Goal: Task Accomplishment & Management: Use online tool/utility

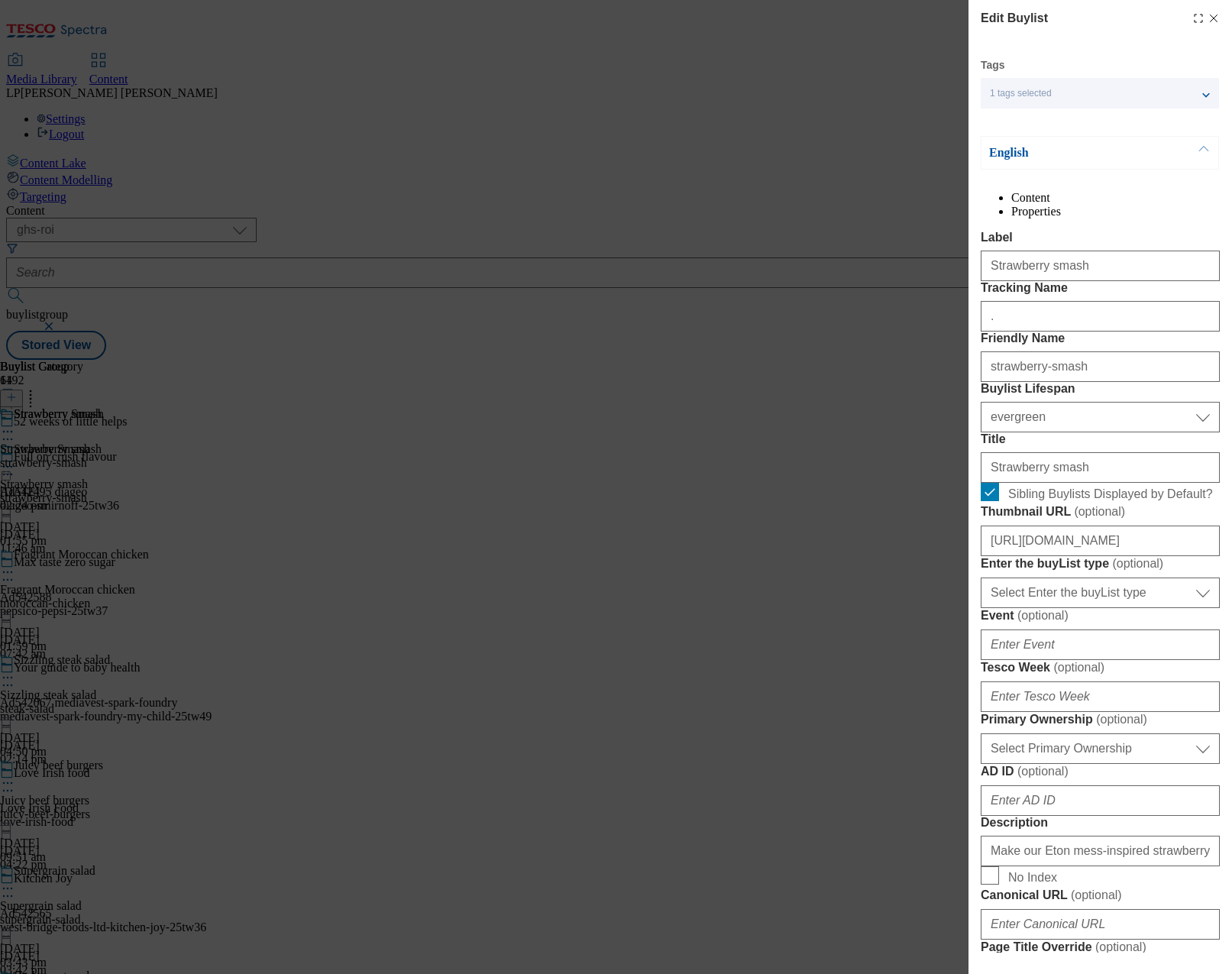
select select "ghs-roi"
select select "evergreen"
select select "Meal"
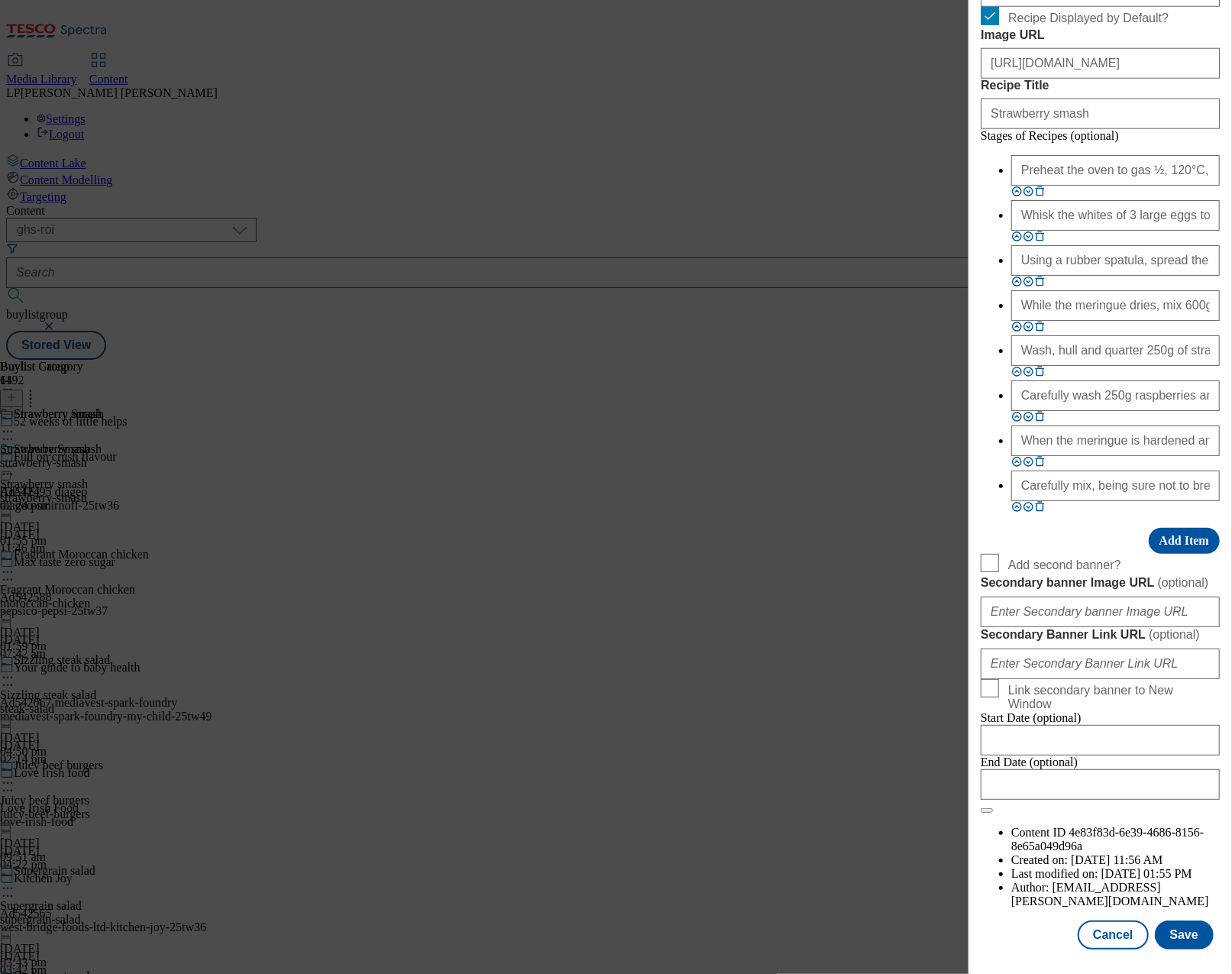
scroll to position [1631, 0]
click at [1102, 924] on button "Cancel" at bounding box center [1113, 934] width 70 height 29
select select "evergreen"
select select "Meal"
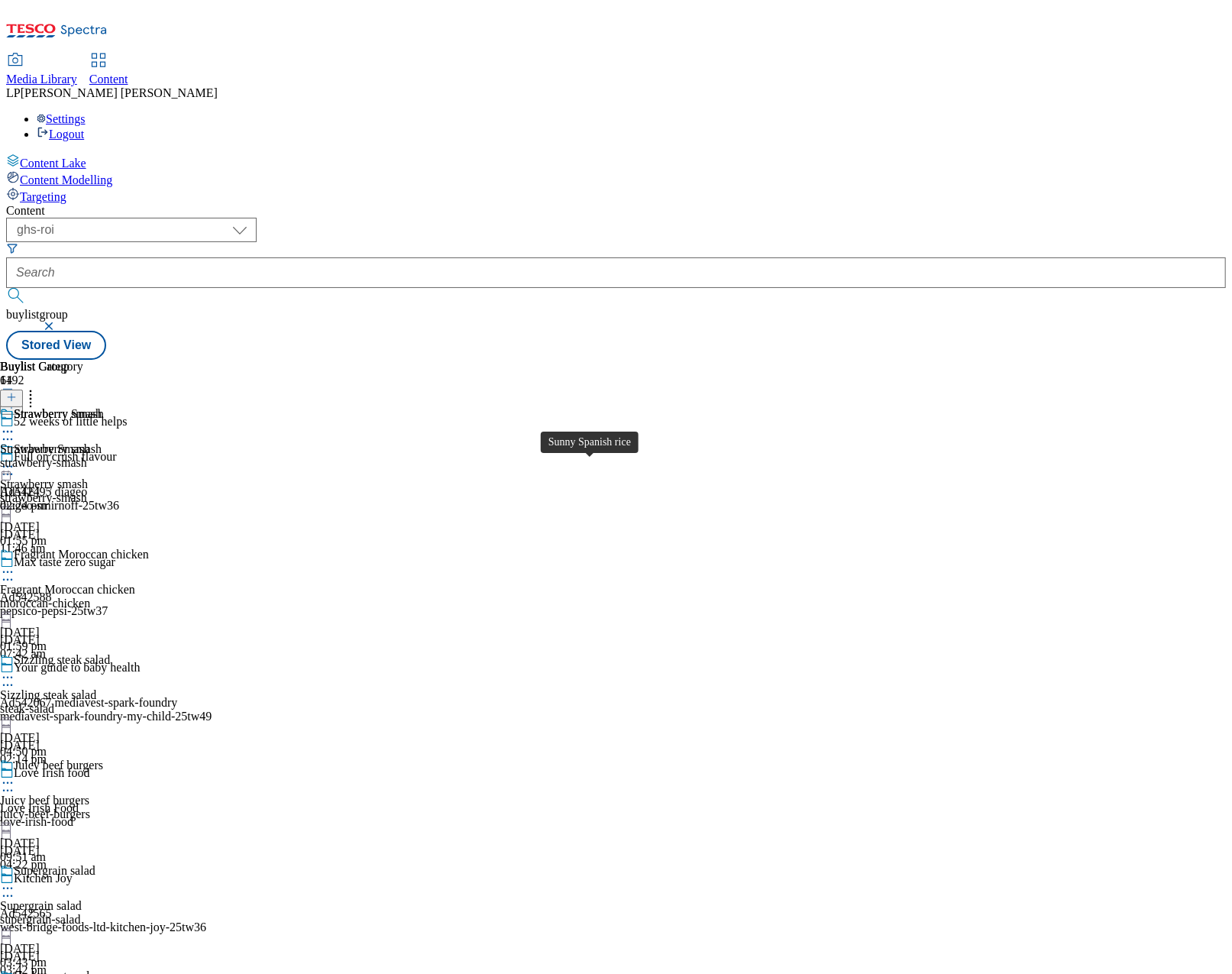
scroll to position [1179, 0]
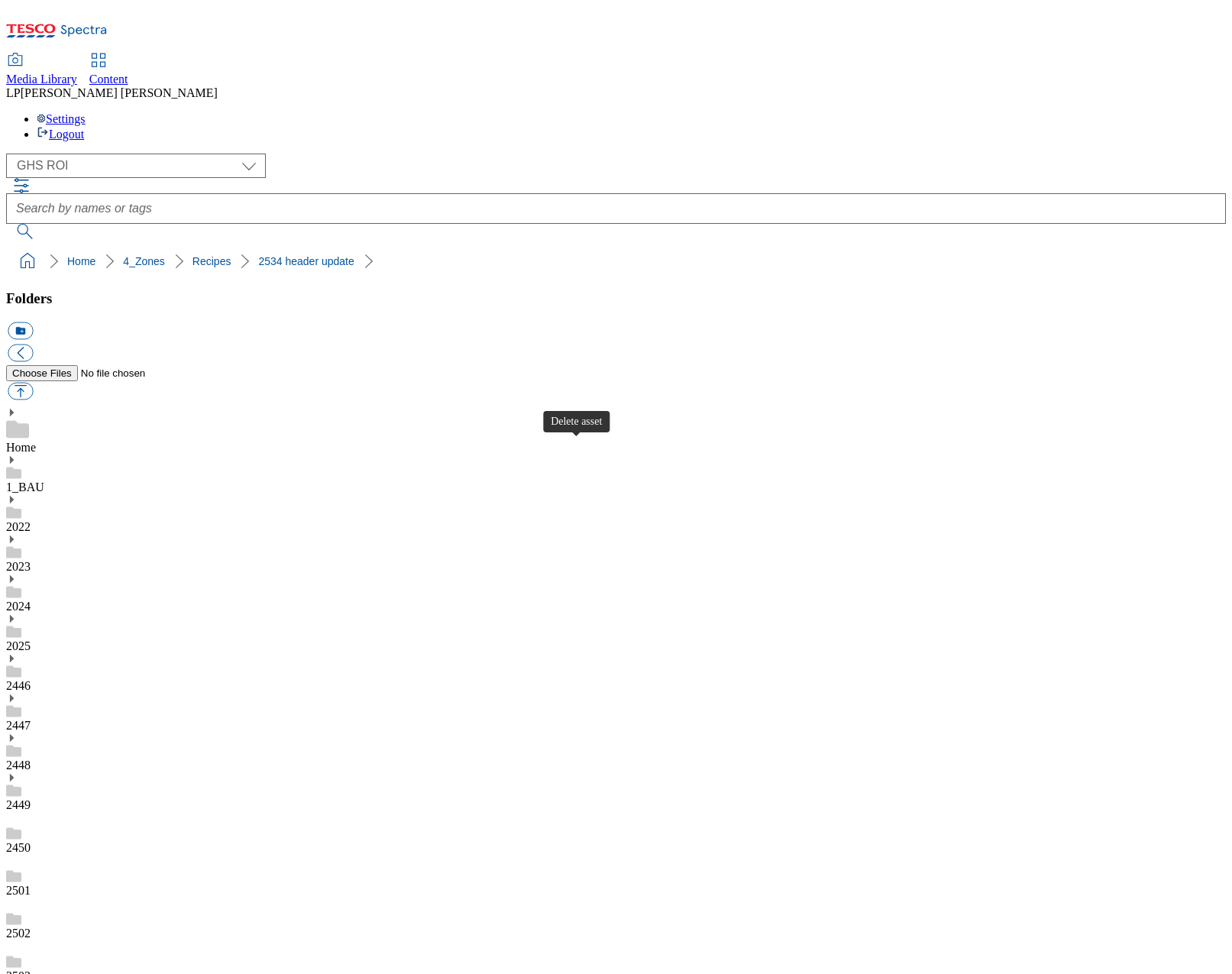
select select "flare-ghs-roi"
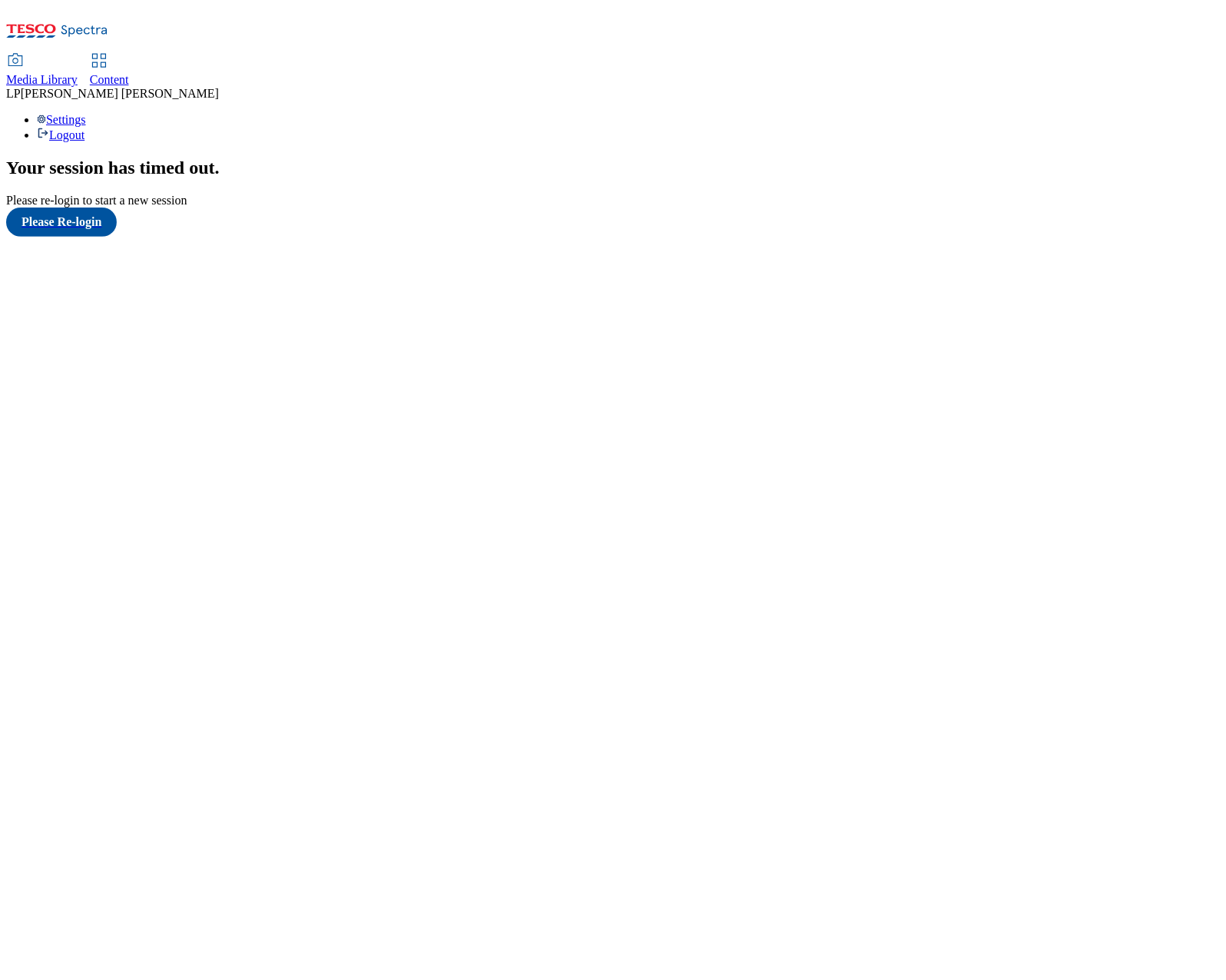
scroll to position [15, 0]
click at [102, 236] on button "Please Re-login" at bounding box center [61, 222] width 111 height 30
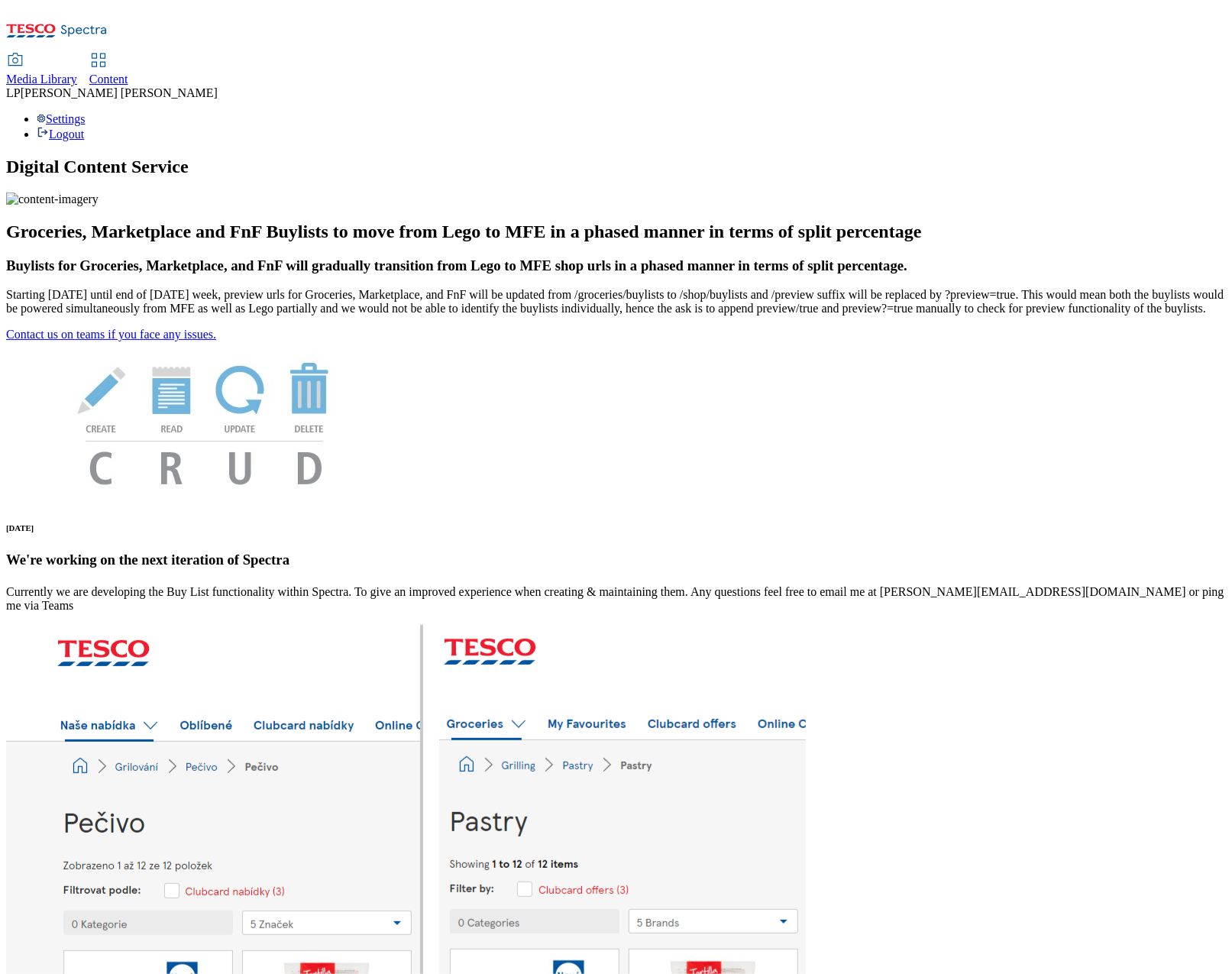
click at [128, 72] on div "Content" at bounding box center [108, 79] width 39 height 13
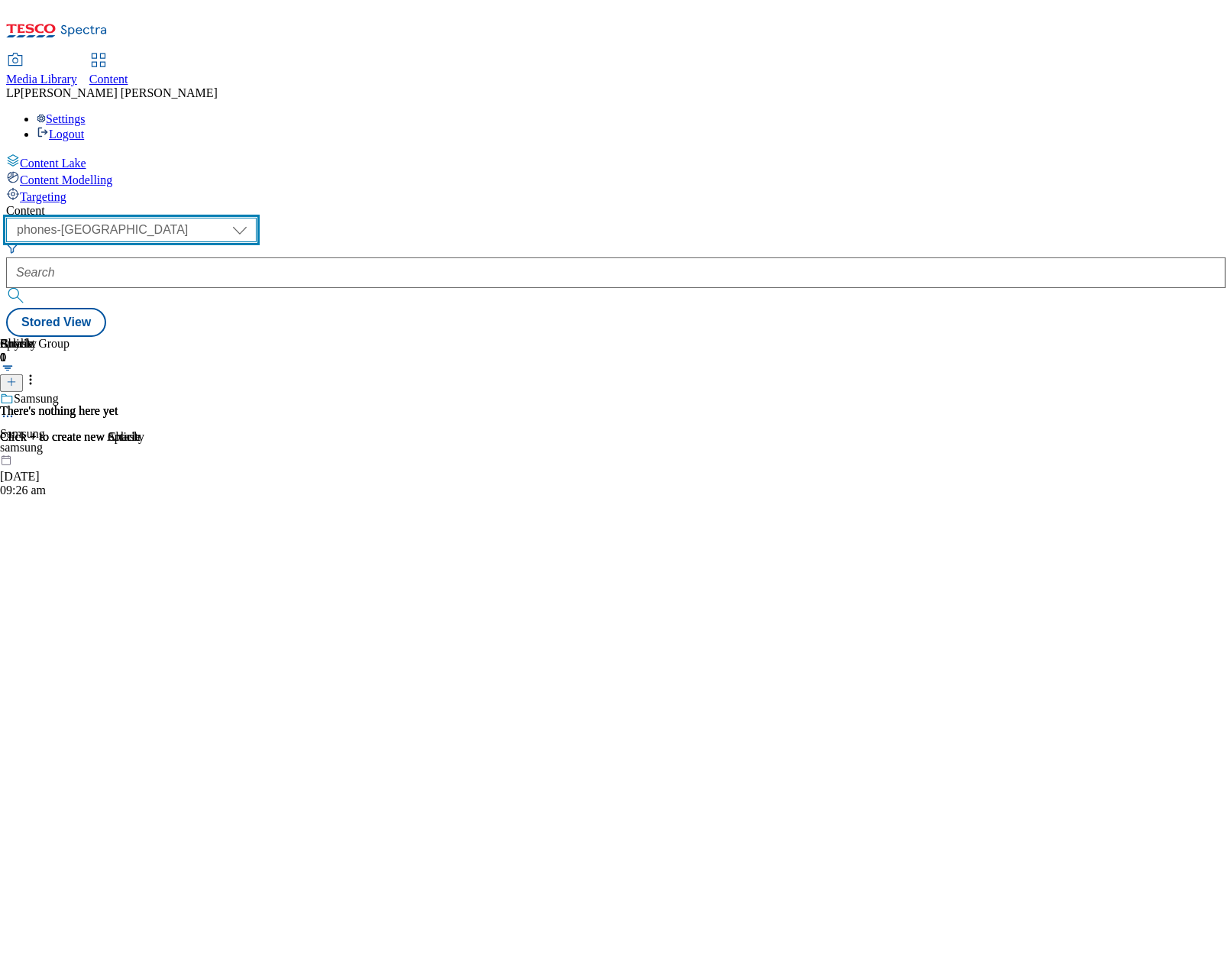
click at [257, 218] on select "dotcom-cz dotcom-hu dotcom-sk fnf-uk ghs-roi ghs-uk group-comms ighs-cz ighs-hu…" at bounding box center [130, 230] width 250 height 25
select select "ghs-roi"
click at [199, 218] on select "dotcom-cz dotcom-hu dotcom-sk fnf-uk ghs-roi ghs-uk group-comms ighs-cz ighs-hu…" at bounding box center [130, 230] width 250 height 25
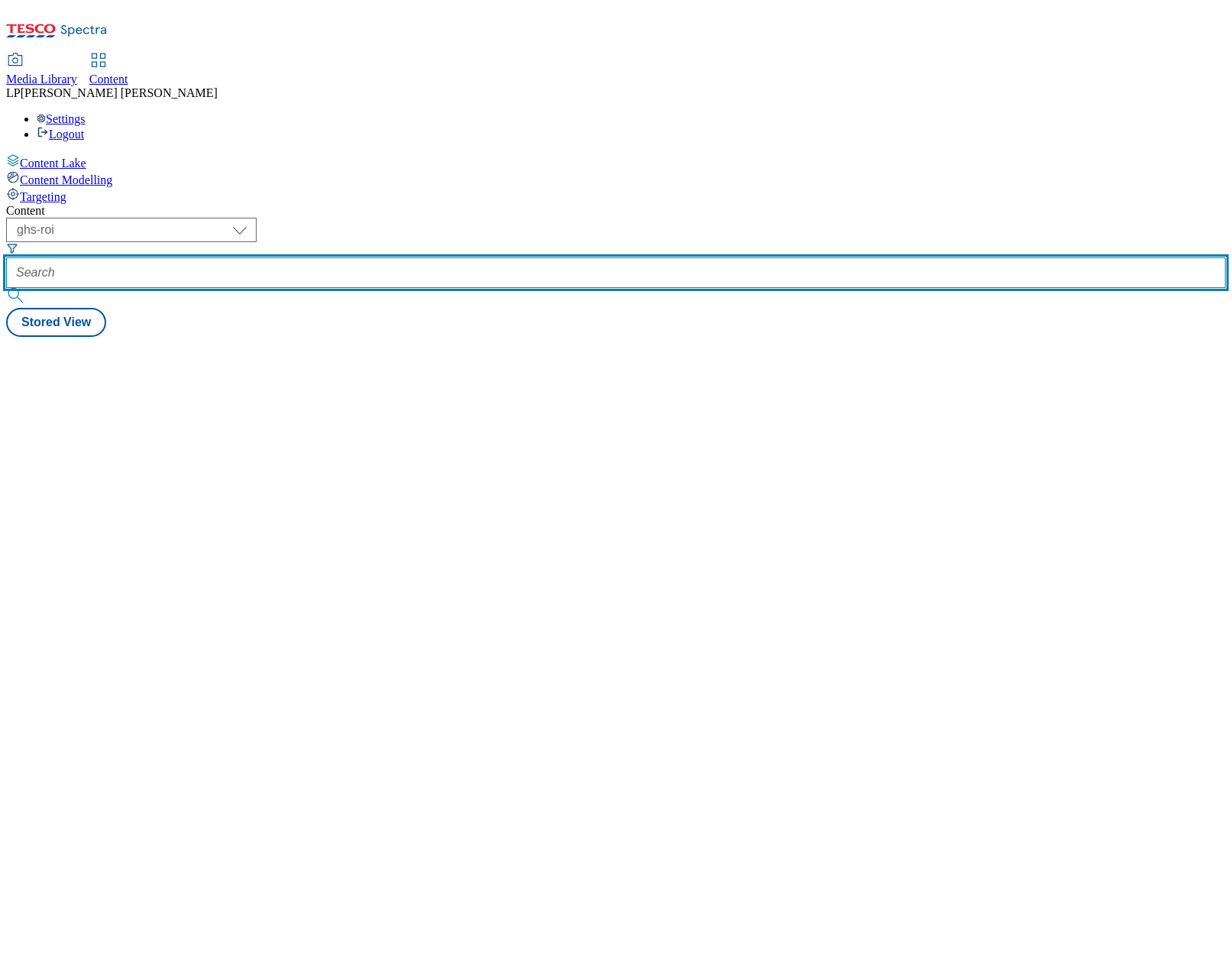
click at [420, 258] on input "text" at bounding box center [616, 273] width 1220 height 30
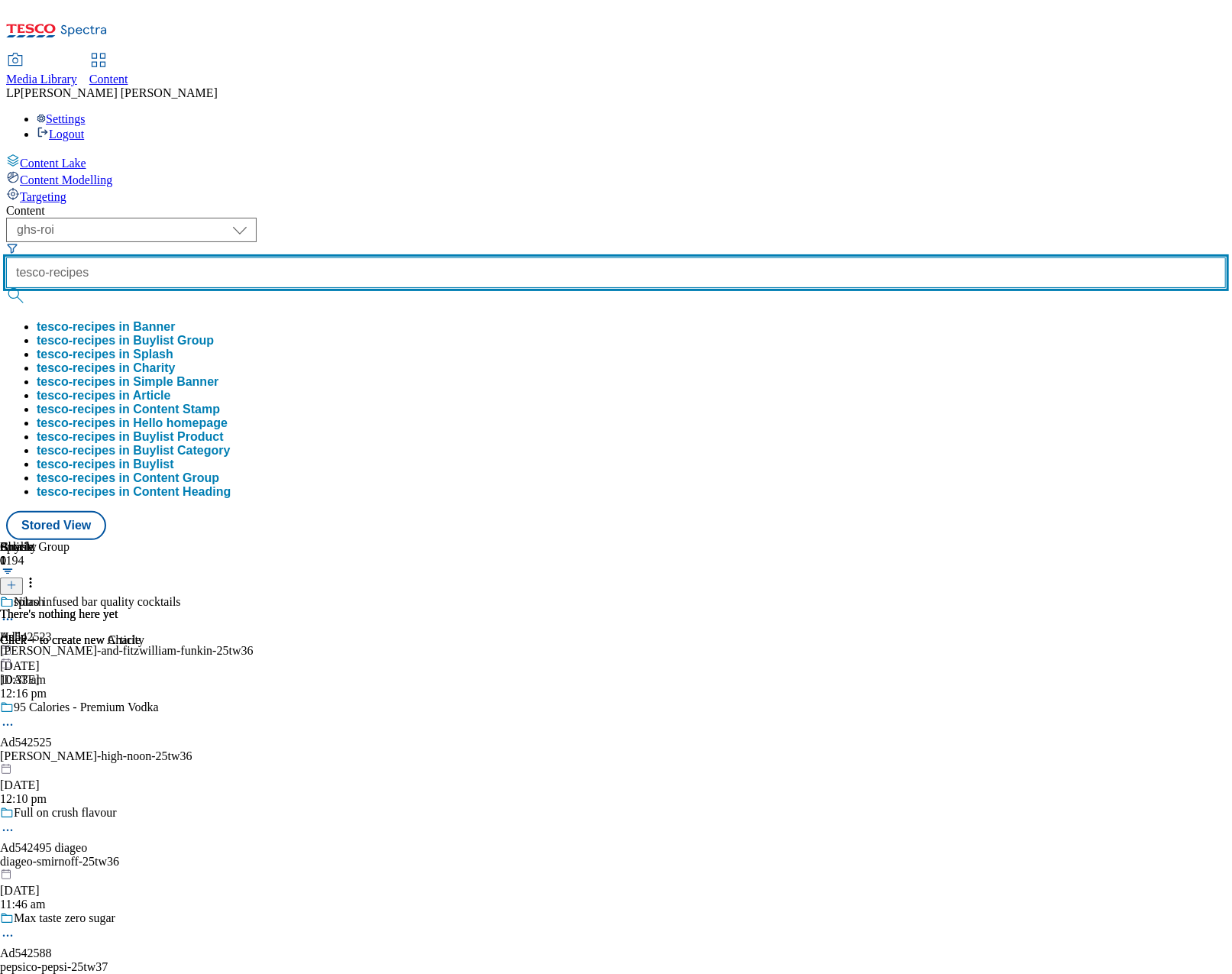
type input "tesco-recipes"
click at [6, 288] on button "submit" at bounding box center [16, 296] width 21 height 15
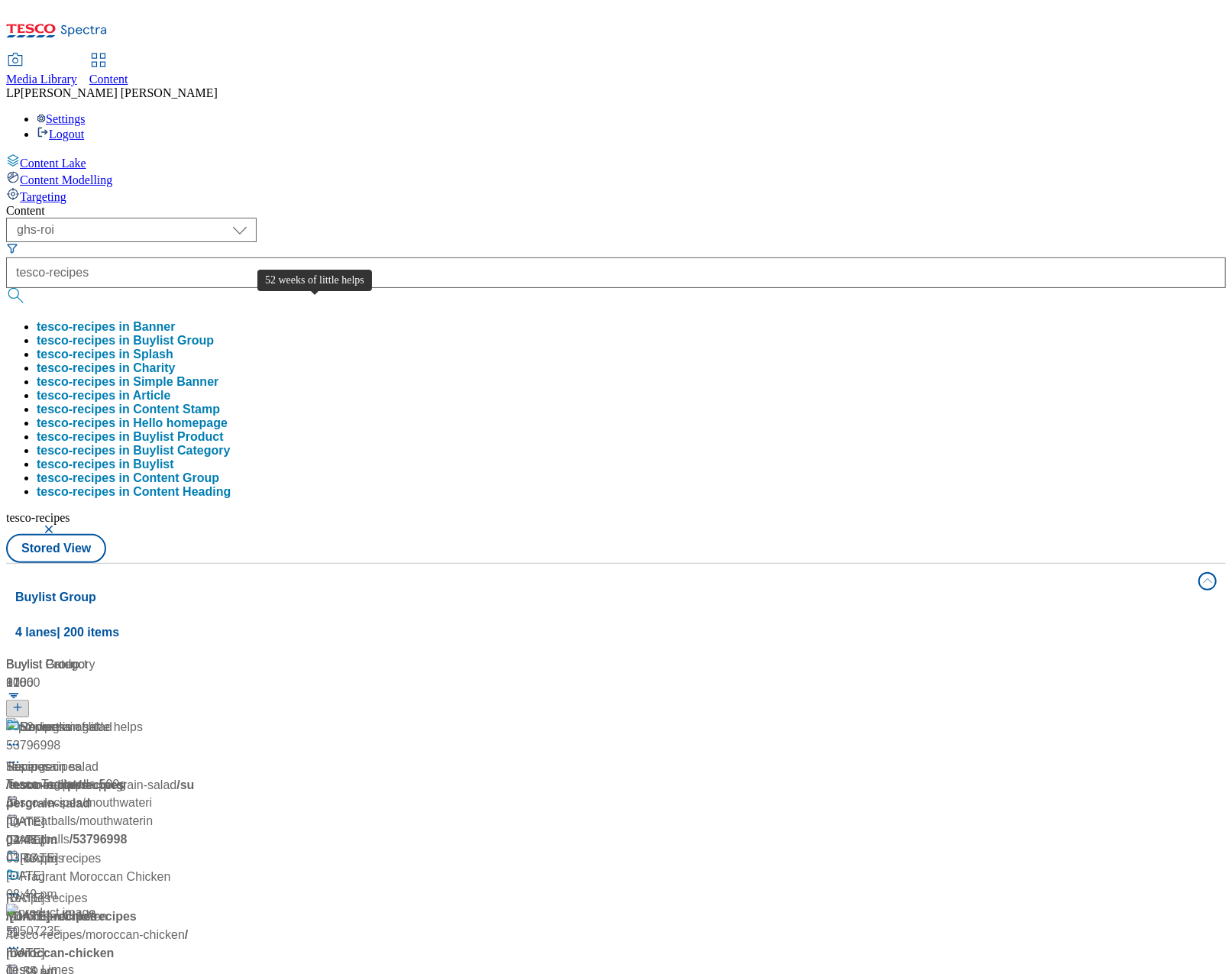
click at [143, 718] on span "52 weeks of little helps" at bounding box center [81, 728] width 123 height 19
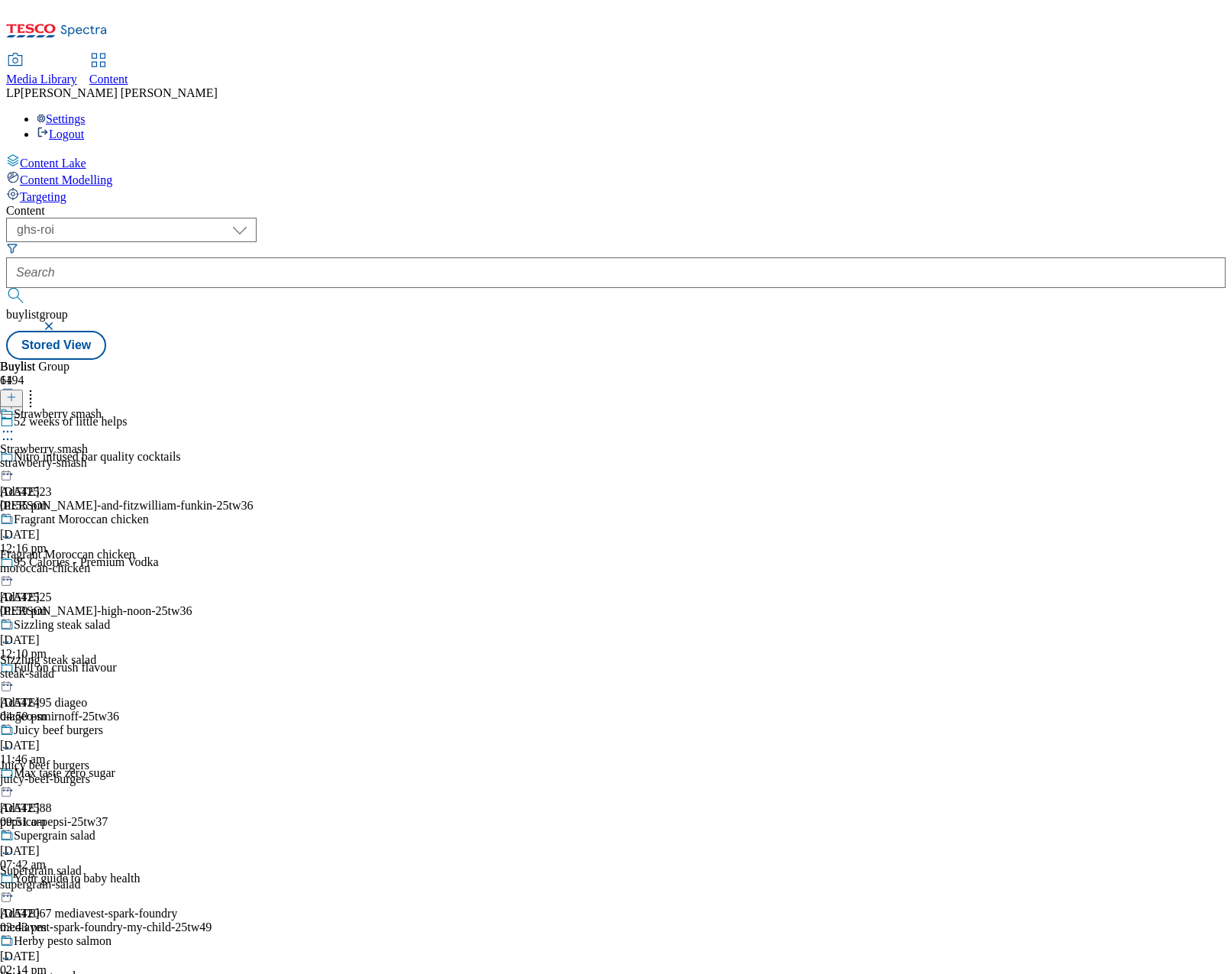
click at [149, 456] on div "strawberry-smash" at bounding box center [74, 462] width 149 height 13
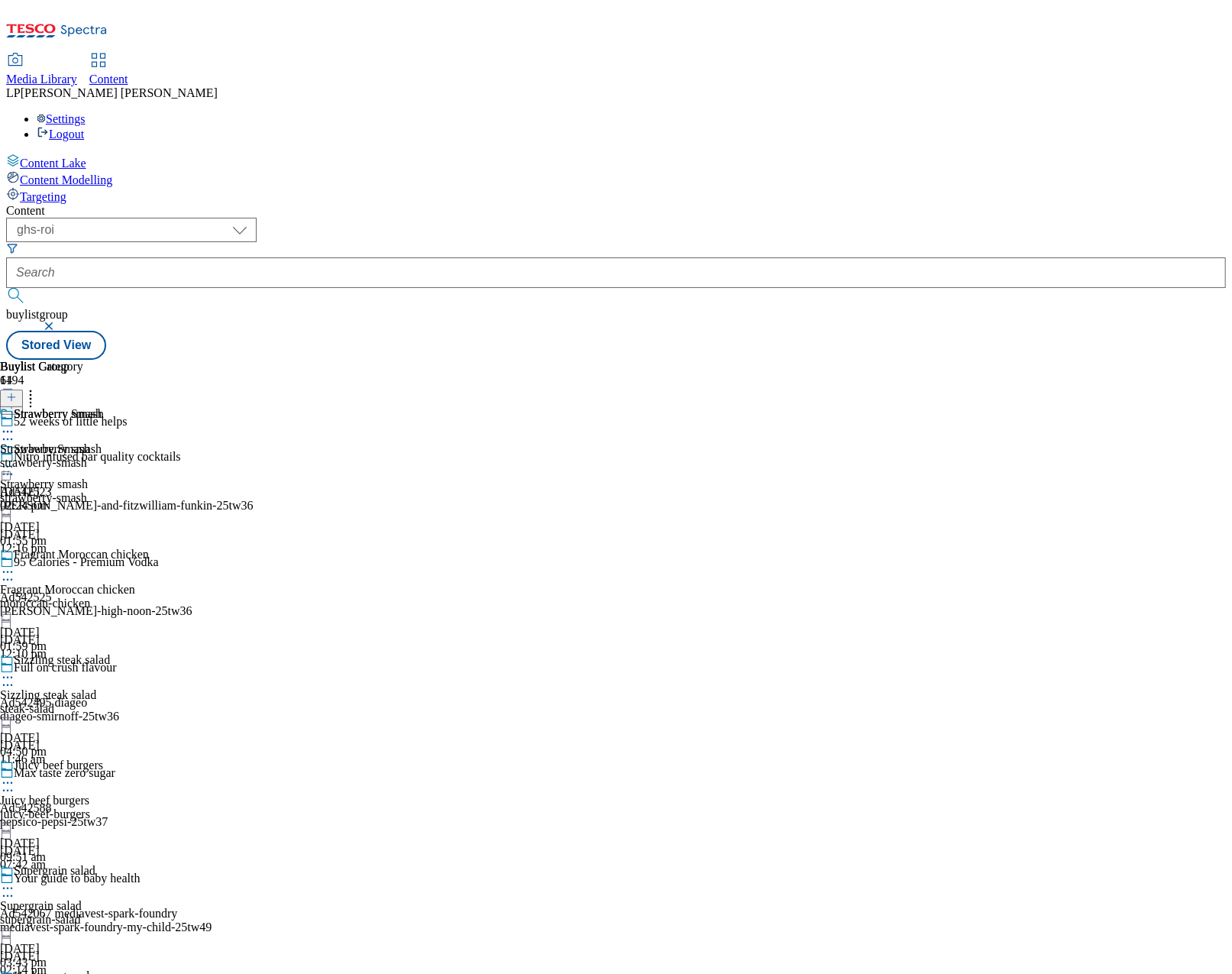
click at [15, 458] on icon at bounding box center [8, 466] width 15 height 15
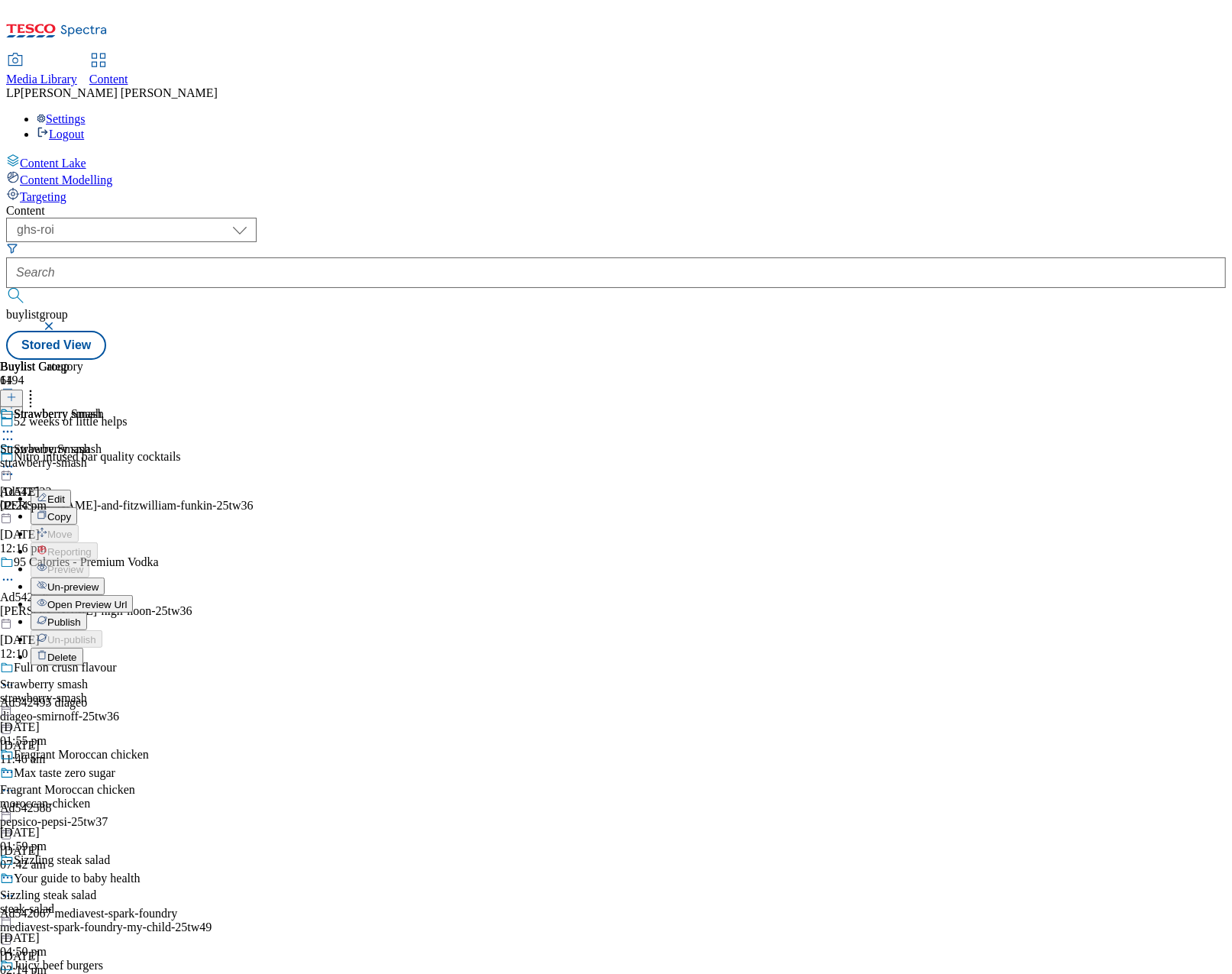
click at [71, 490] on button "Edit" at bounding box center [50, 498] width 41 height 17
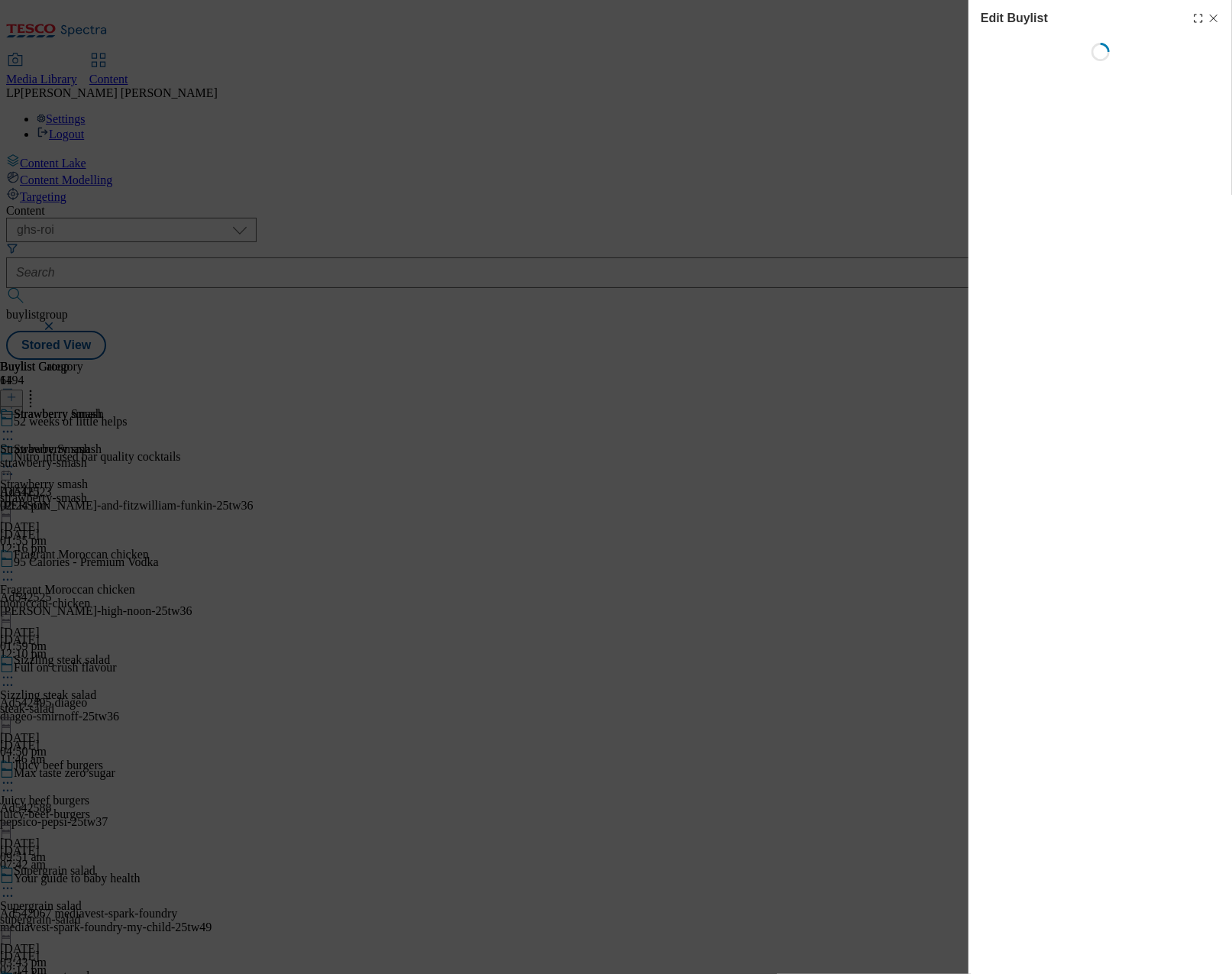
select select "evergreen"
select select "Meal"
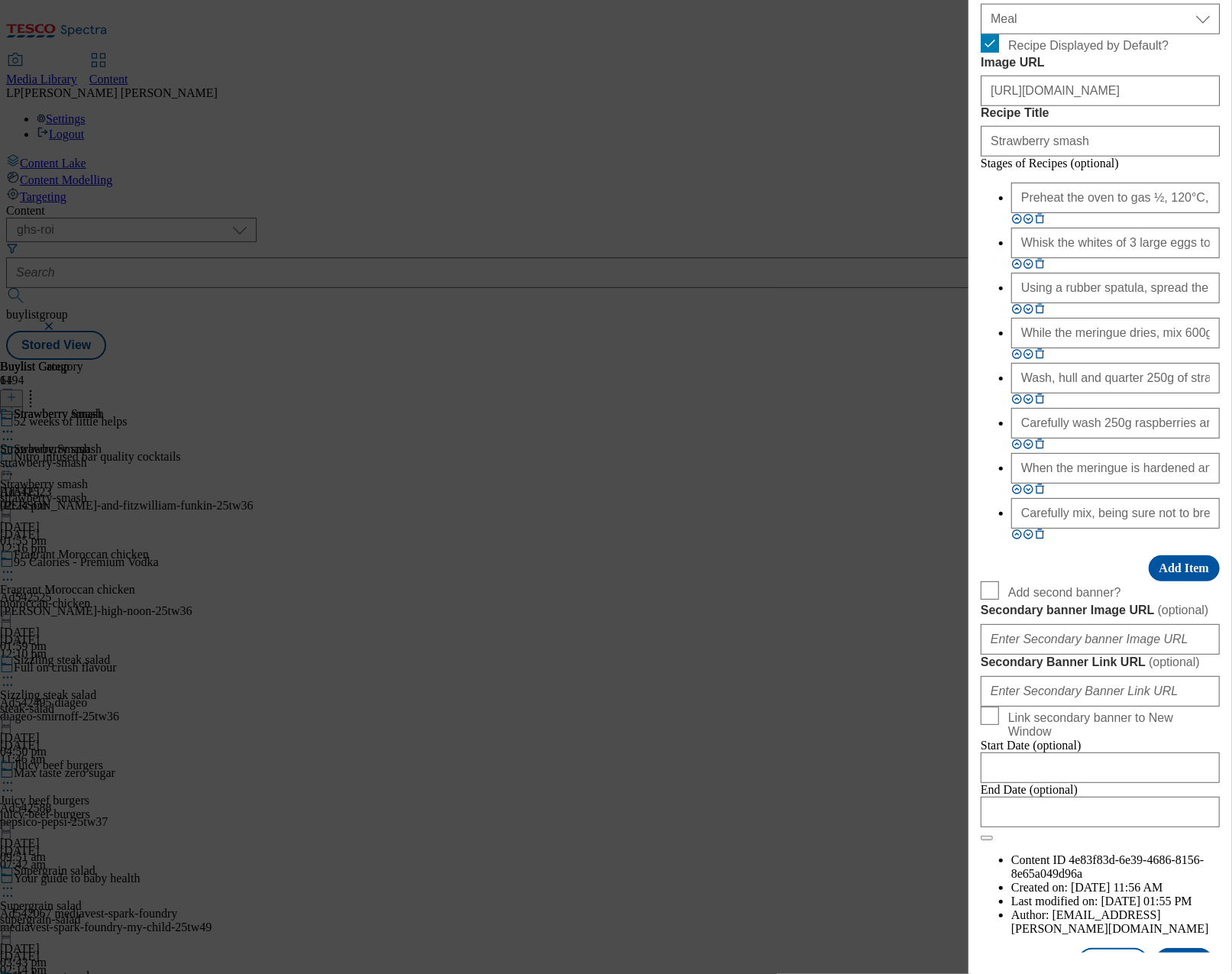
scroll to position [1012, 0]
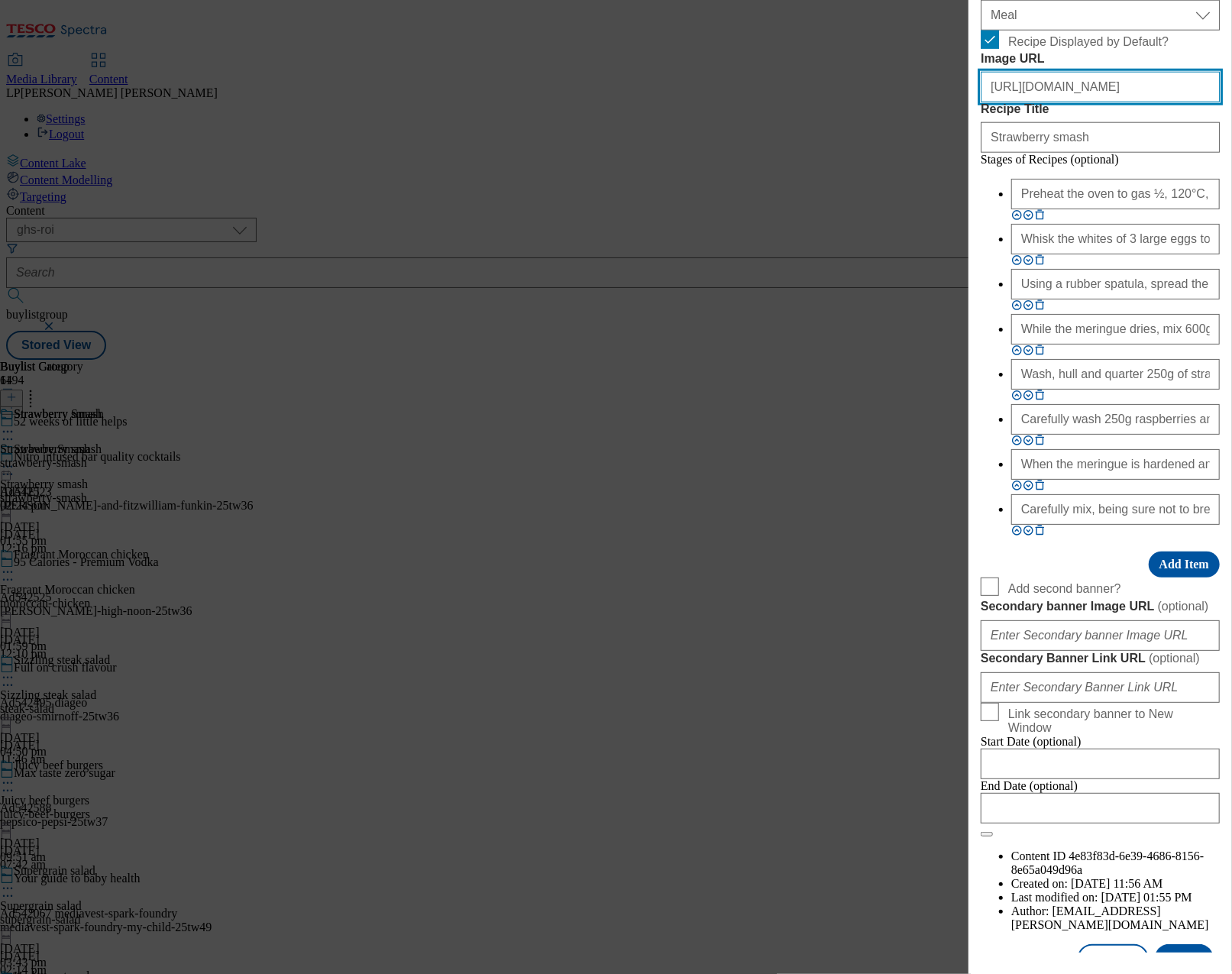
click at [1086, 103] on input "https://digitalcontent.api.tesco.com/v2/media/ghs-roi/a1bcec0d-306d-4b0a-8cb2-e…" at bounding box center [1100, 87] width 239 height 30
paste input "c4da45a5-e404-4da3-a276-b50db20d900a"
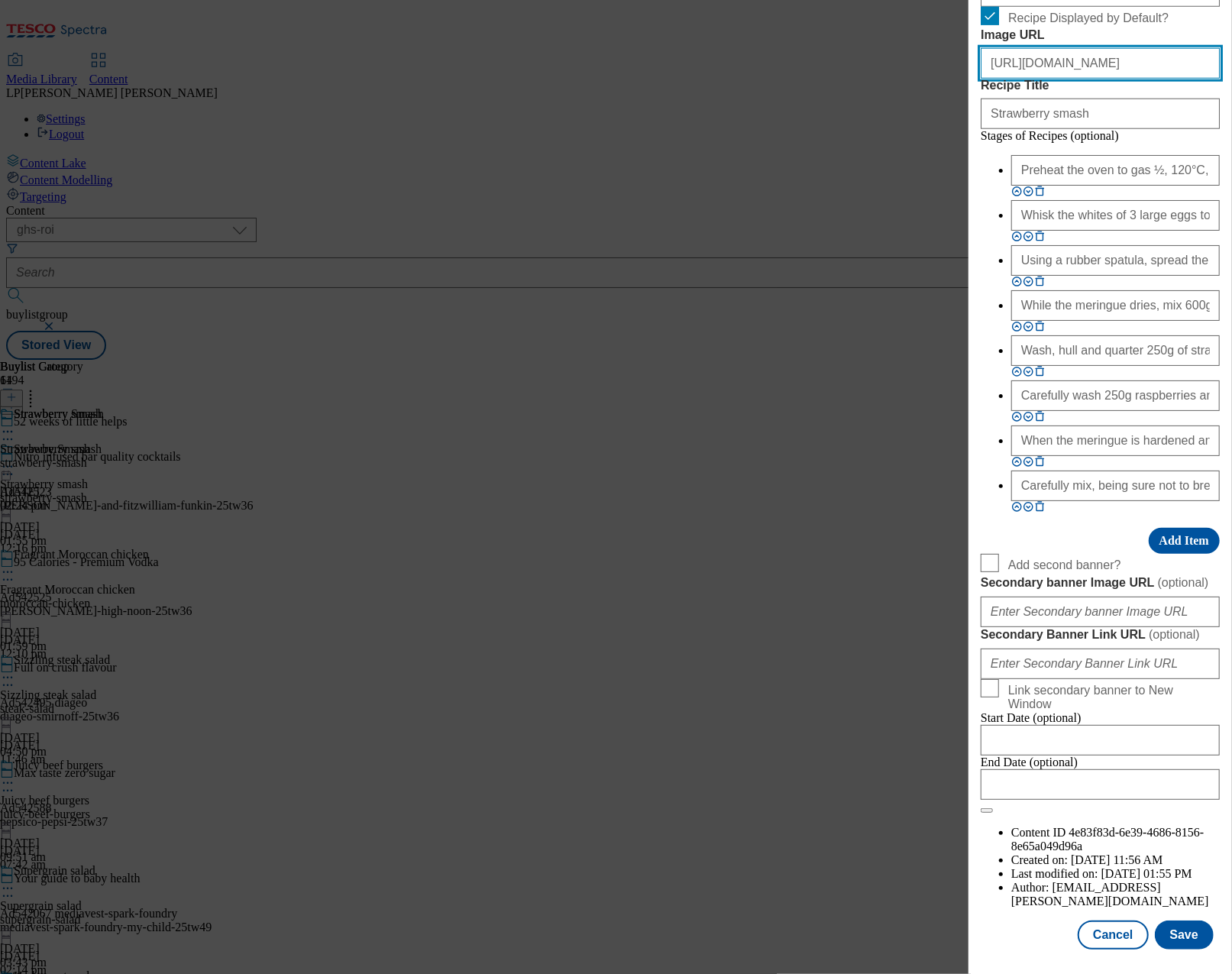
scroll to position [1631, 0]
type input "[URL][DOMAIN_NAME]"
click at [1168, 920] on button "Save" at bounding box center [1184, 934] width 59 height 29
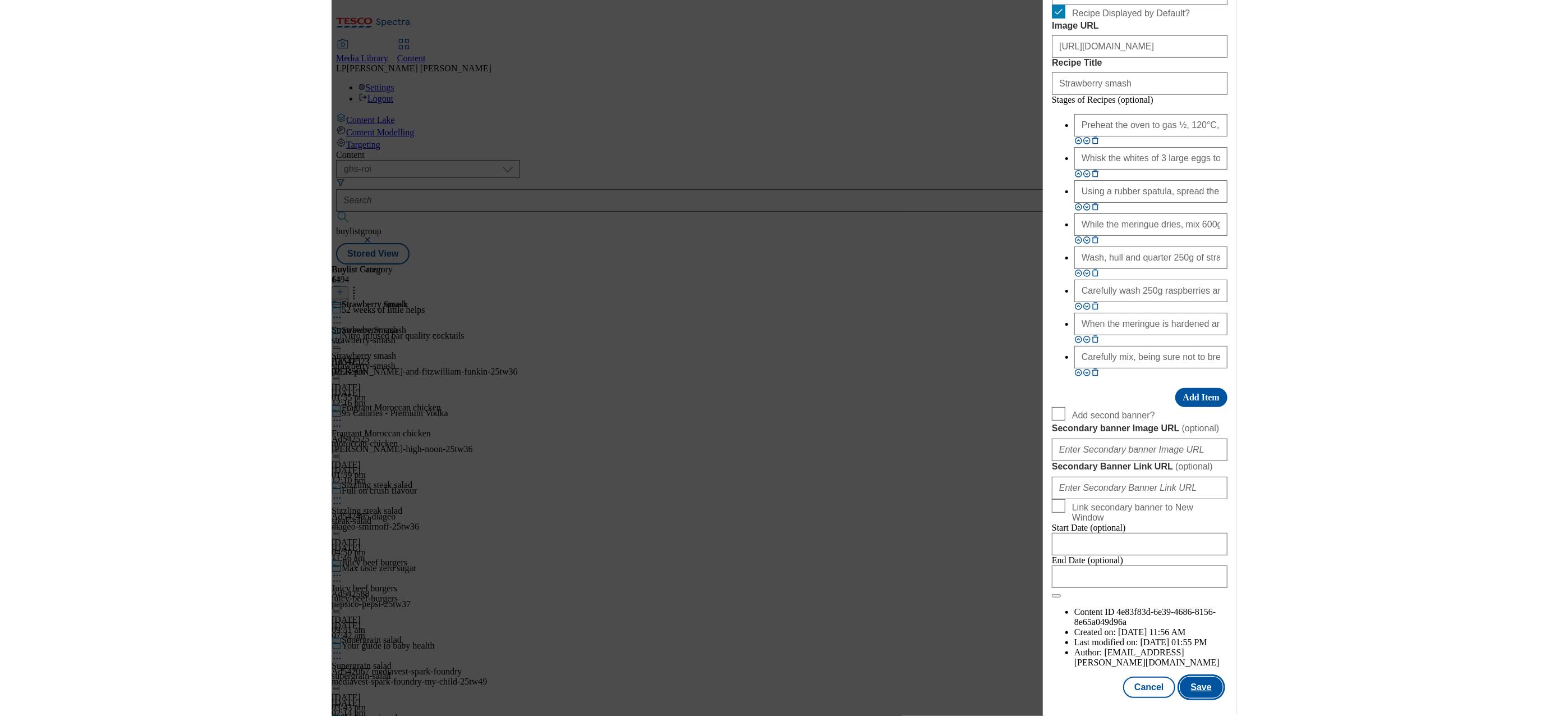
scroll to position [0, 0]
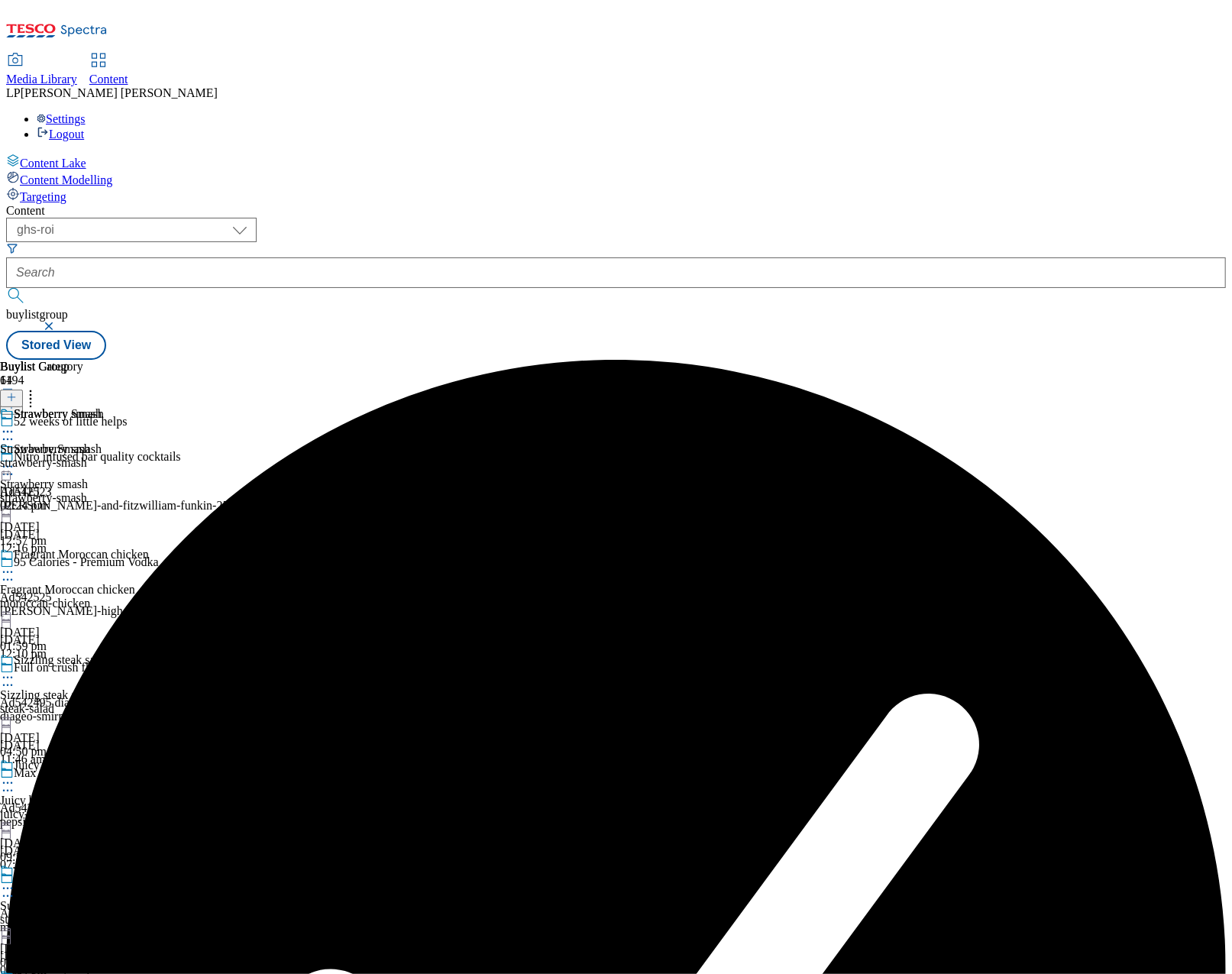
click at [15, 458] on icon at bounding box center [8, 466] width 15 height 15
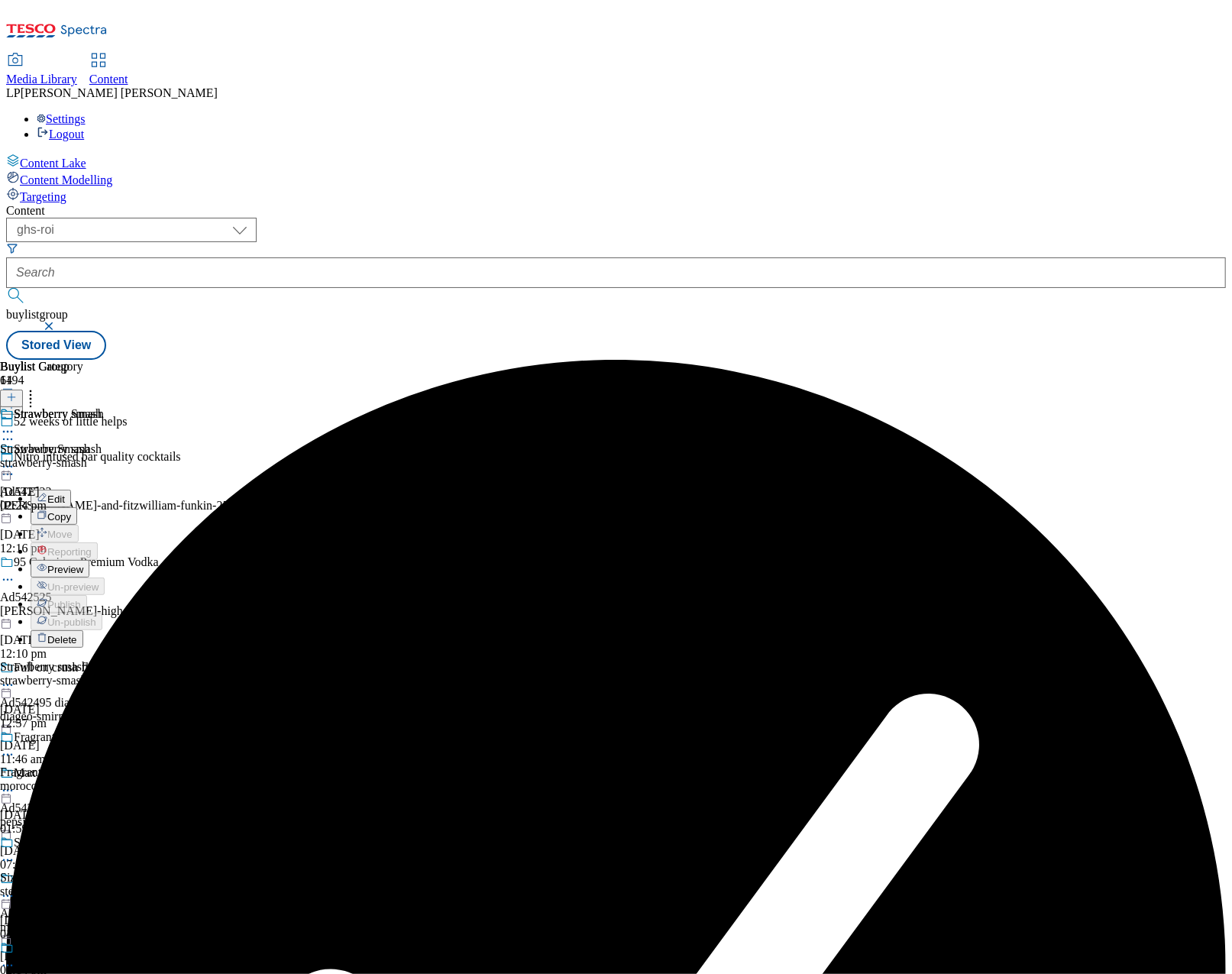
click at [84, 563] on span "Preview" at bounding box center [66, 569] width 36 height 11
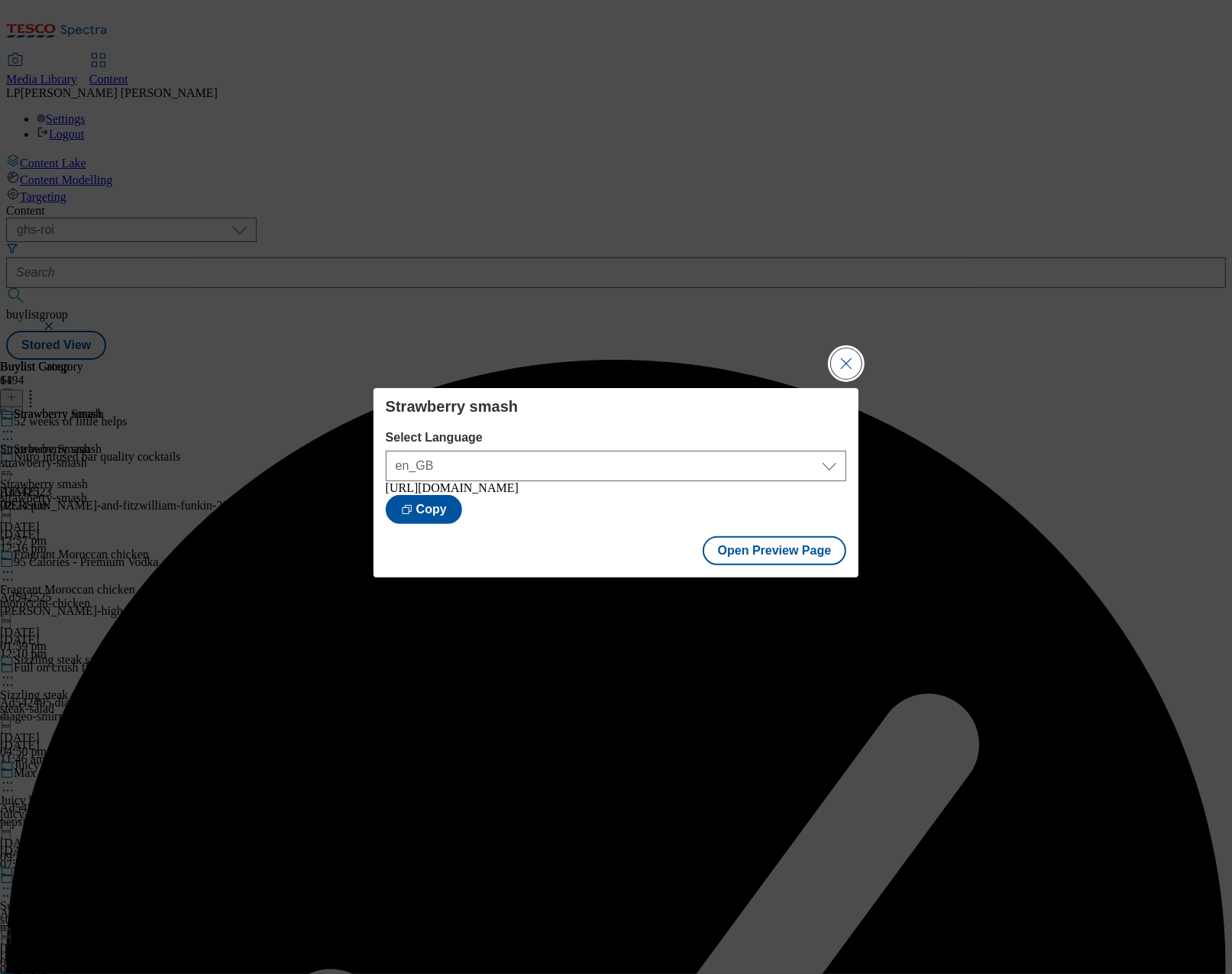
click at [850, 367] on button "Close Modal" at bounding box center [846, 363] width 30 height 30
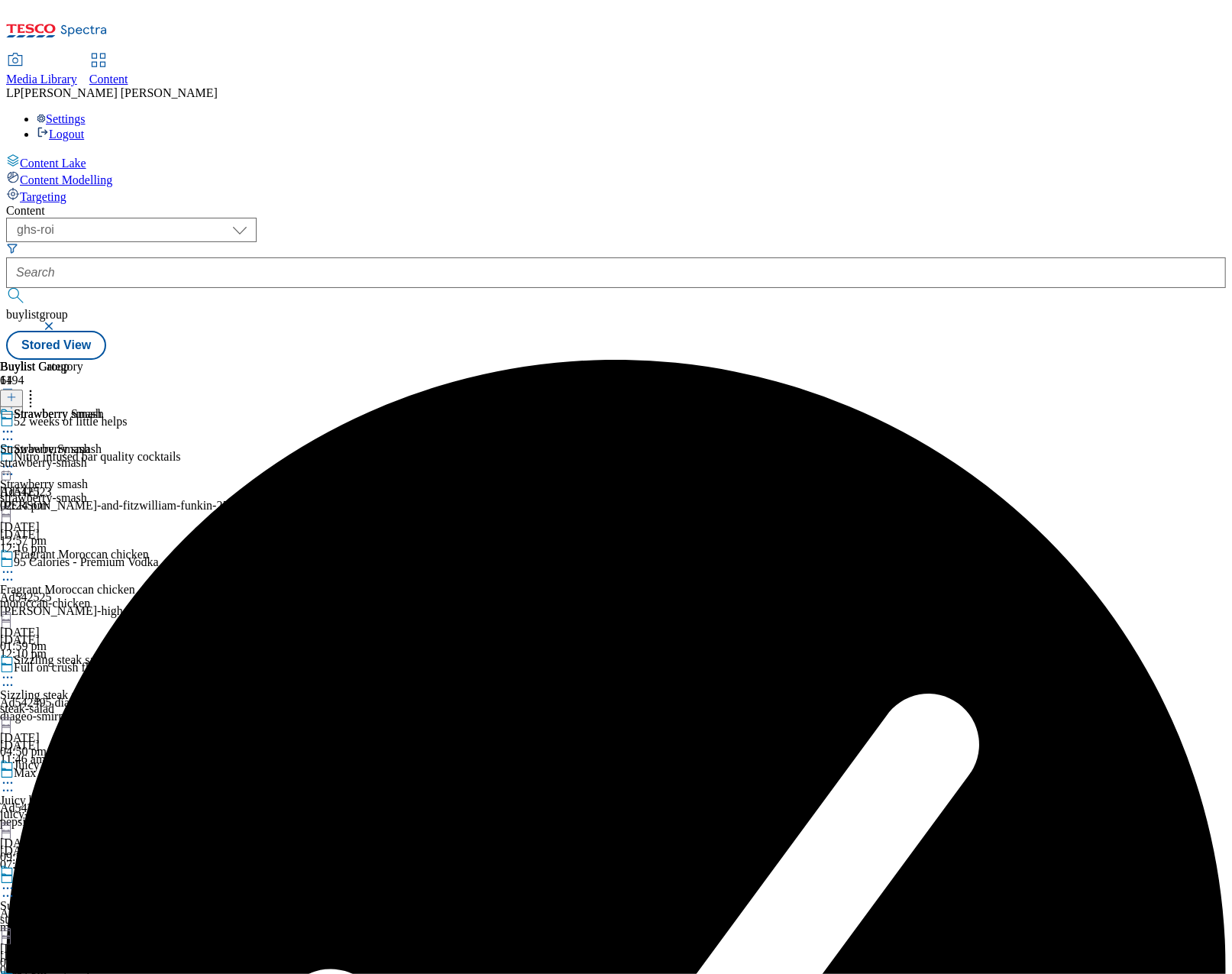
click at [15, 458] on icon at bounding box center [8, 466] width 15 height 15
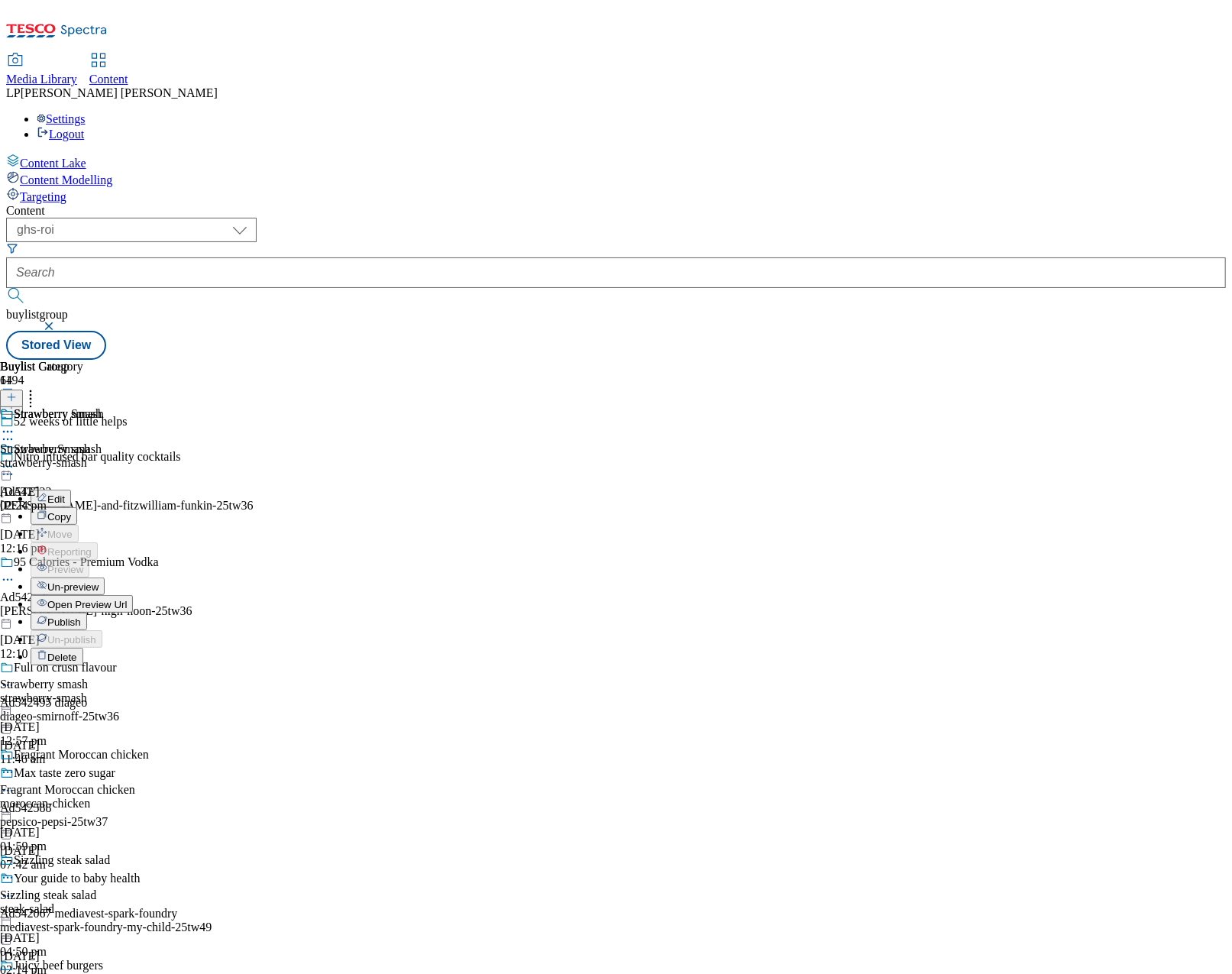
click at [71, 490] on button "Edit" at bounding box center [50, 498] width 41 height 17
select select "evergreen"
select select "Meal"
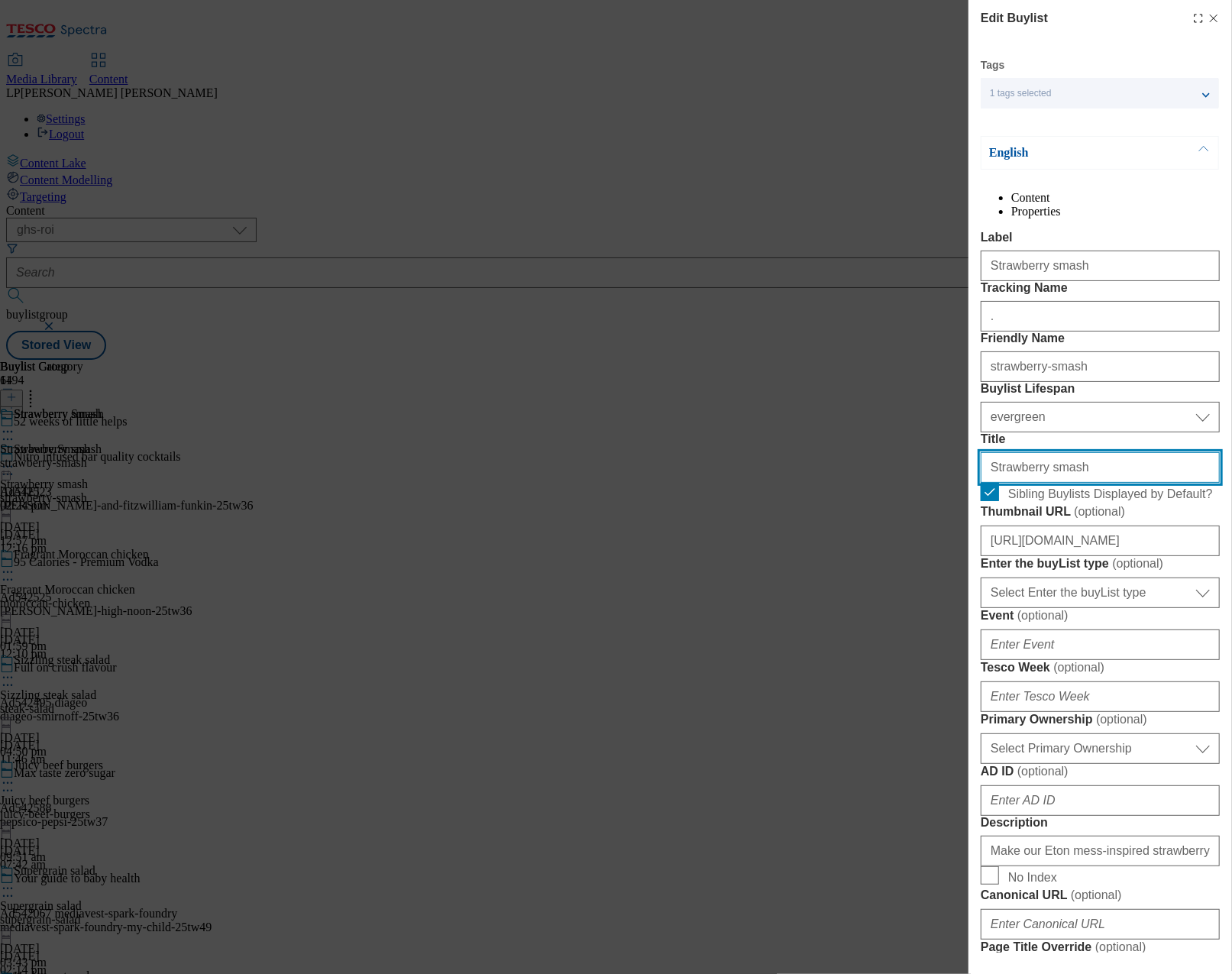
click at [1076, 482] on input "Strawberry smash" at bounding box center [1100, 467] width 239 height 30
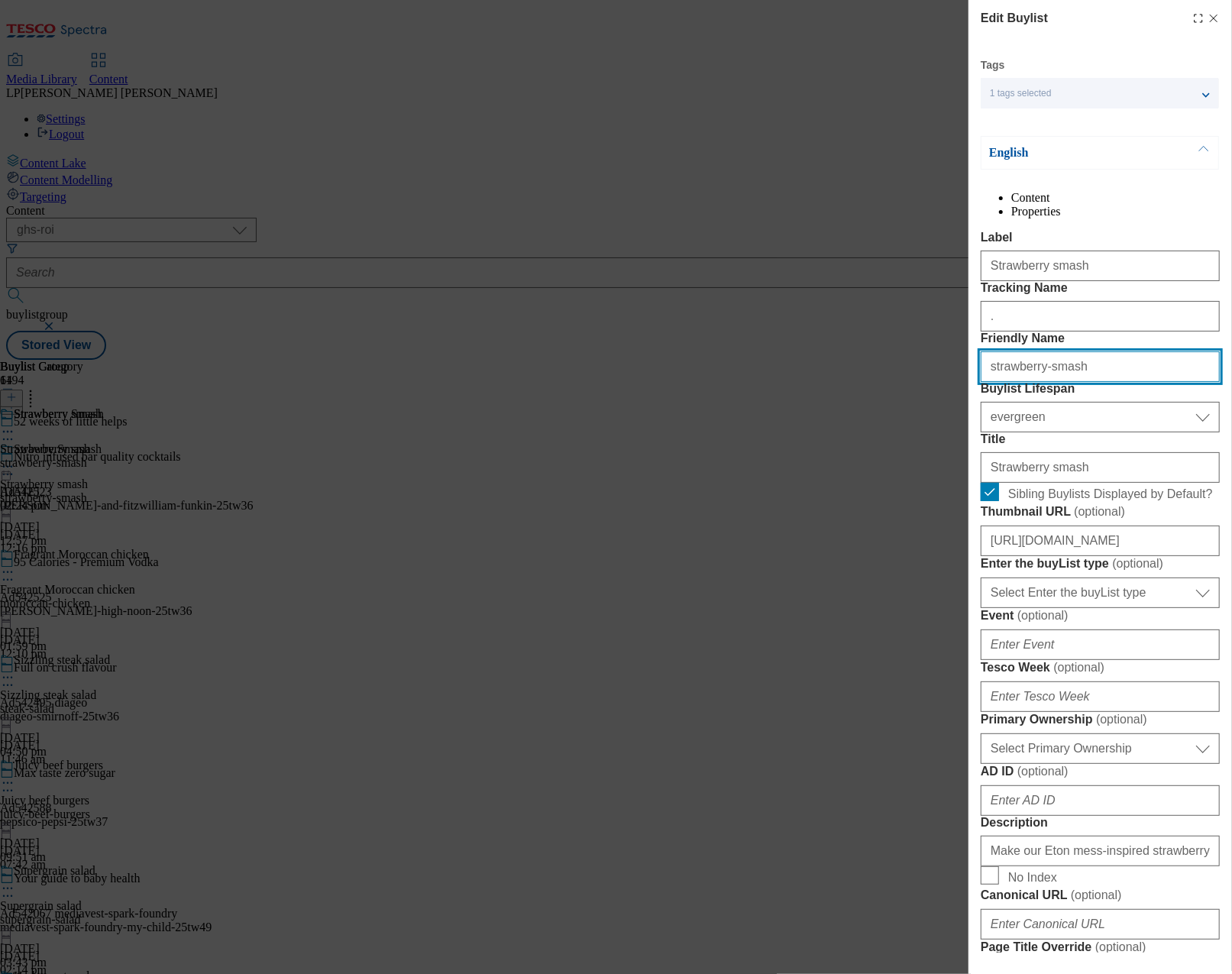
click at [1083, 381] on input "strawberry-smash" at bounding box center [1100, 366] width 239 height 30
click at [1158, 211] on li "Properties" at bounding box center [1115, 211] width 208 height 13
click at [1014, 205] on li "Content" at bounding box center [1115, 198] width 208 height 13
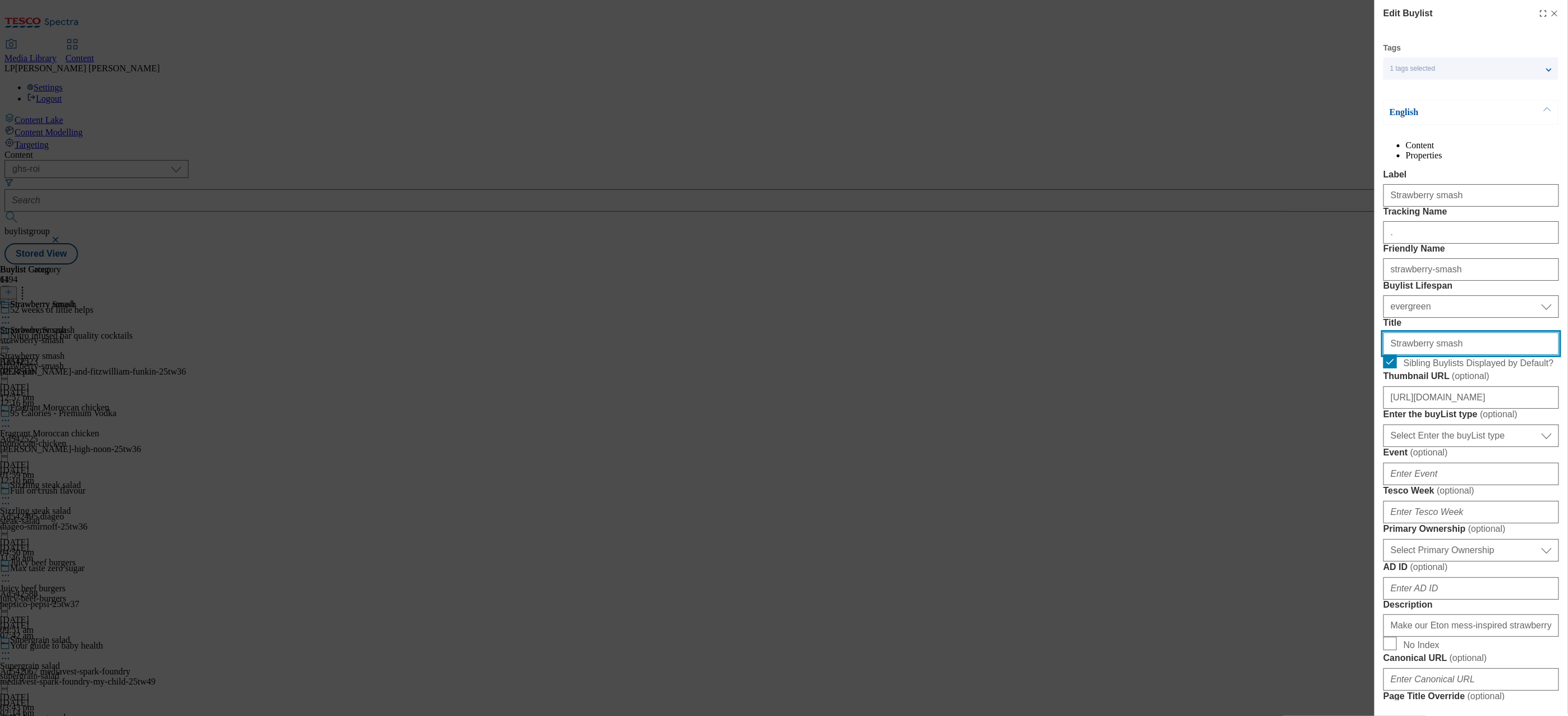
click at [904, 355] on input "Strawberry smash" at bounding box center [1471, 343] width 175 height 22
drag, startPoint x: 1470, startPoint y: 443, endPoint x: 1360, endPoint y: 441, distance: 110.0
click at [904, 441] on div "Edit Buylist Tags 1 tags selected buylist English Content Properties Label Stra…" at bounding box center [784, 358] width 1568 height 716
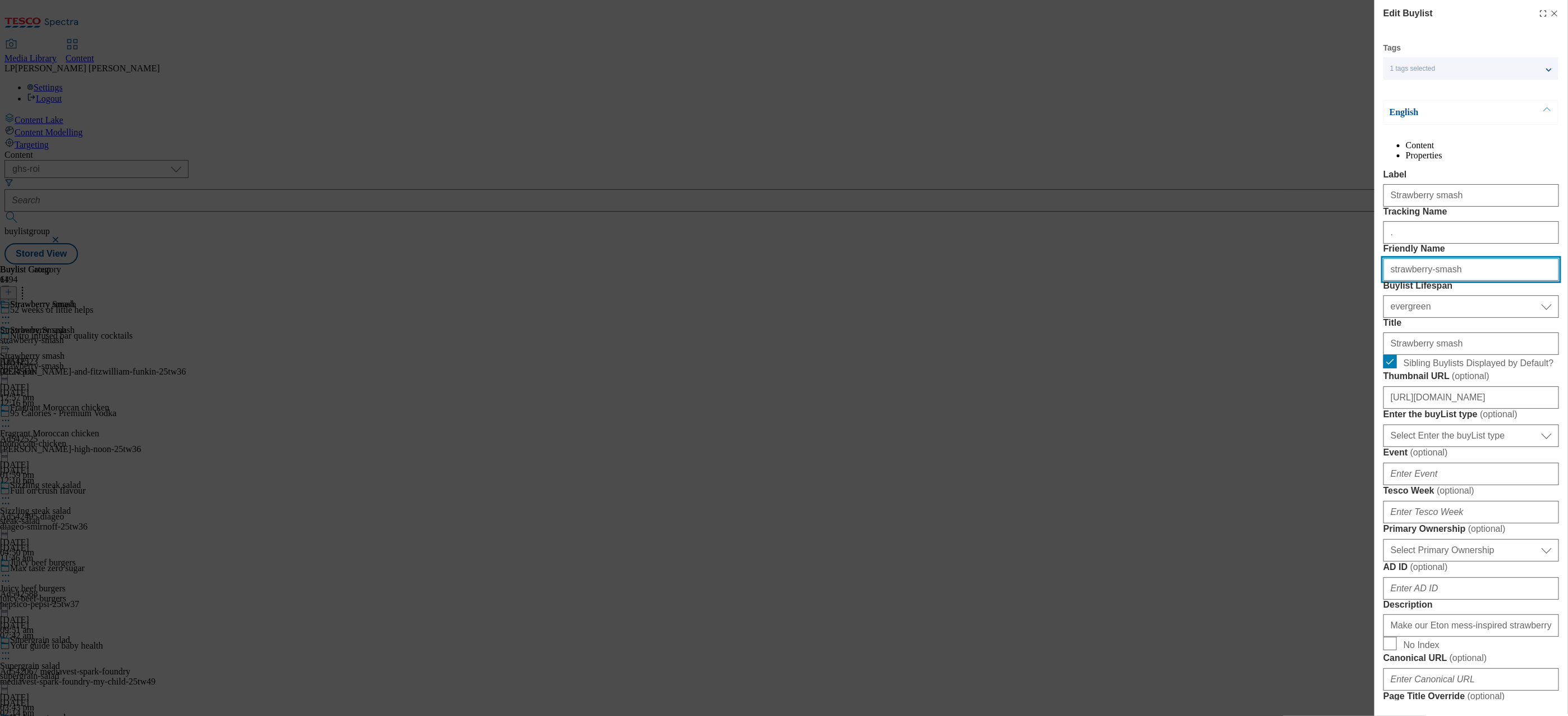
click at [904, 280] on input "strawberry-smash" at bounding box center [1471, 269] width 175 height 22
click at [904, 161] on li "Properties" at bounding box center [1482, 155] width 153 height 10
click at [904, 150] on li "Content" at bounding box center [1482, 145] width 153 height 10
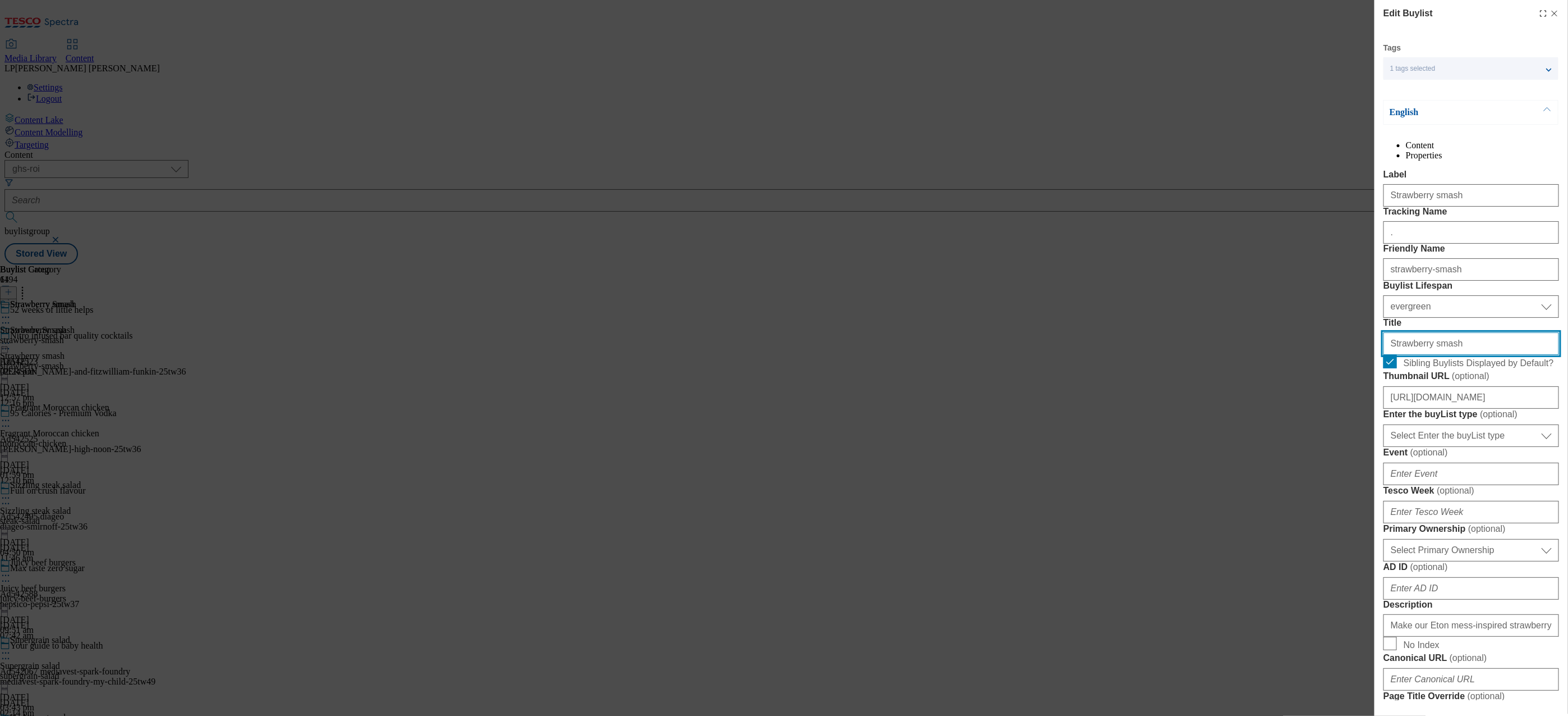
drag, startPoint x: 1469, startPoint y: 444, endPoint x: 1324, endPoint y: 436, distance: 145.2
click at [904, 436] on div "Edit Buylist Tags 1 tags selected buylist English Content Properties Label Stra…" at bounding box center [784, 358] width 1568 height 716
paste input "recipe | Little helps recipes"
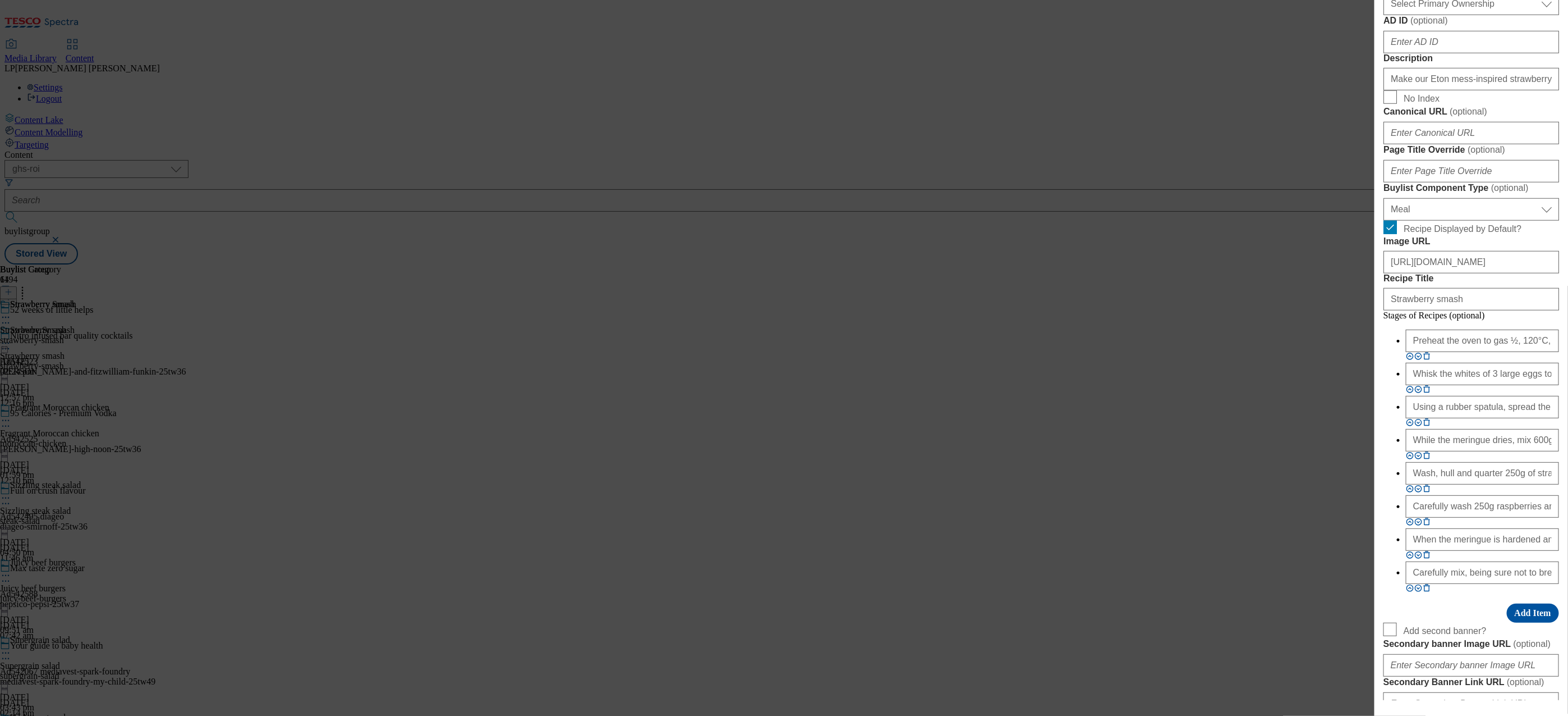
scroll to position [586, 0]
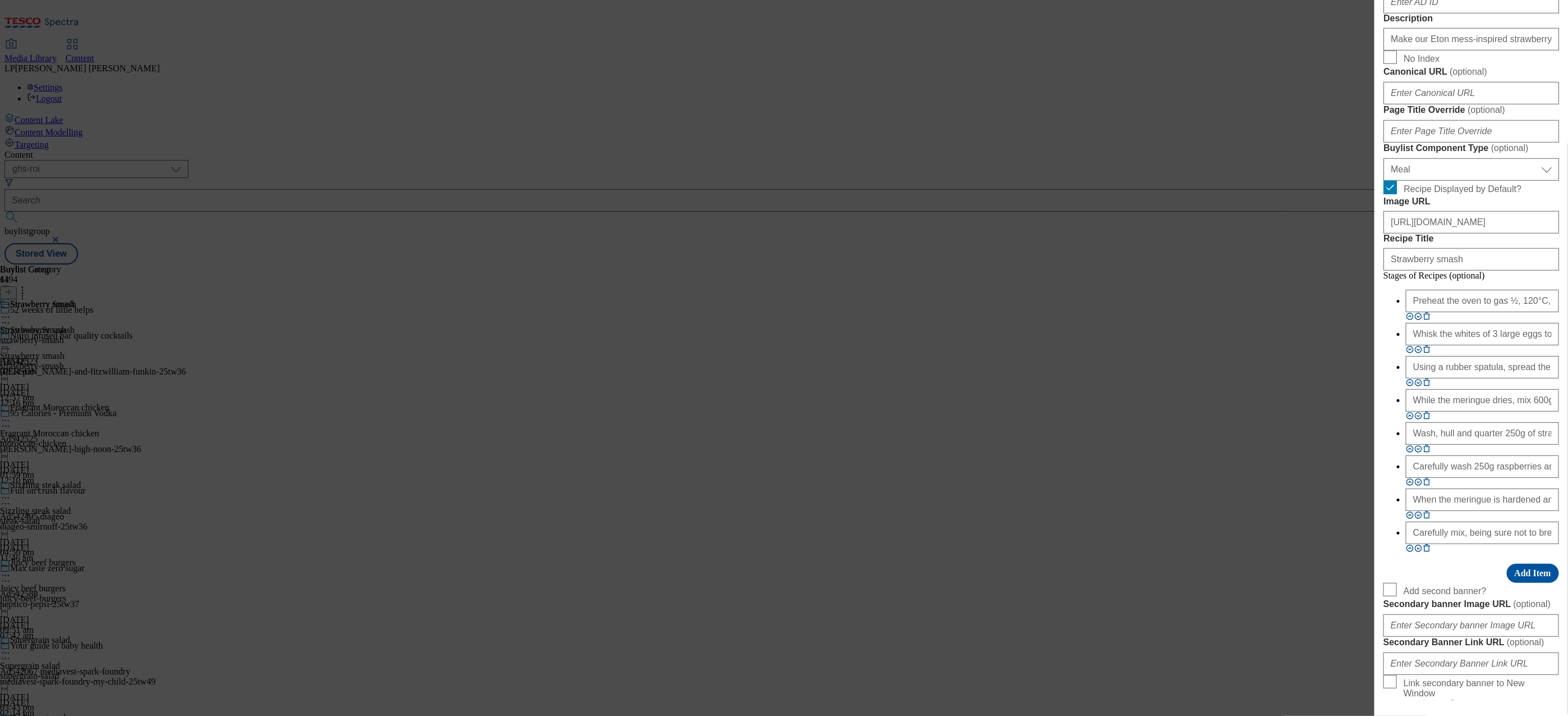
type input "Strawberry smash recipe | Little helps recipes"
click at [904, 143] on input "Page Title Override ( optional )" at bounding box center [1471, 131] width 175 height 22
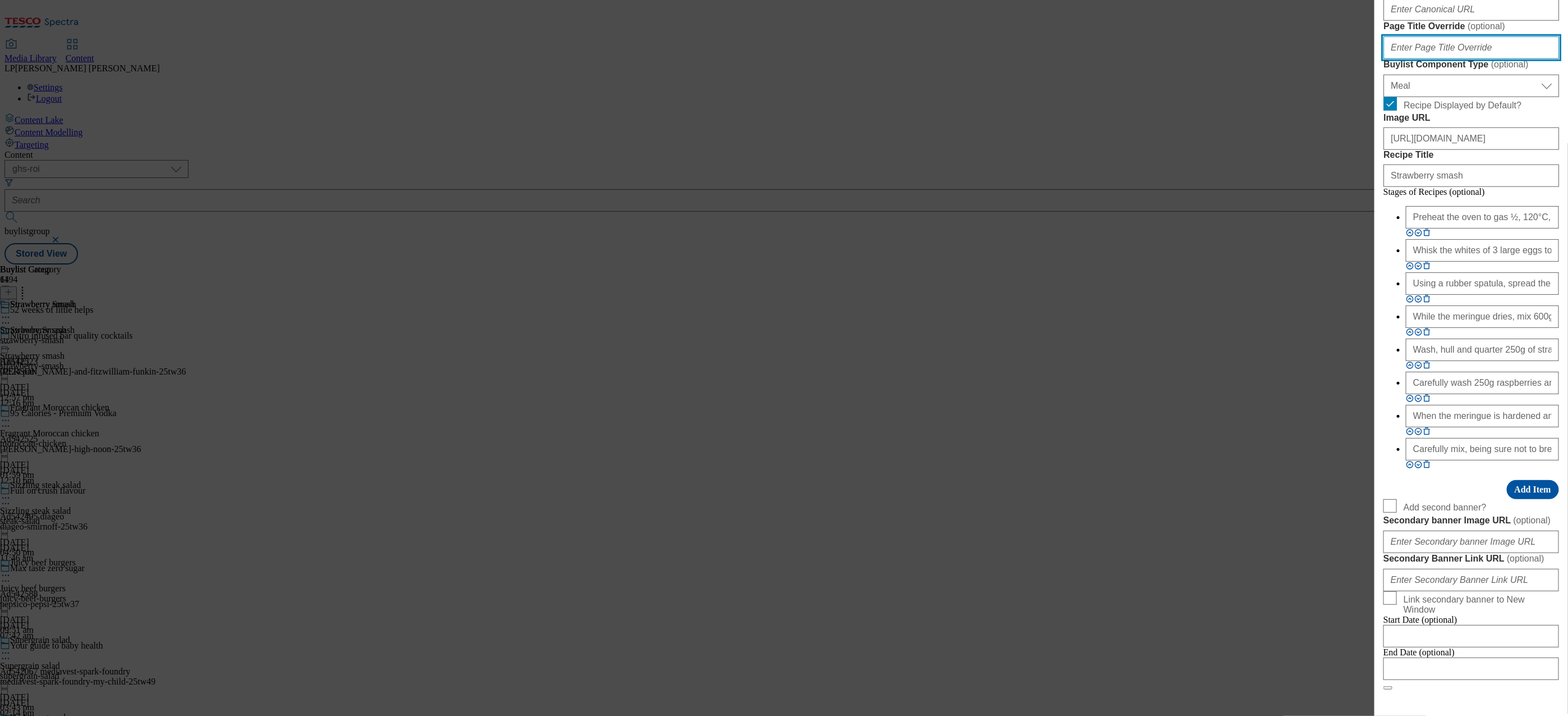
scroll to position [673, 0]
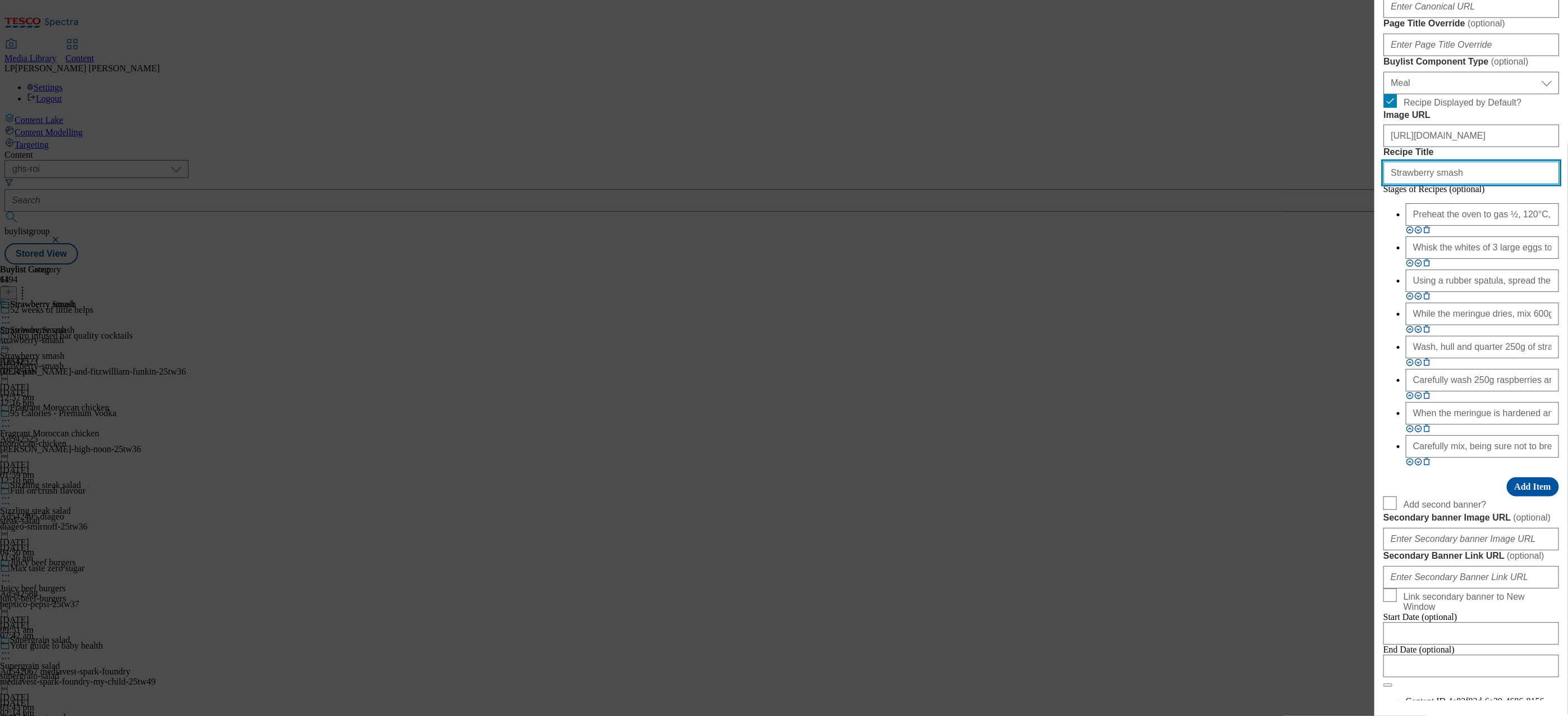
drag, startPoint x: 1472, startPoint y: 534, endPoint x: 1367, endPoint y: 532, distance: 105.0
click at [904, 532] on div "Edit Buylist Tags 1 tags selected buylist English Content Properties Label Stra…" at bounding box center [784, 358] width 1568 height 716
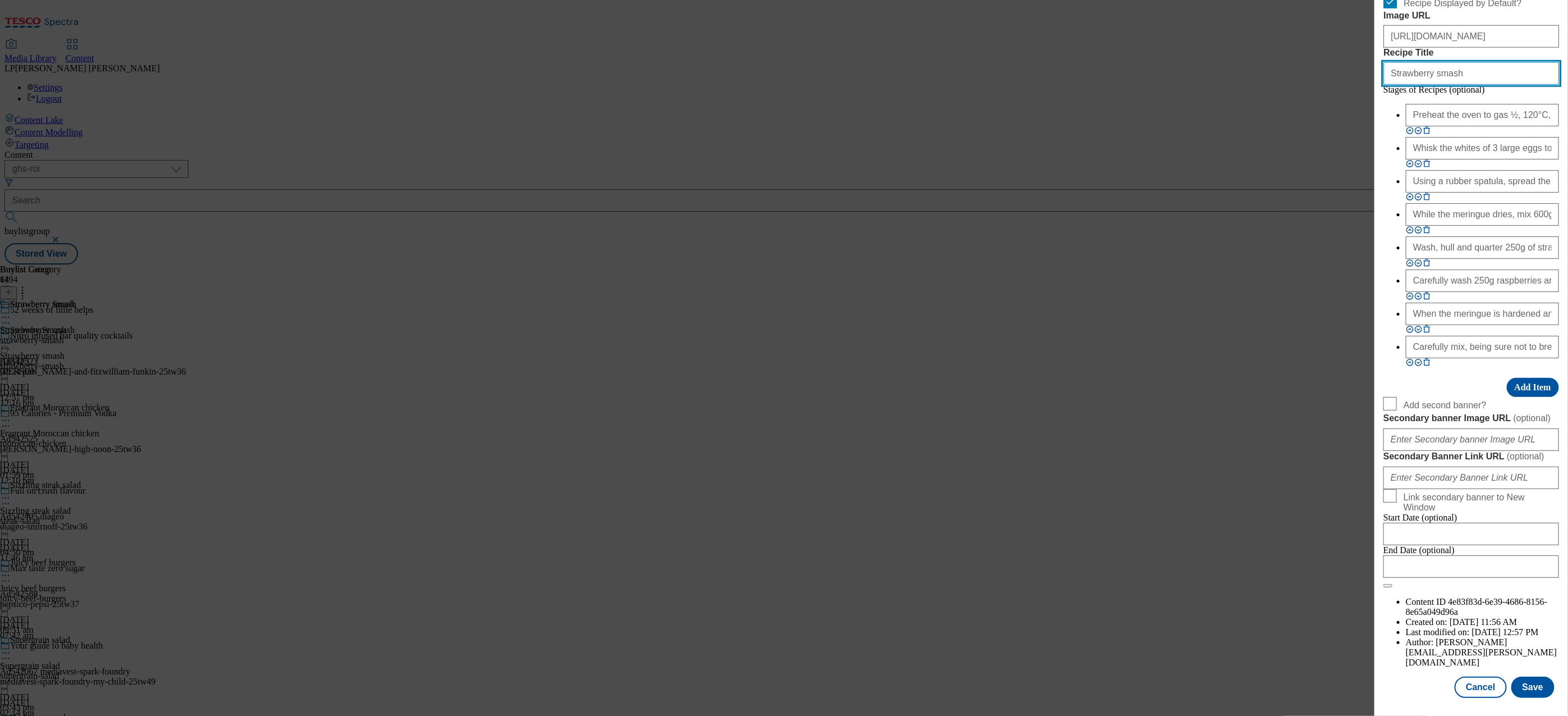
scroll to position [1199, 0]
click at [904, 681] on button "Cancel" at bounding box center [1481, 687] width 52 height 22
select select "evergreen"
select select "Meal"
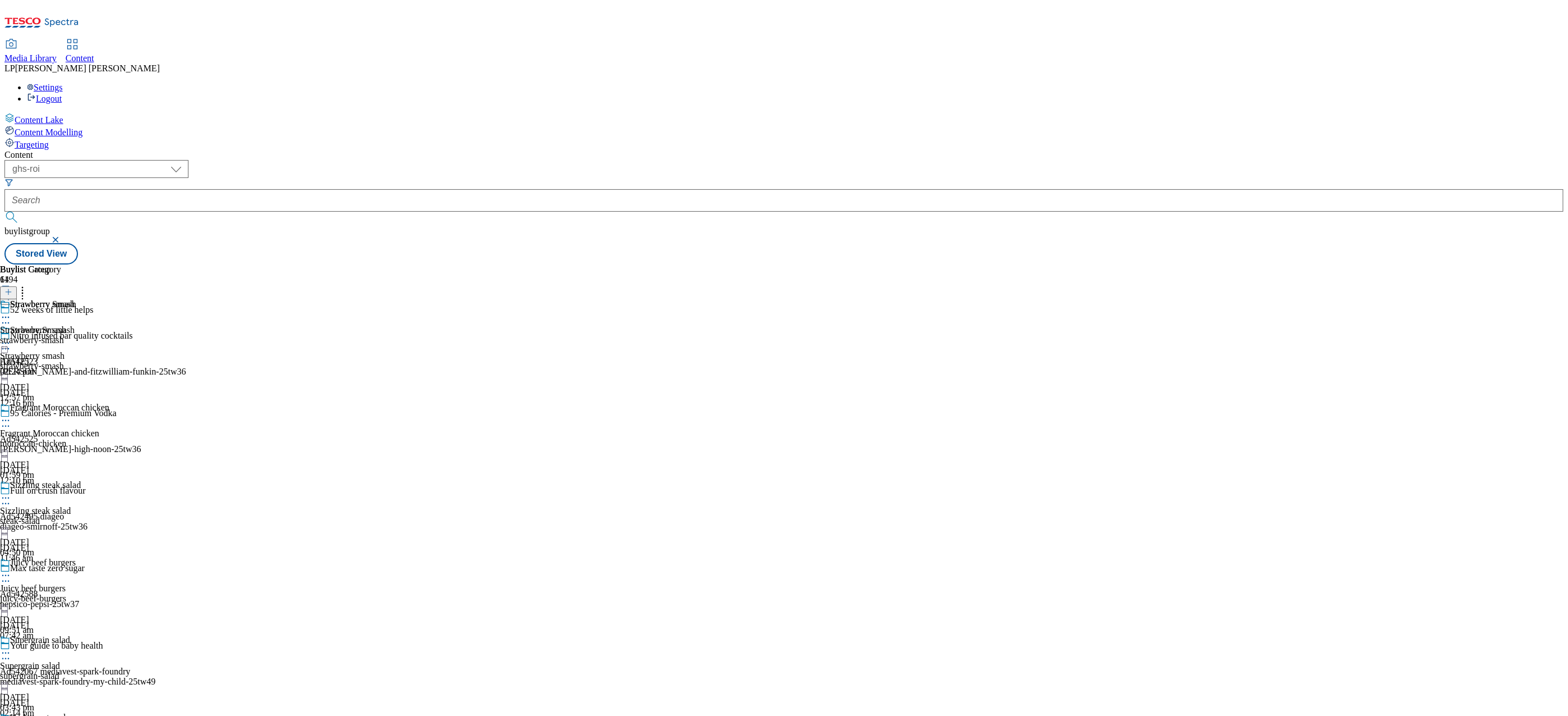
scroll to position [673, 0]
click at [110, 361] on div "strawberry-smash" at bounding box center [55, 366] width 110 height 10
click at [11, 337] on icon at bounding box center [6, 343] width 11 height 11
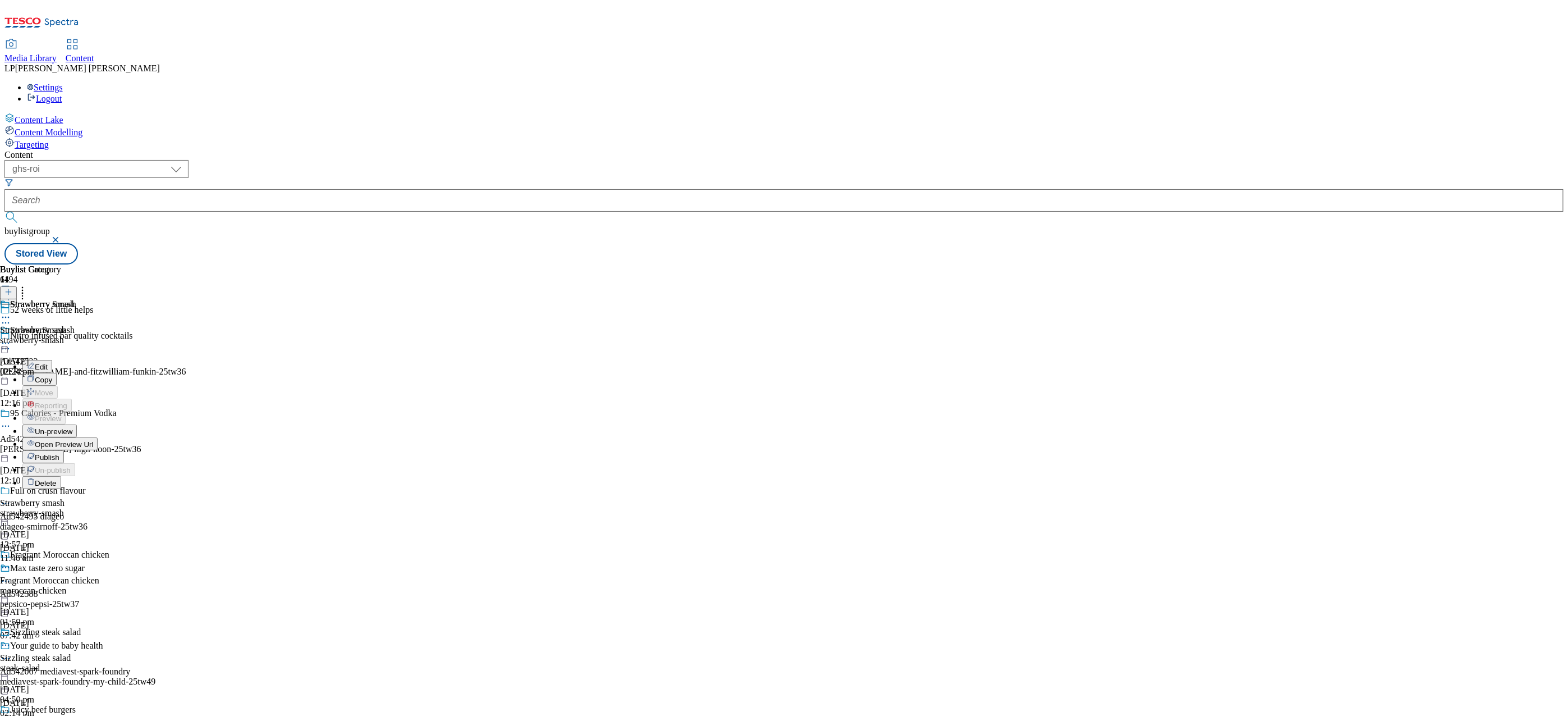
click at [52, 360] on button "Edit" at bounding box center [37, 366] width 30 height 13
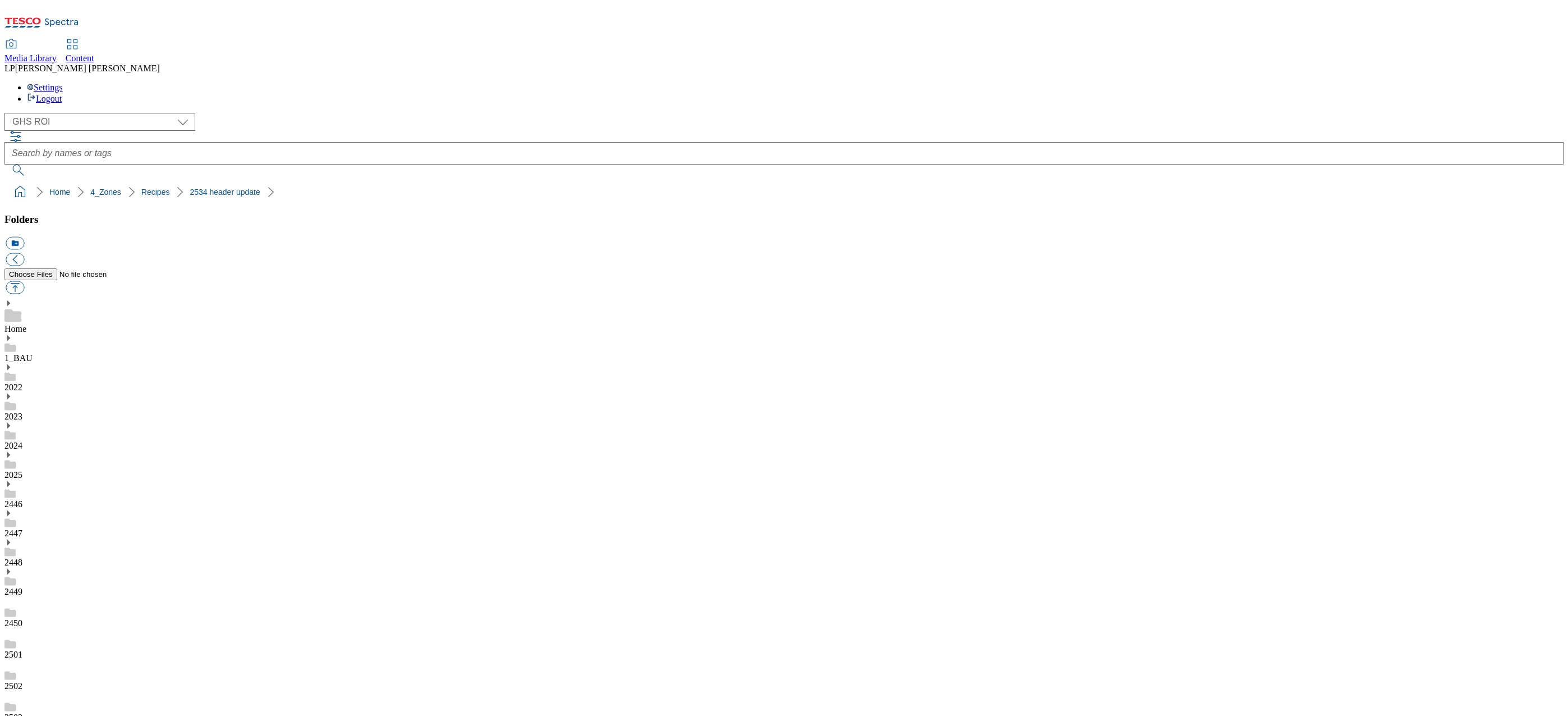
select select "flare-ghs-roi"
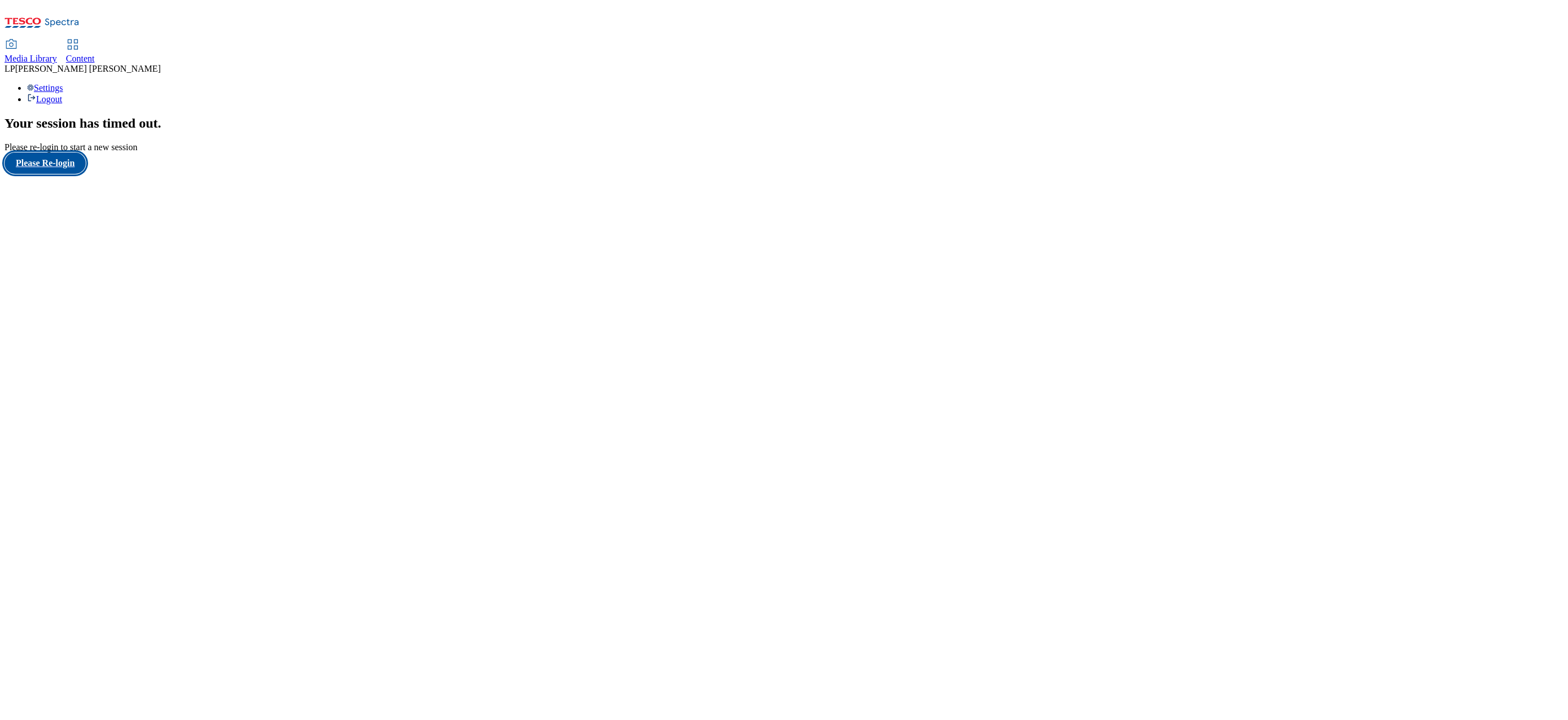
click at [60, 174] on button "Please Re-login" at bounding box center [45, 163] width 82 height 22
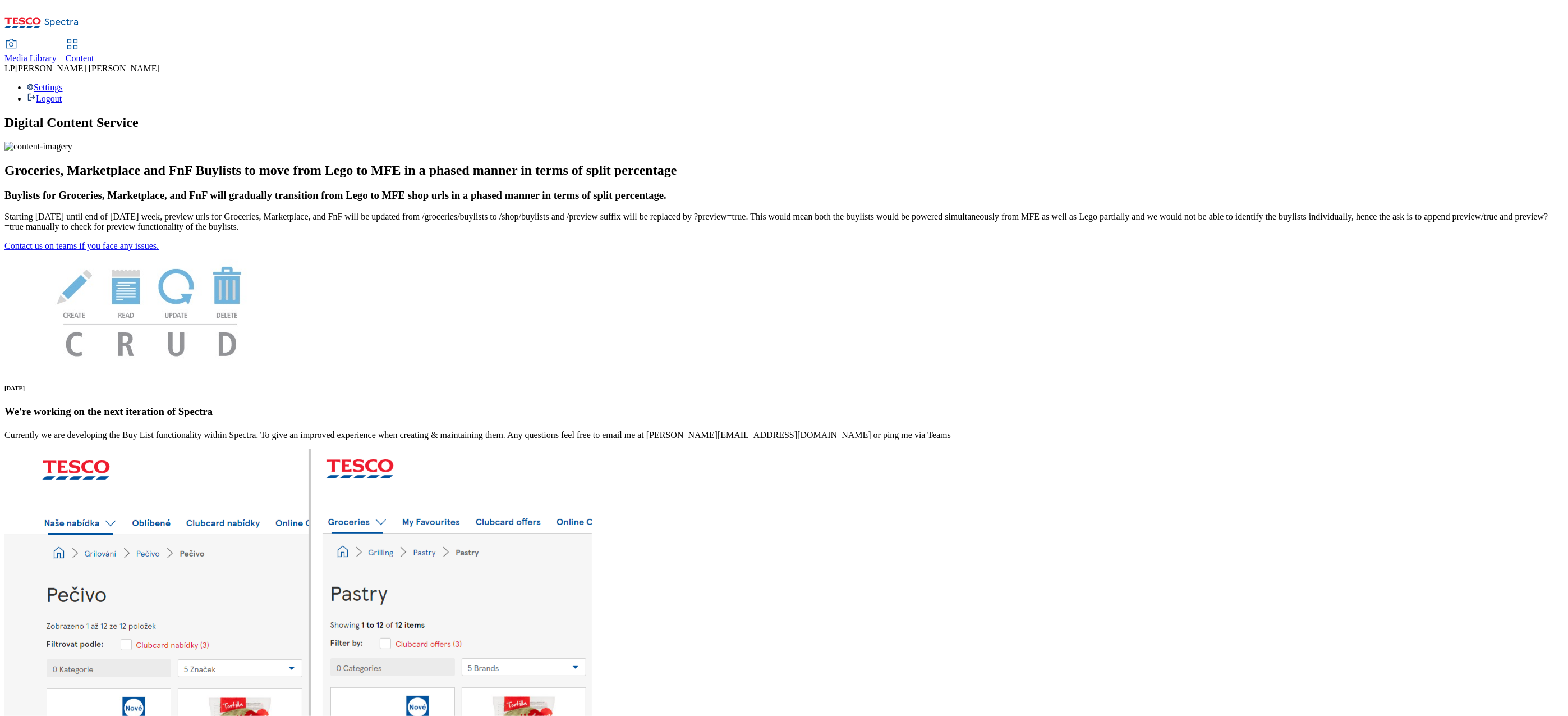
click at [94, 53] on span "Content" at bounding box center [80, 58] width 29 height 10
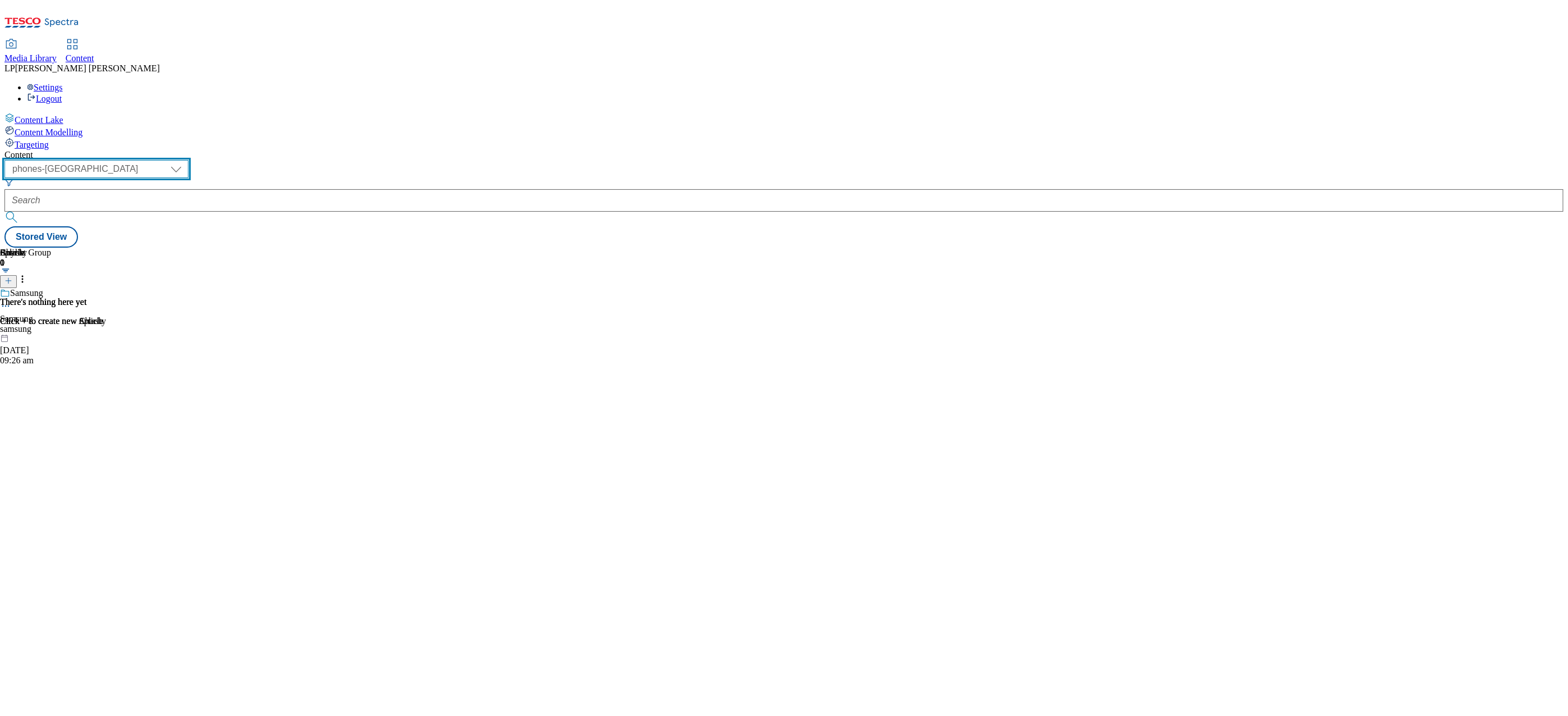
click at [189, 160] on select "dotcom-cz dotcom-hu dotcom-sk fnf-uk ghs-roi ghs-uk group-comms ighs-cz ighs-hu…" at bounding box center [96, 169] width 184 height 18
select select "ghs-roi"
click at [146, 160] on select "dotcom-cz dotcom-hu dotcom-sk fnf-uk ghs-roi ghs-uk group-comms ighs-cz ighs-hu…" at bounding box center [96, 169] width 184 height 18
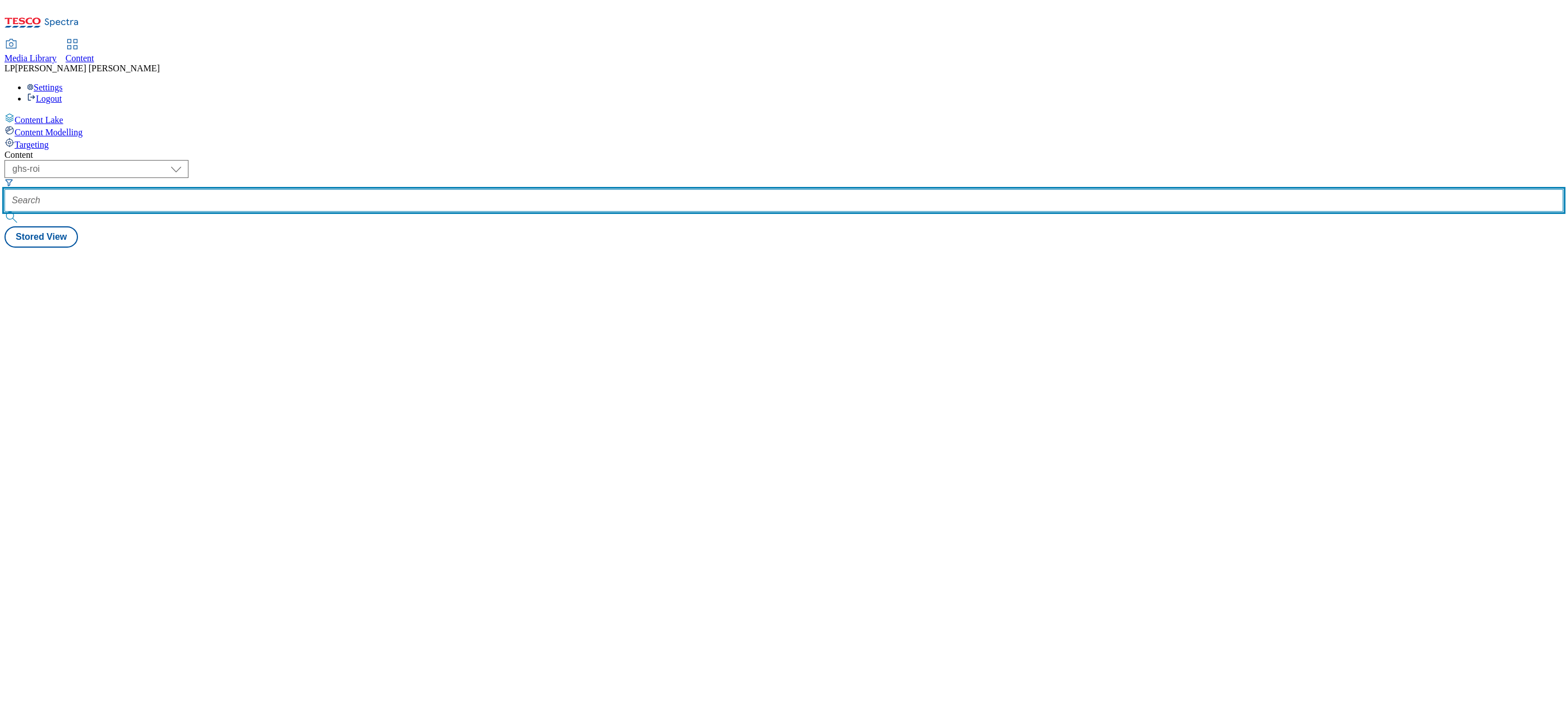
click at [318, 189] on input "text" at bounding box center [783, 201] width 1559 height 22
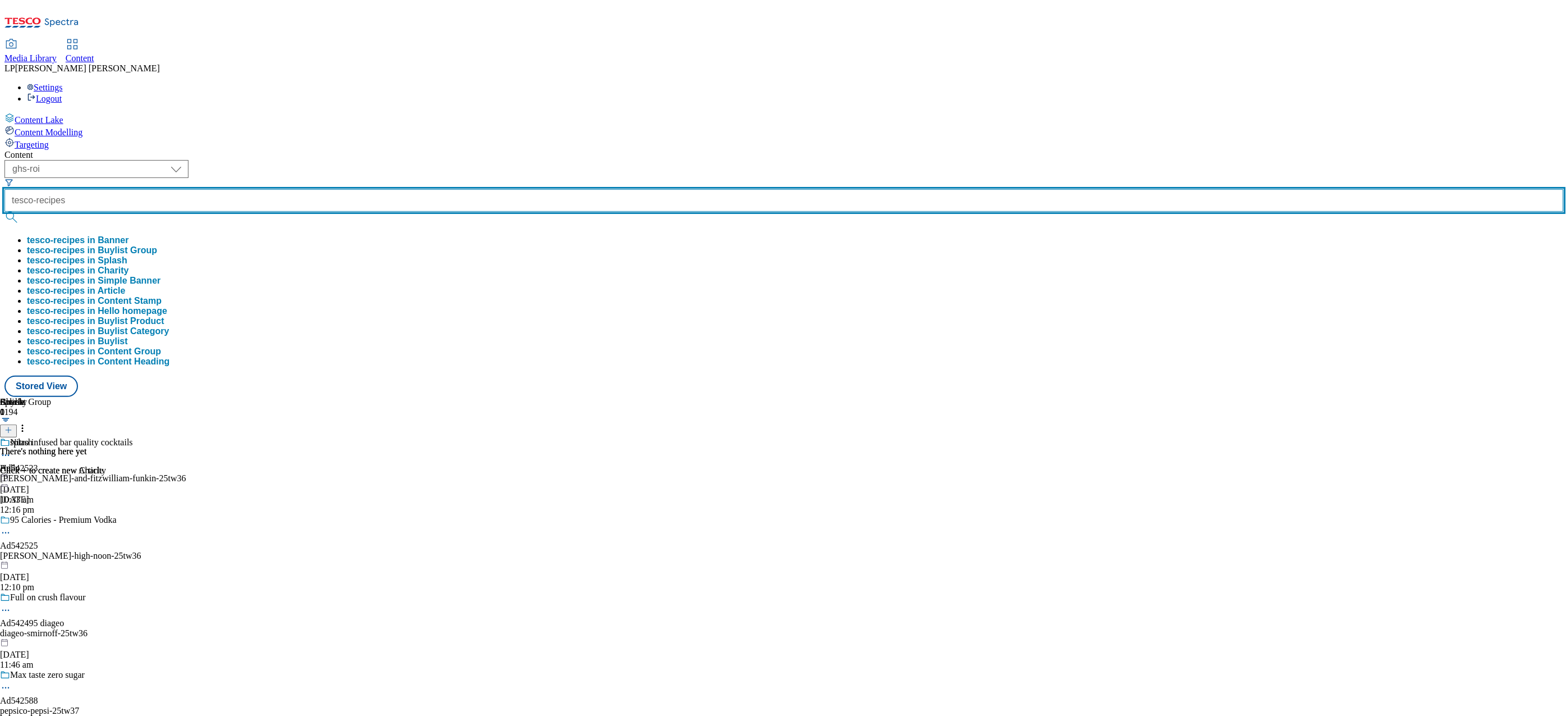
type input "tesco-recipes"
click at [4, 212] on button "submit" at bounding box center [12, 217] width 15 height 11
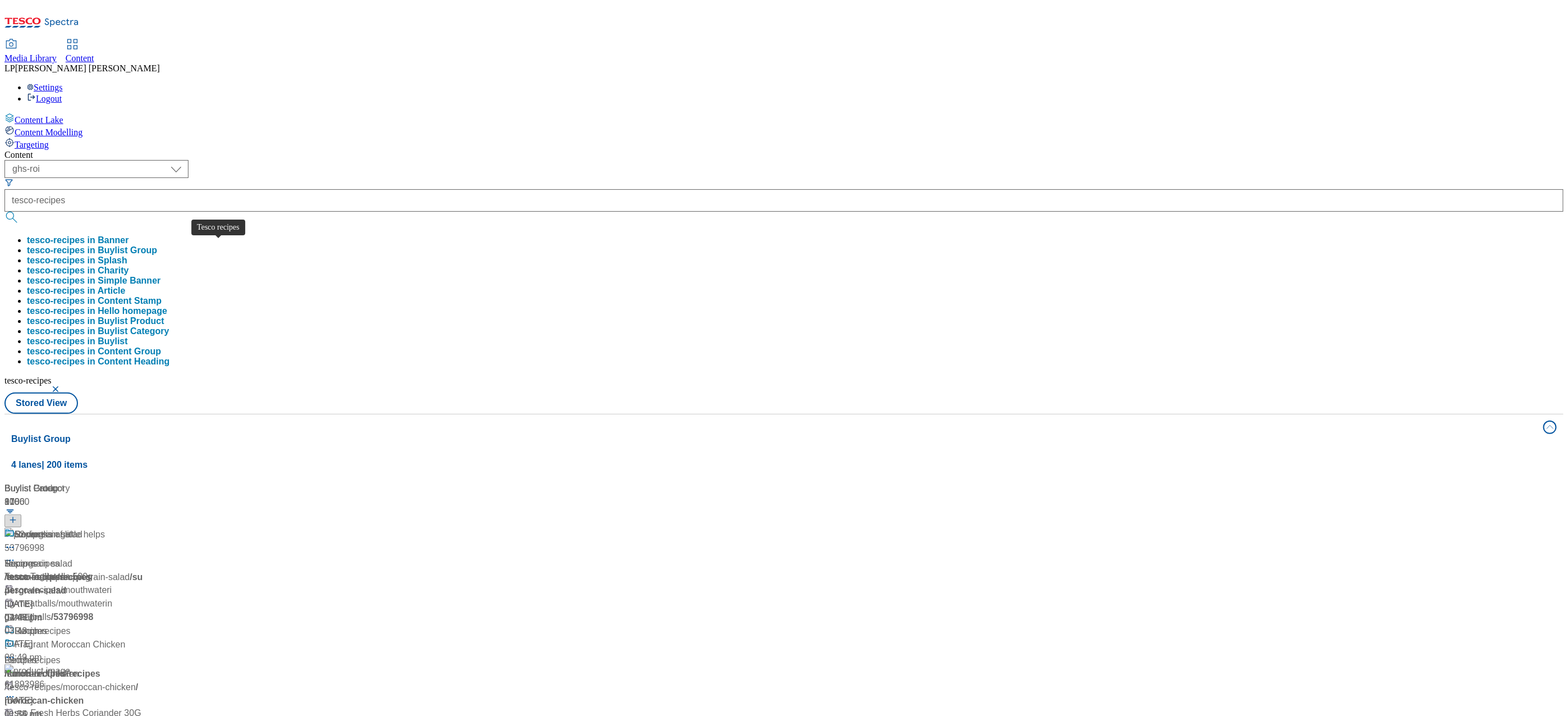
click at [59, 557] on span "Tesco recipes" at bounding box center [31, 563] width 55 height 13
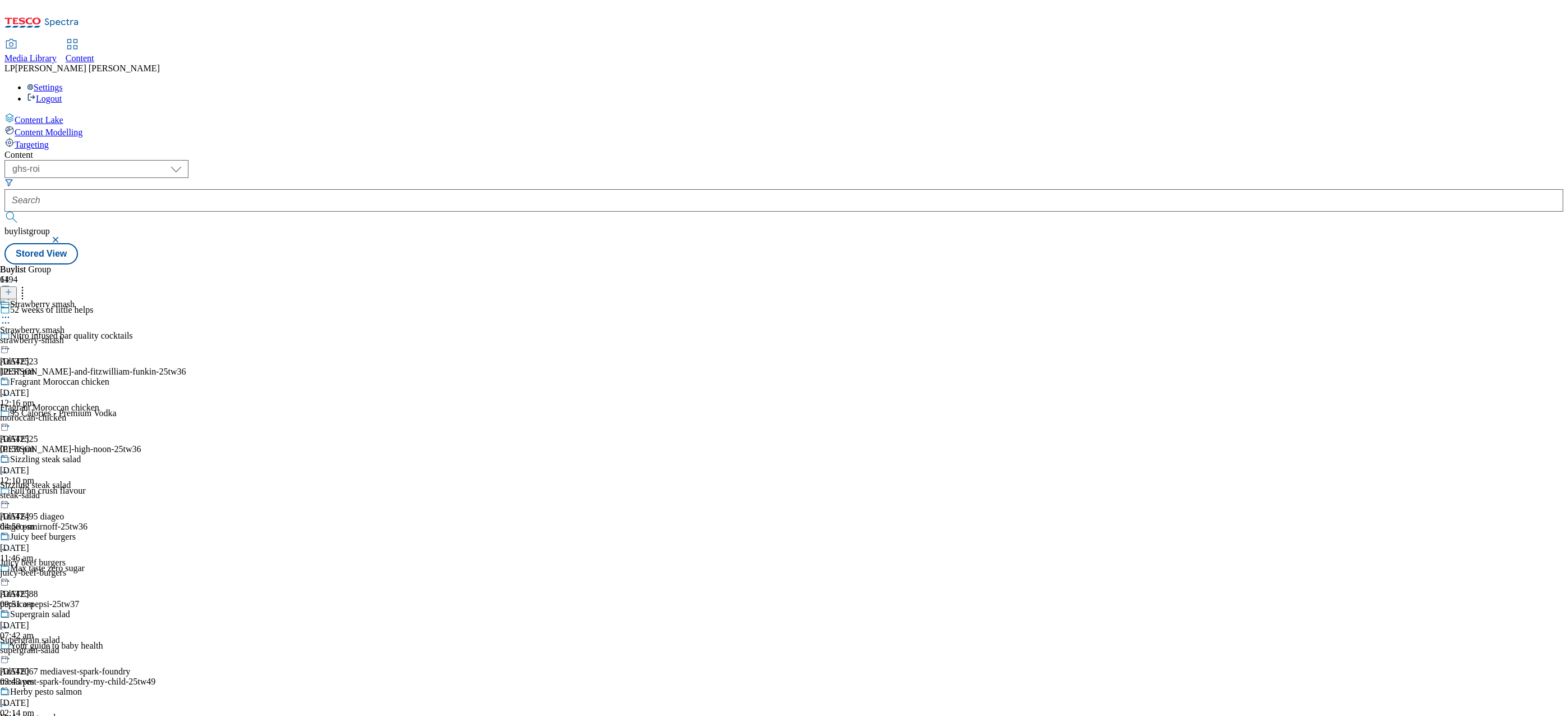
click at [110, 335] on div "strawberry-smash" at bounding box center [55, 340] width 110 height 10
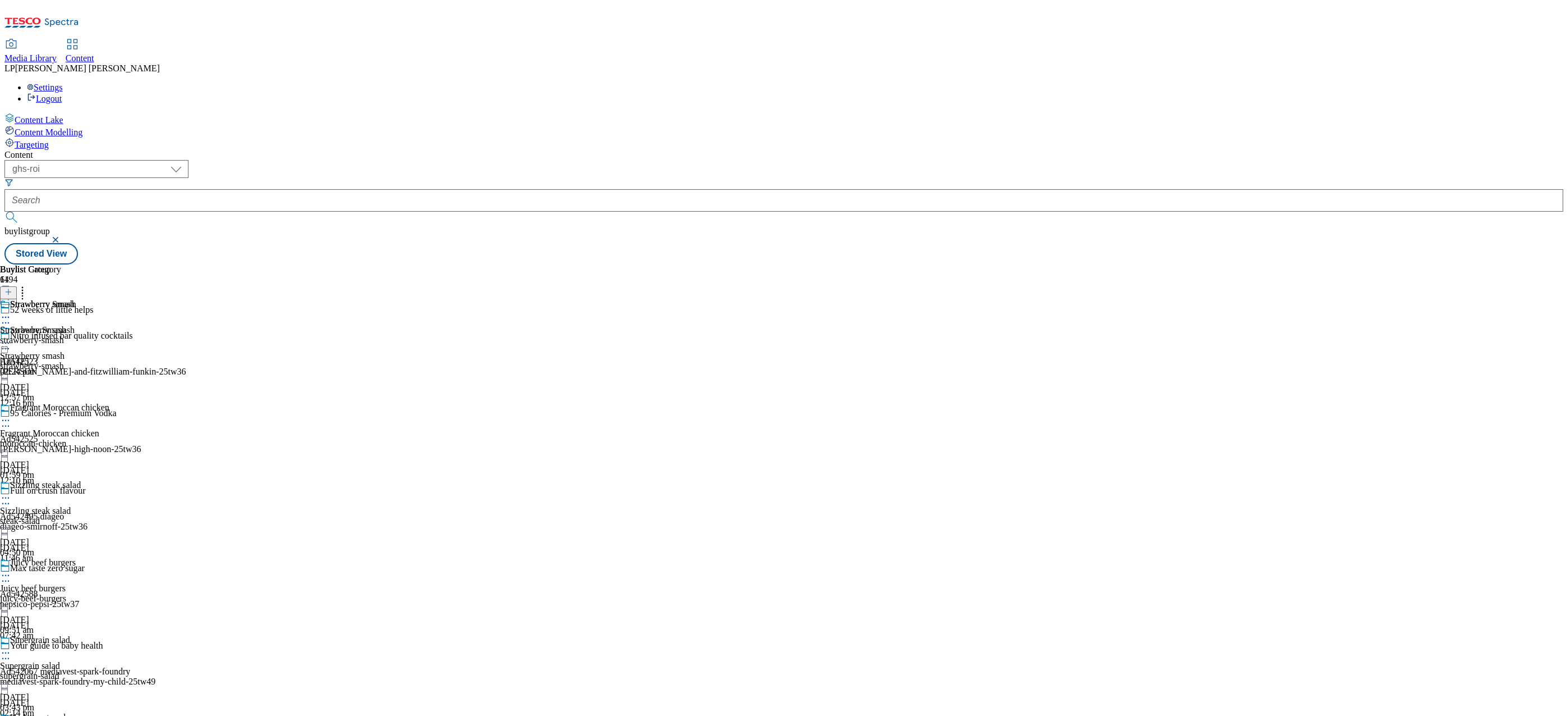
click at [11, 337] on icon at bounding box center [6, 343] width 11 height 11
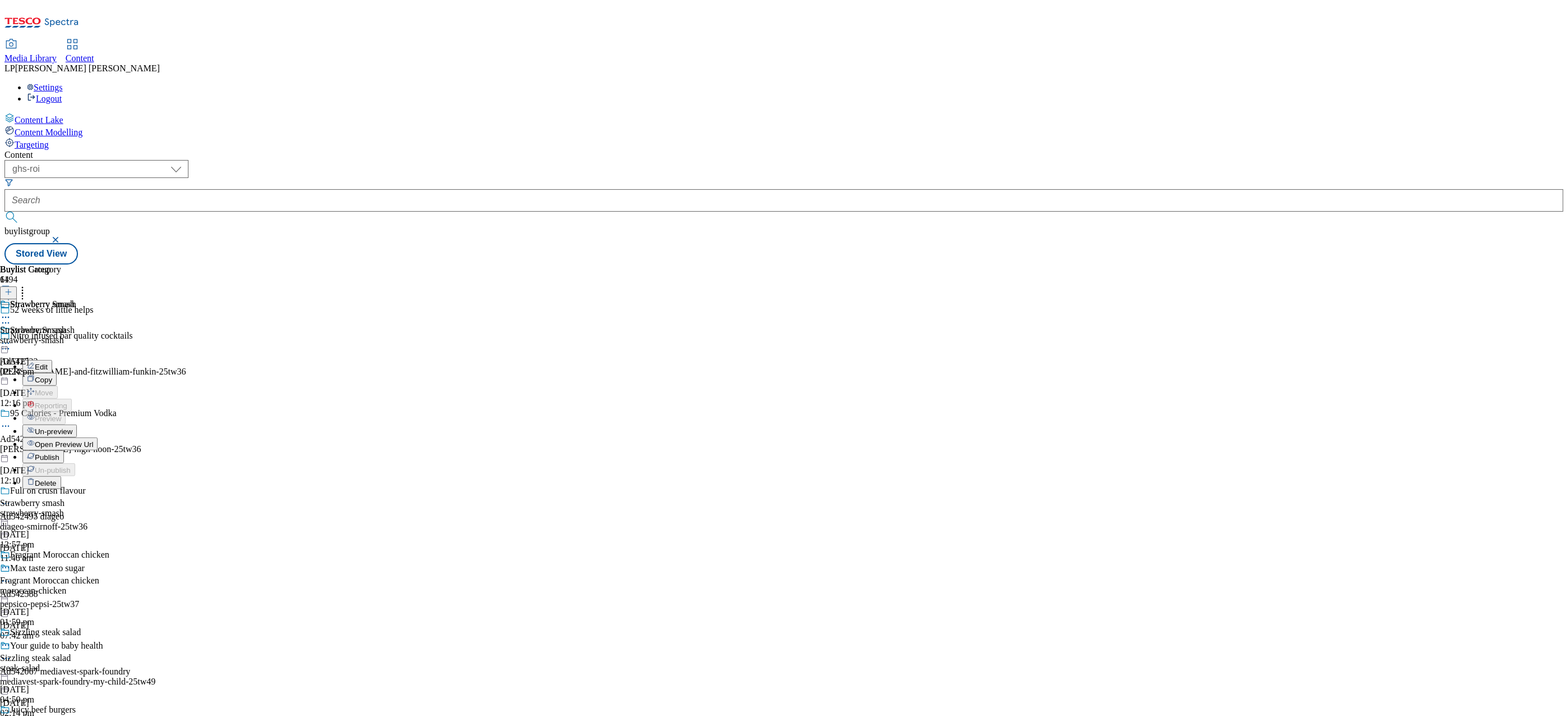
click at [52, 360] on button "Edit" at bounding box center [37, 366] width 30 height 13
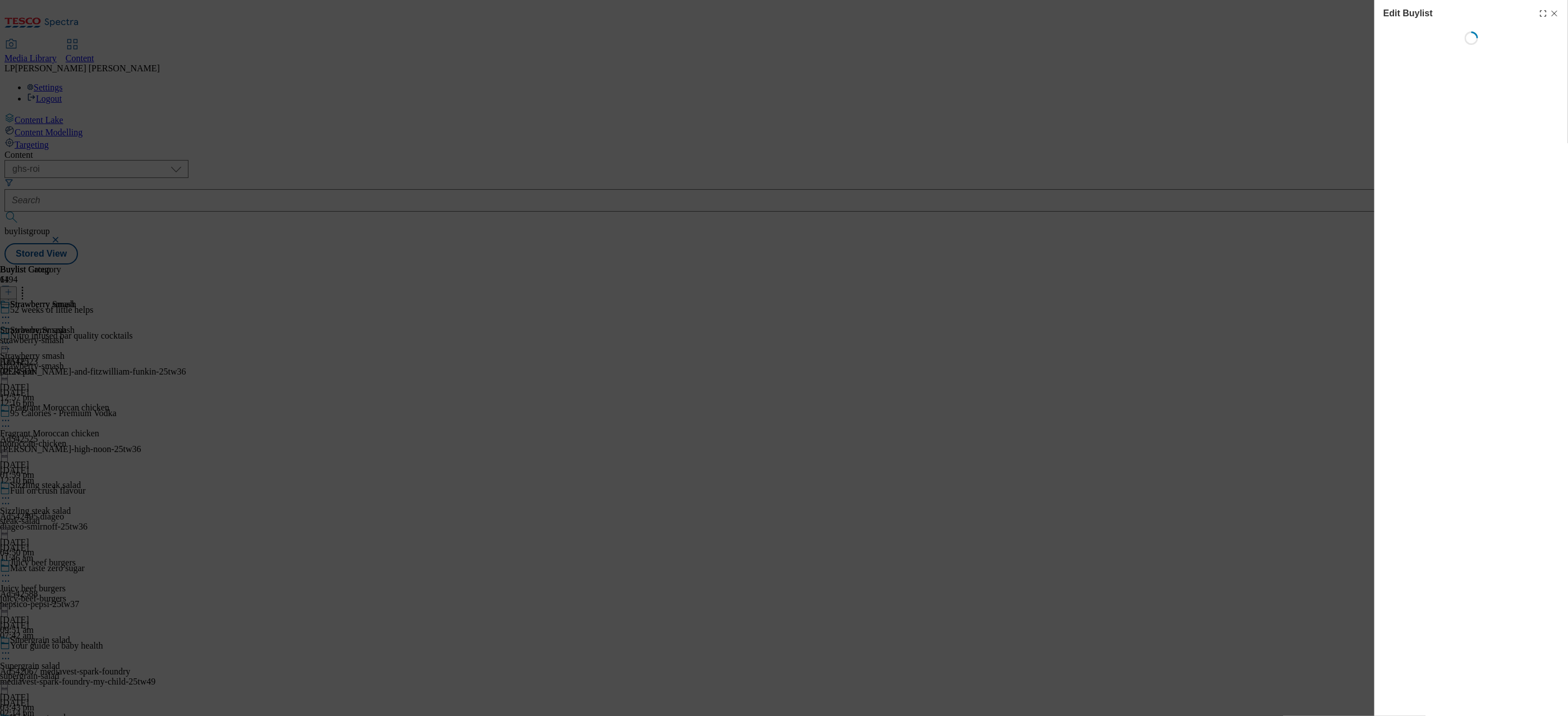
select select "evergreen"
select select "Meal"
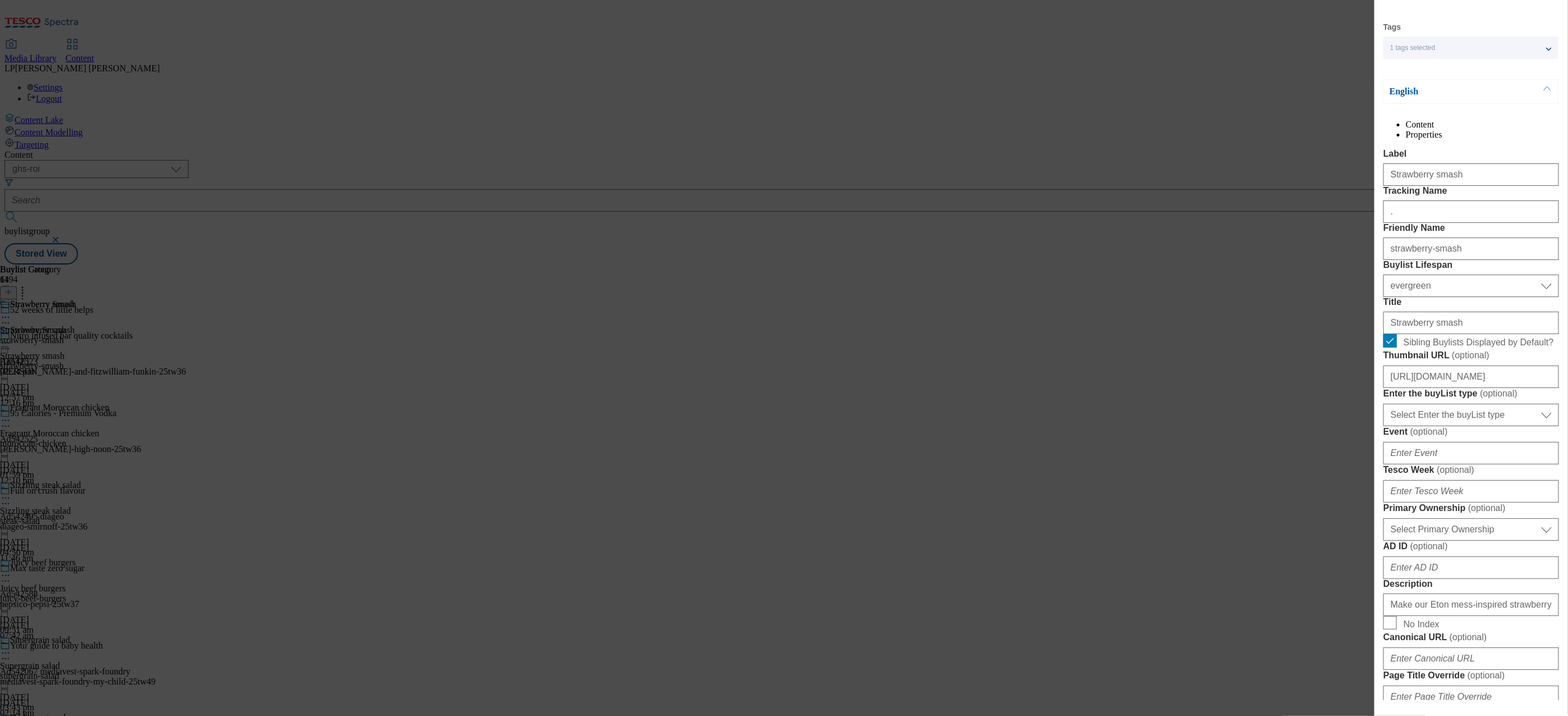
scroll to position [35, 0]
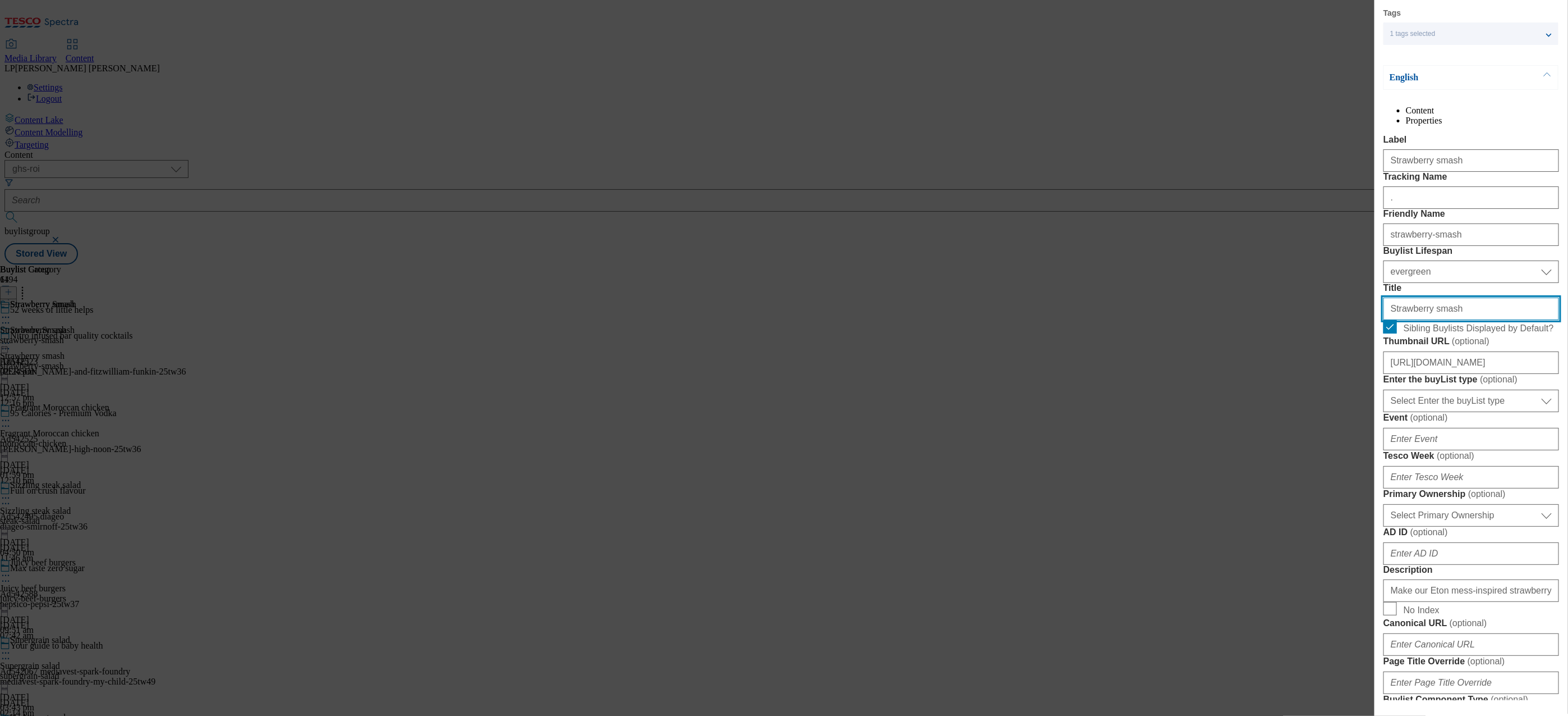
click at [1456, 320] on input "Strawberry smash" at bounding box center [1471, 308] width 175 height 22
click at [1391, 320] on input "Strawberry smash" at bounding box center [1471, 308] width 175 height 22
click at [1458, 320] on input "Strawberry smash" at bounding box center [1471, 308] width 175 height 22
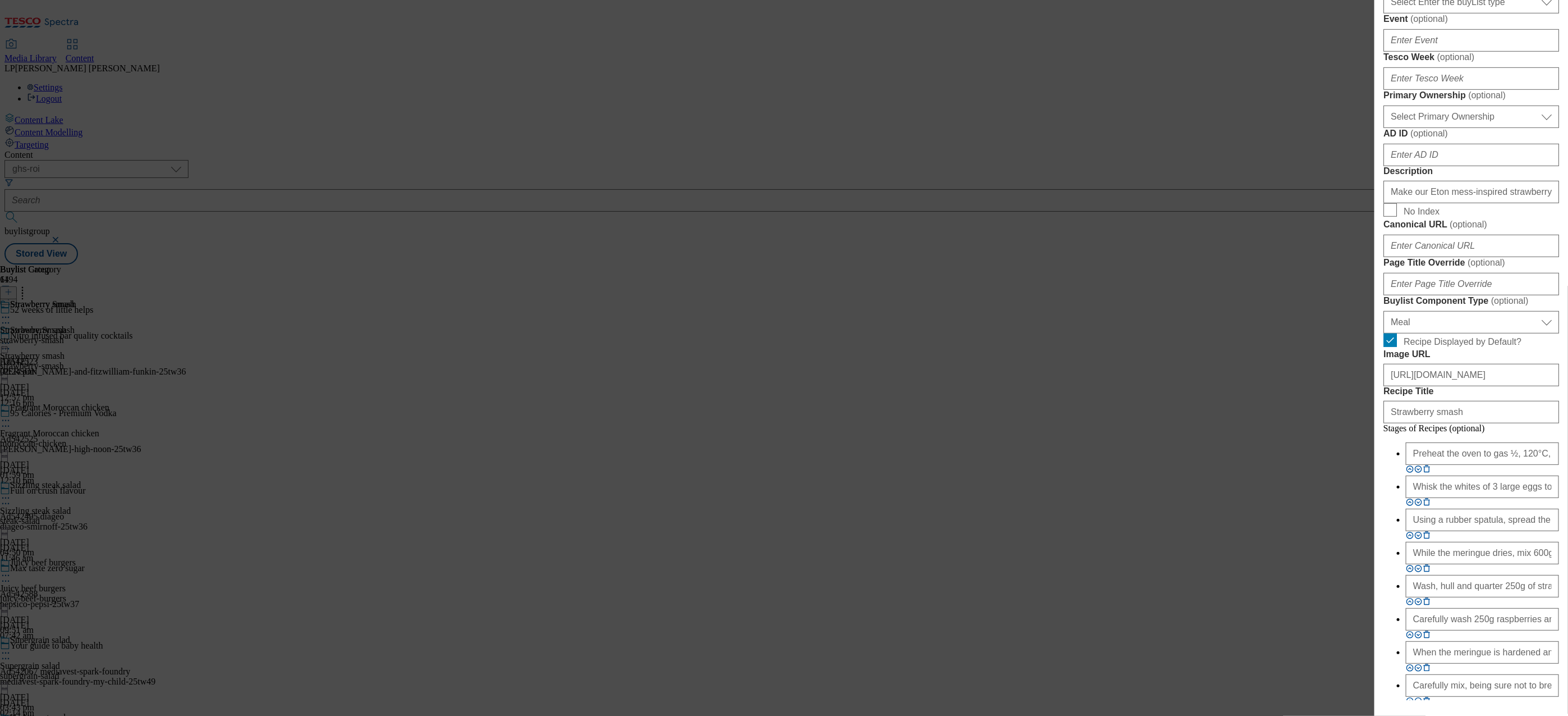
scroll to position [435, 0]
click at [1435, 255] on input "Canonical URL ( optional )" at bounding box center [1471, 244] width 175 height 22
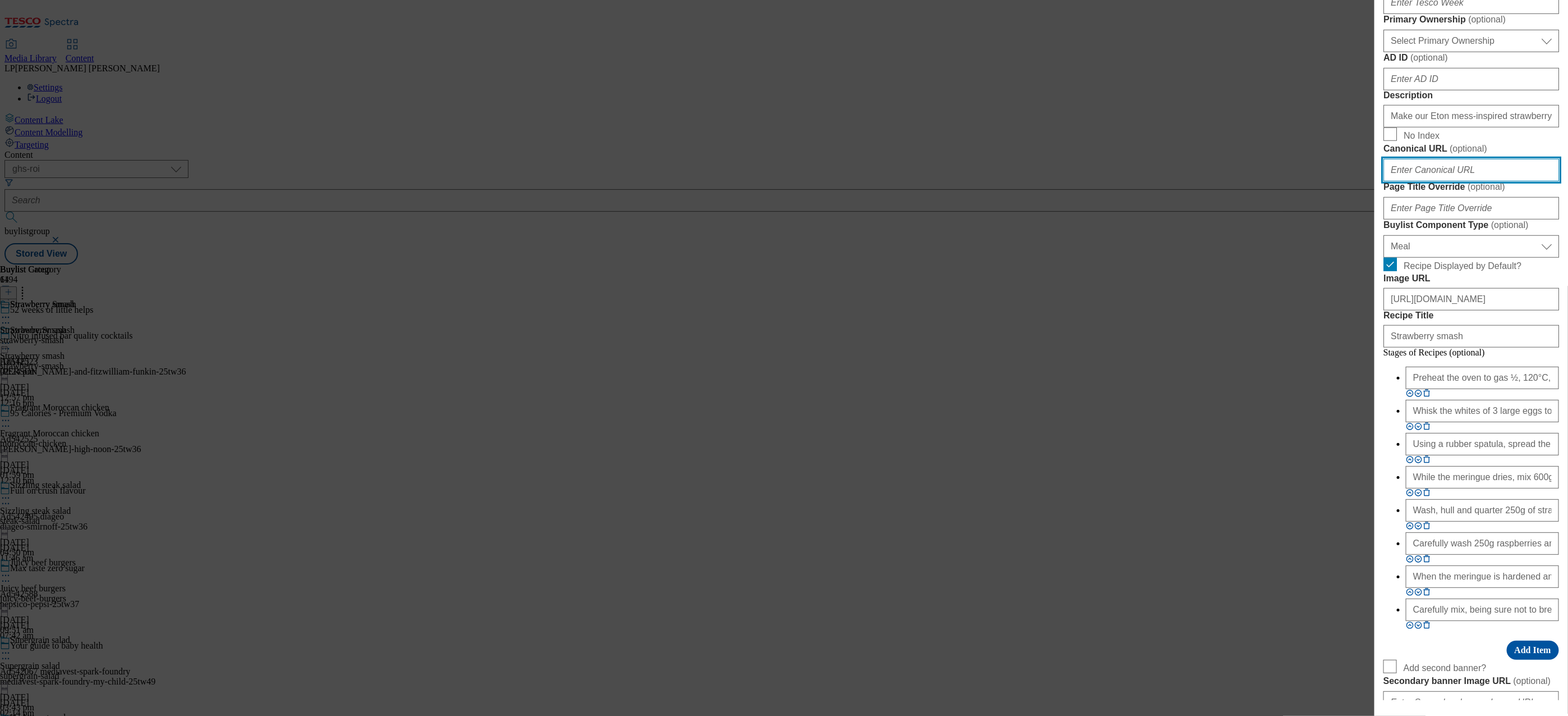
scroll to position [550, 0]
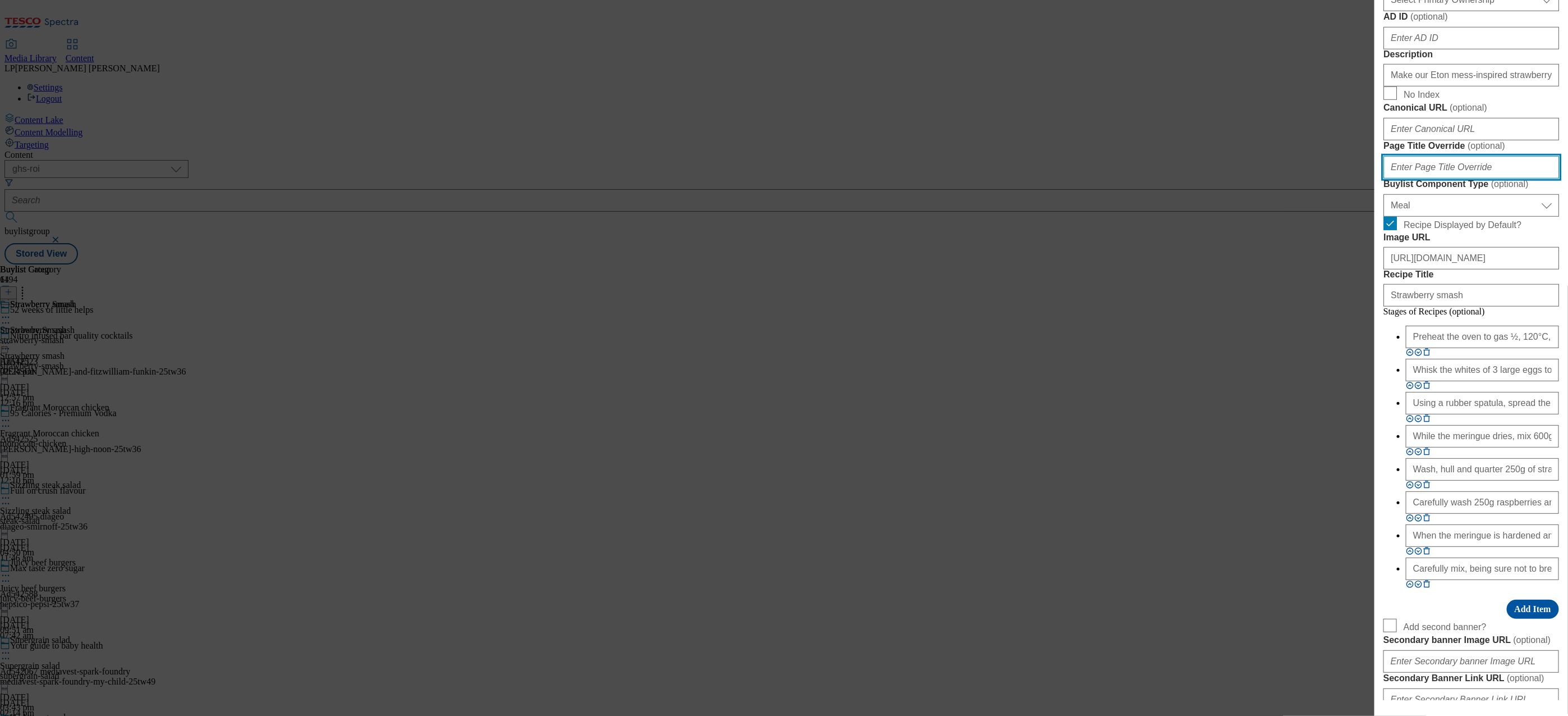
click at [1447, 178] on input "Page Title Override ( optional )" at bounding box center [1471, 167] width 175 height 22
click at [1418, 178] on input "Page Title Override ( optional )" at bounding box center [1471, 167] width 175 height 22
click at [1399, 178] on input "Page Title Override ( optional )" at bounding box center [1471, 167] width 175 height 22
paste input "Strawberry smash recipe | Little helps recipes"
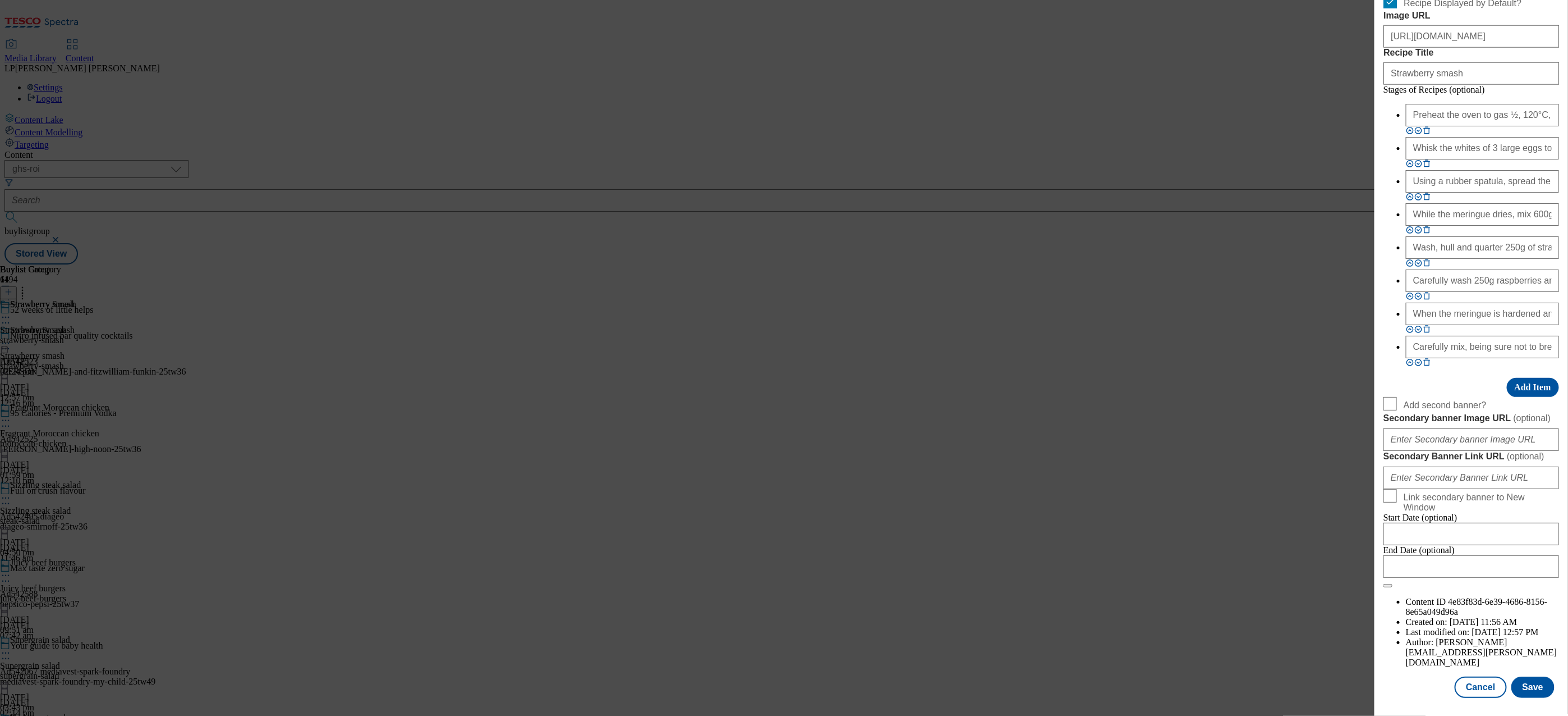
scroll to position [1199, 0]
type input "Strawberry smash recipe | Little helps recipes"
click at [1518, 682] on button "Save" at bounding box center [1533, 687] width 43 height 22
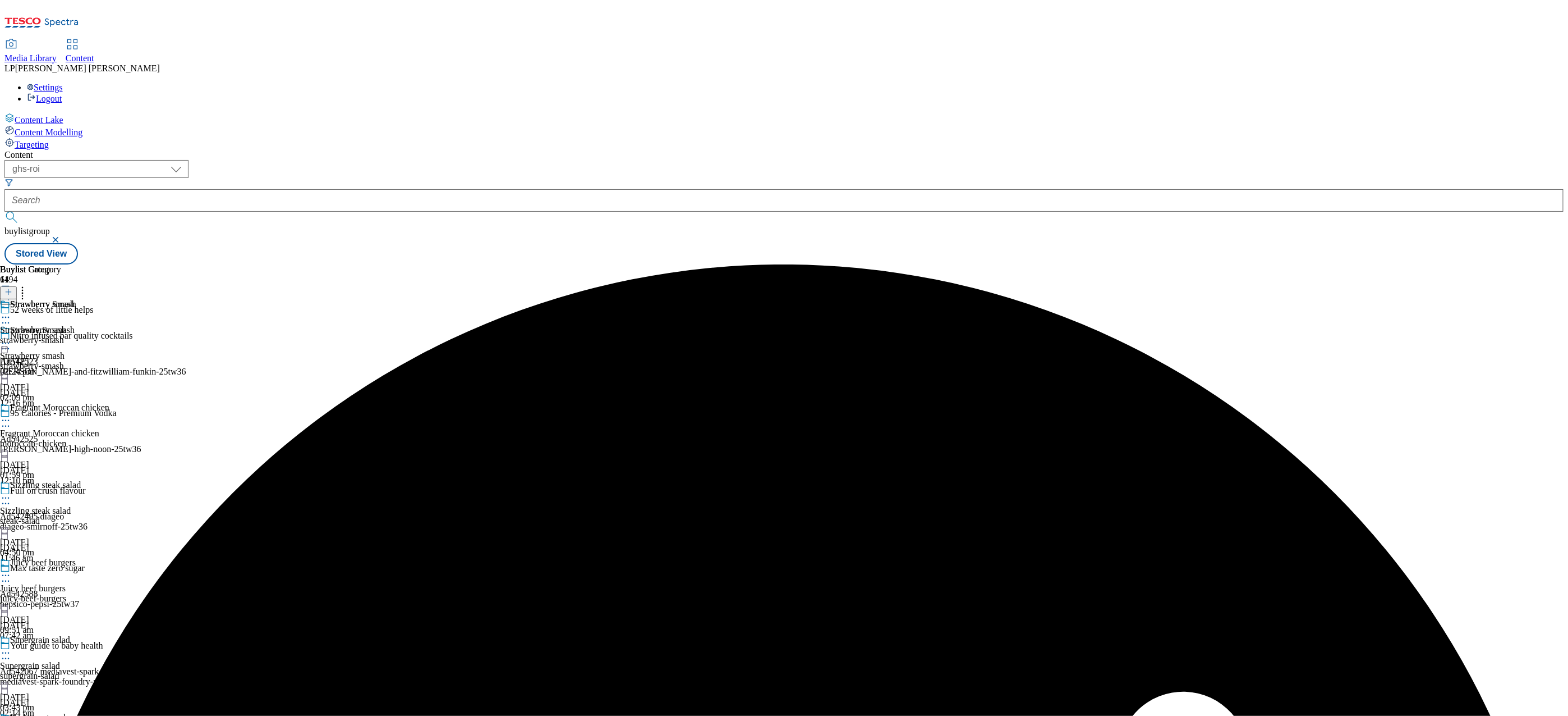
click at [10, 343] on circle at bounding box center [8, 343] width 1 height 1
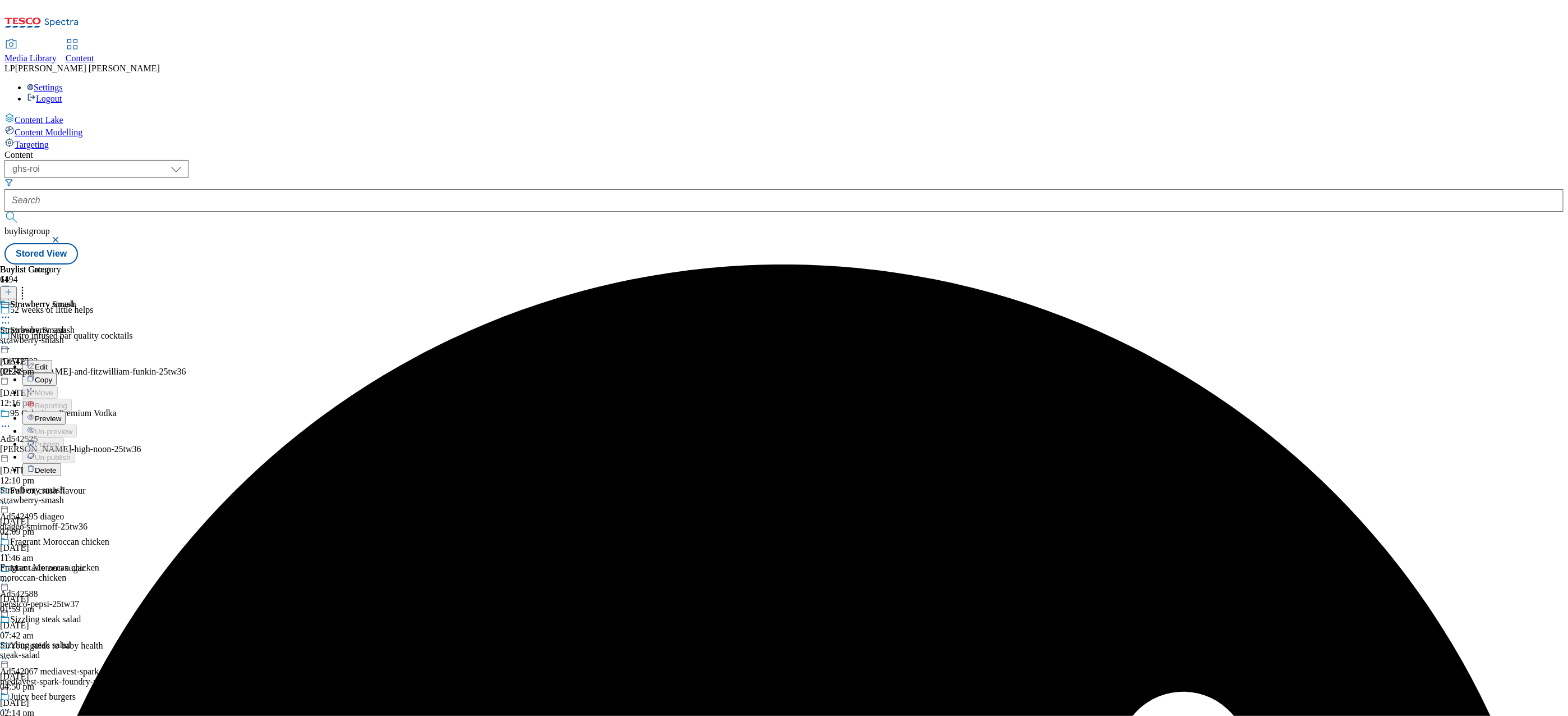
click at [66, 411] on button "Preview" at bounding box center [44, 417] width 43 height 13
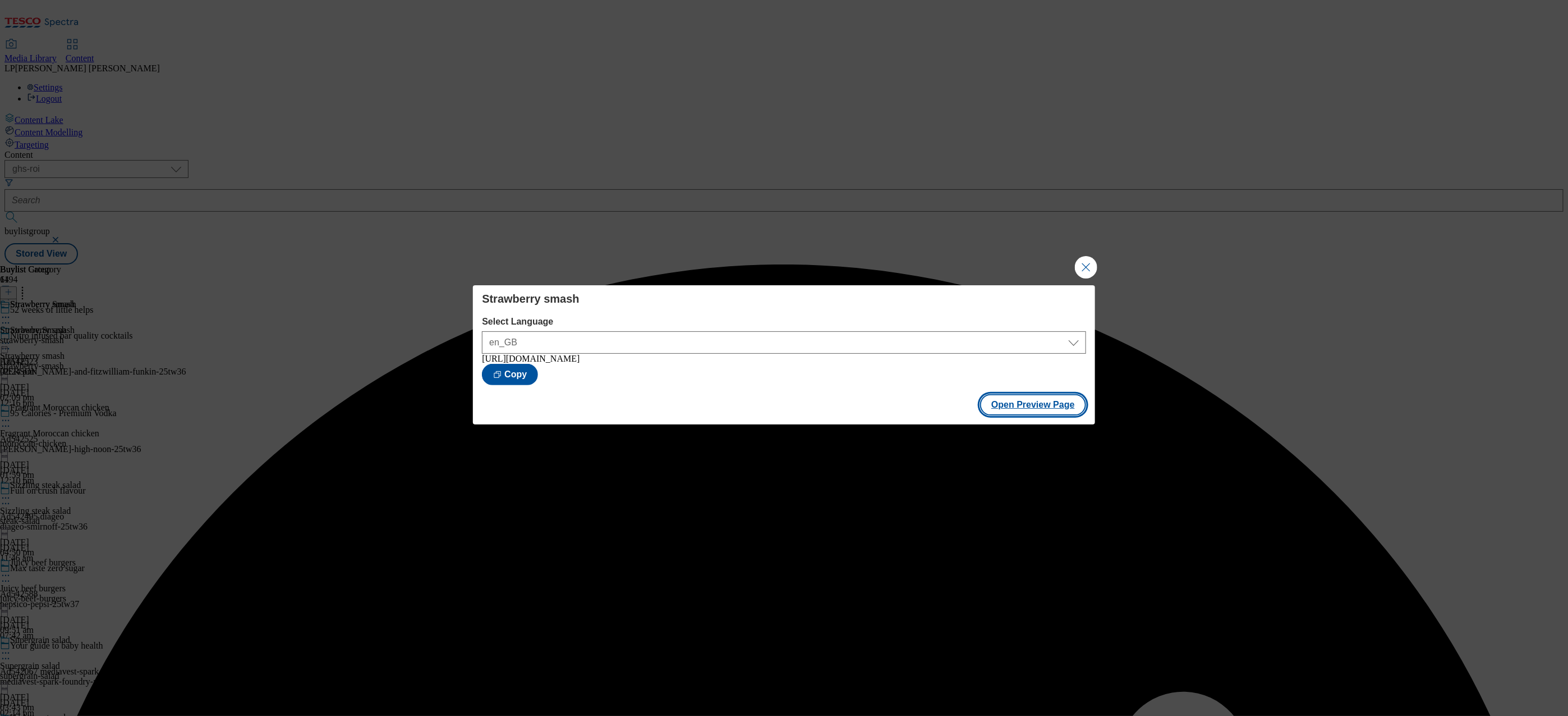
click at [1034, 409] on button "Open Preview Page" at bounding box center [1033, 405] width 106 height 22
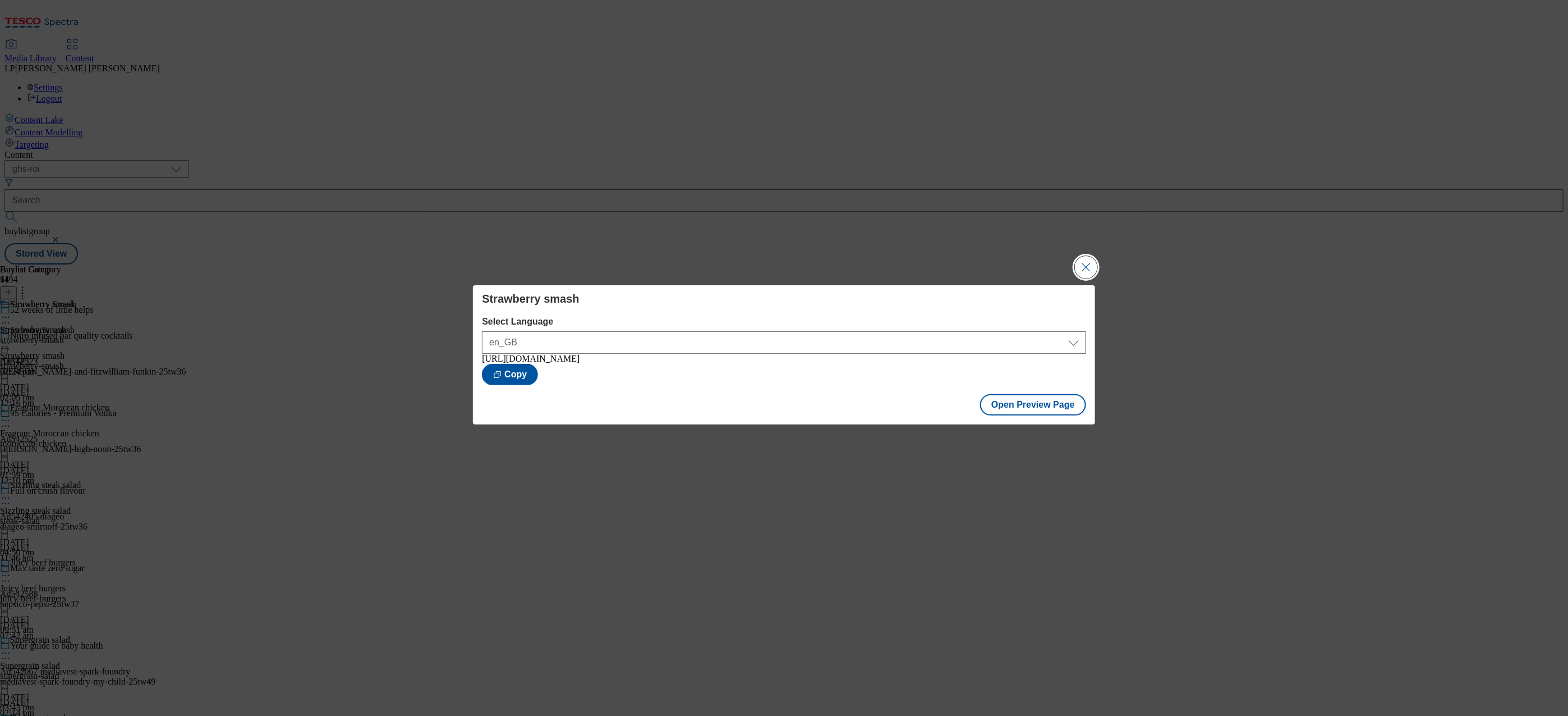
click at [1085, 266] on button "Close Modal" at bounding box center [1086, 267] width 22 height 22
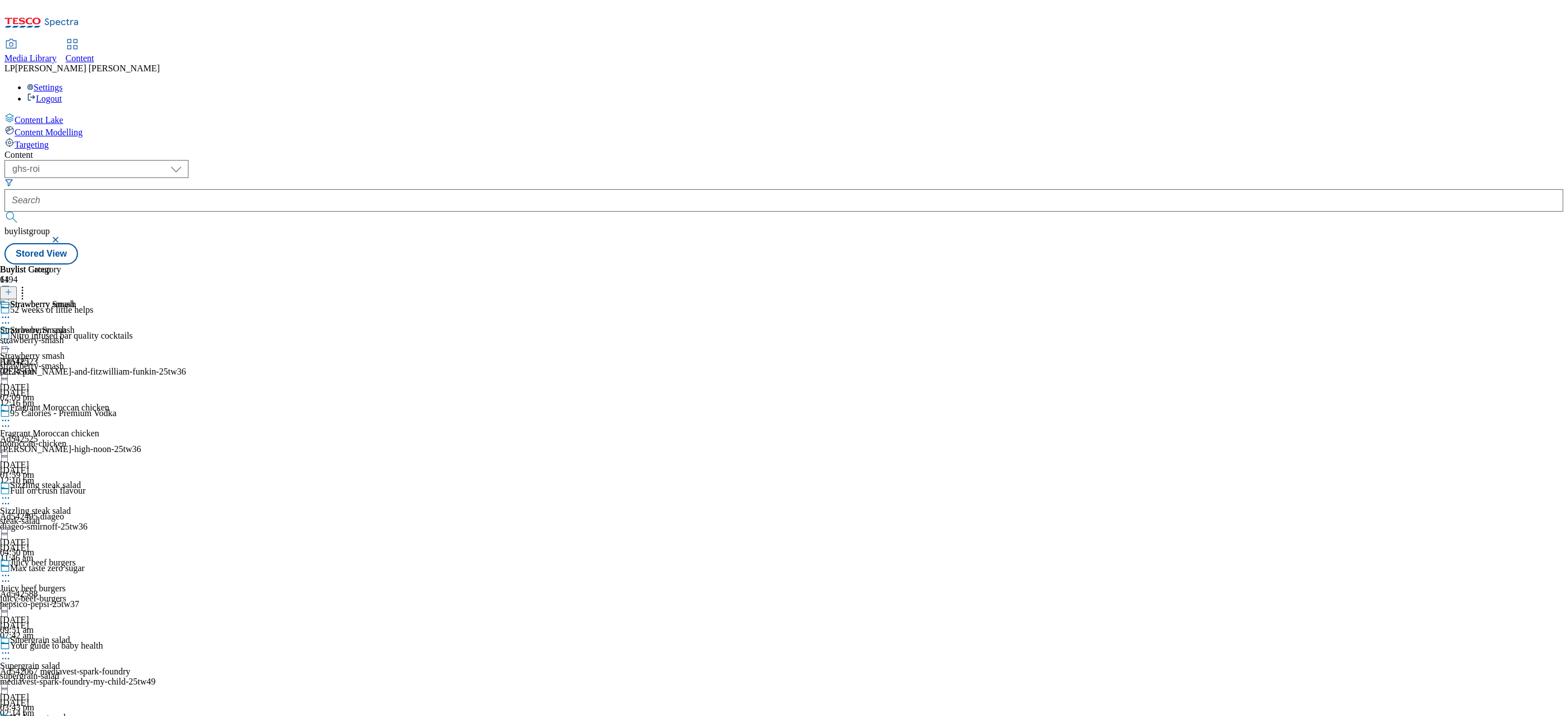
click at [110, 325] on div "Strawberry smash" at bounding box center [55, 338] width 110 height 26
click at [11, 337] on icon at bounding box center [6, 343] width 11 height 11
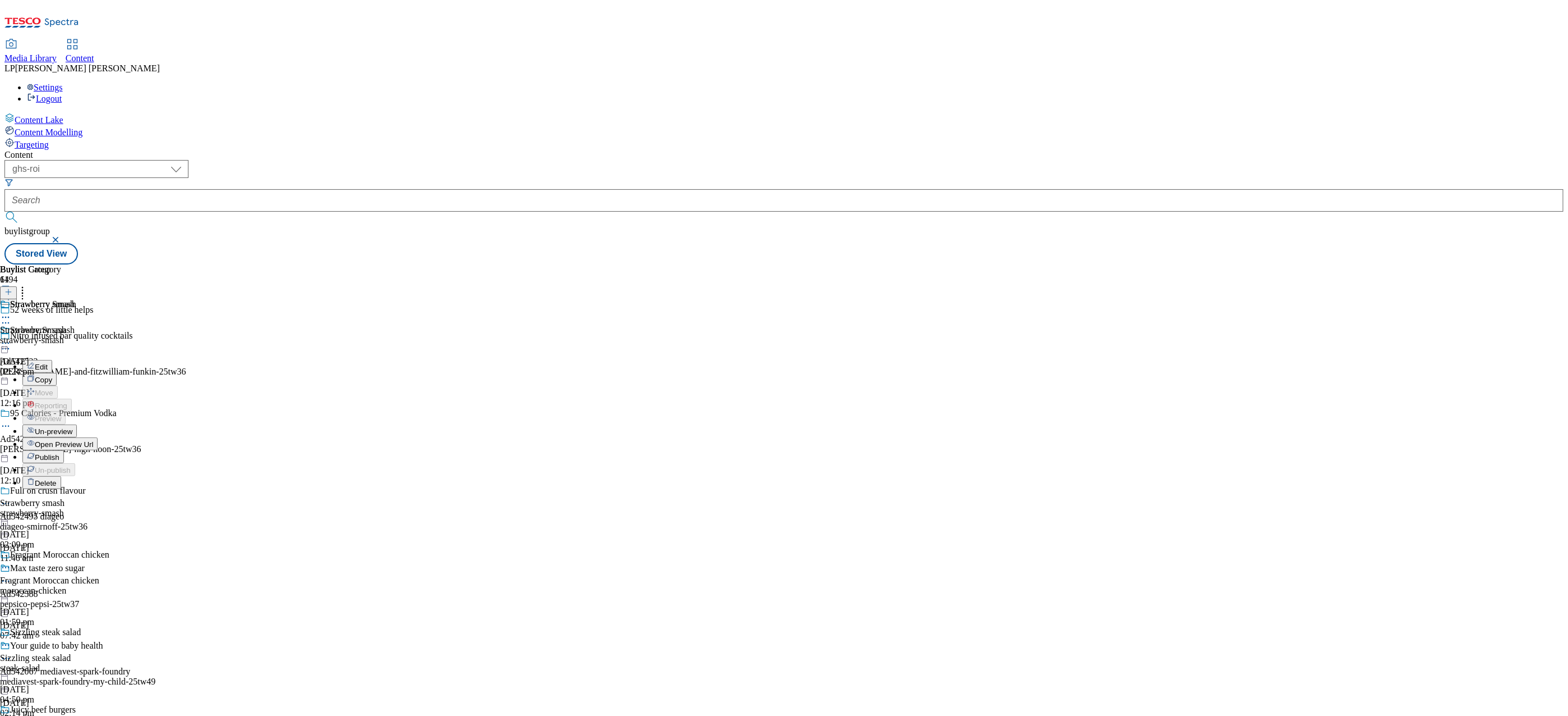
click at [52, 360] on button "Edit" at bounding box center [37, 366] width 30 height 13
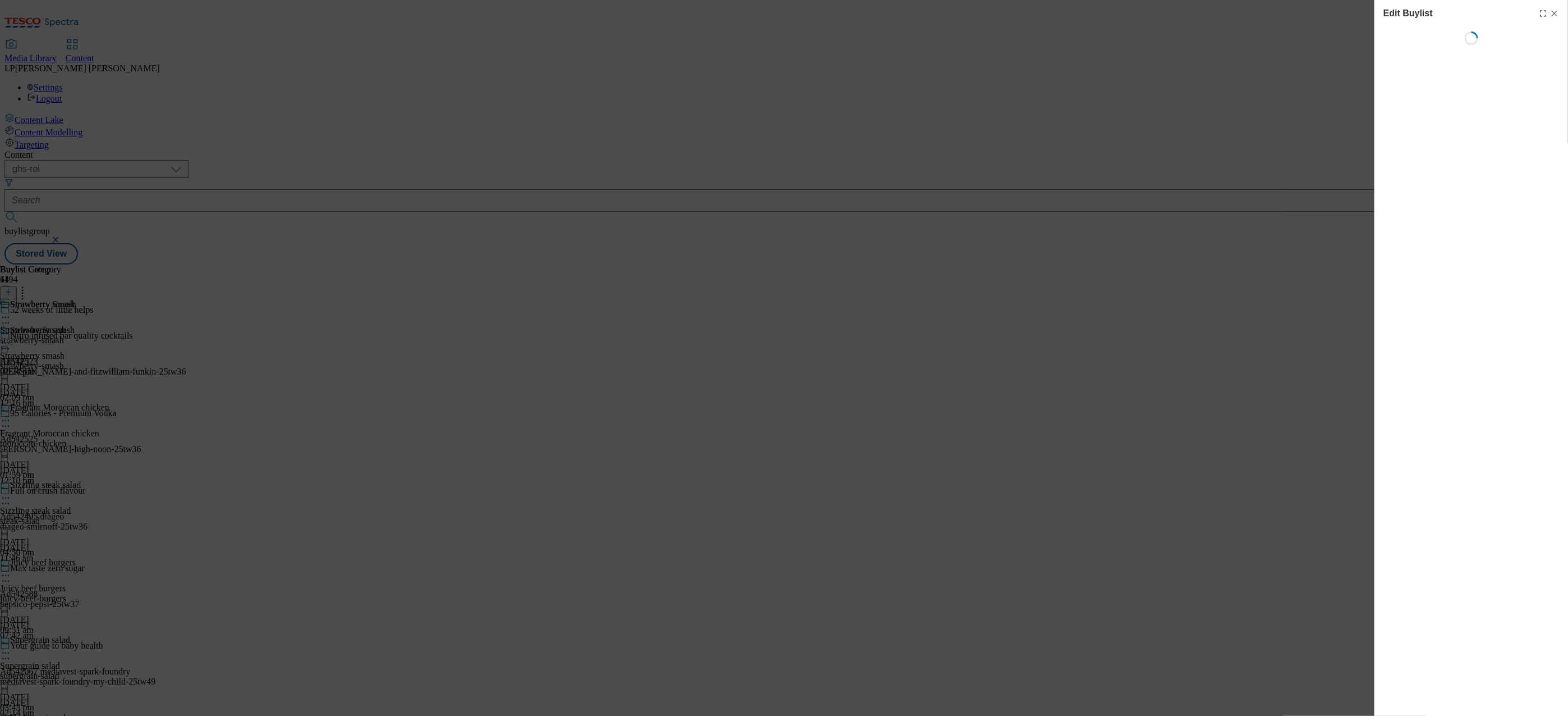
select select "evergreen"
select select "Meal"
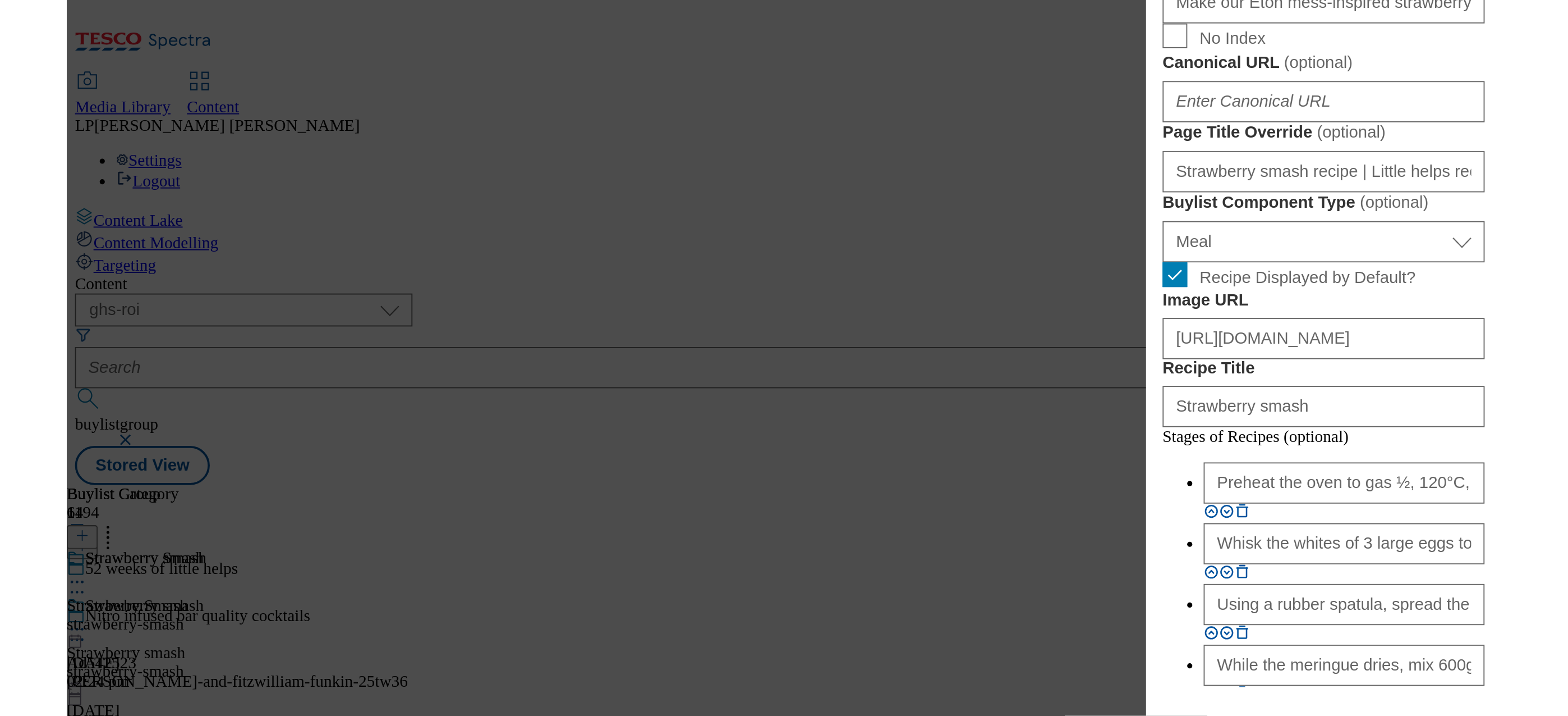
scroll to position [624, 0]
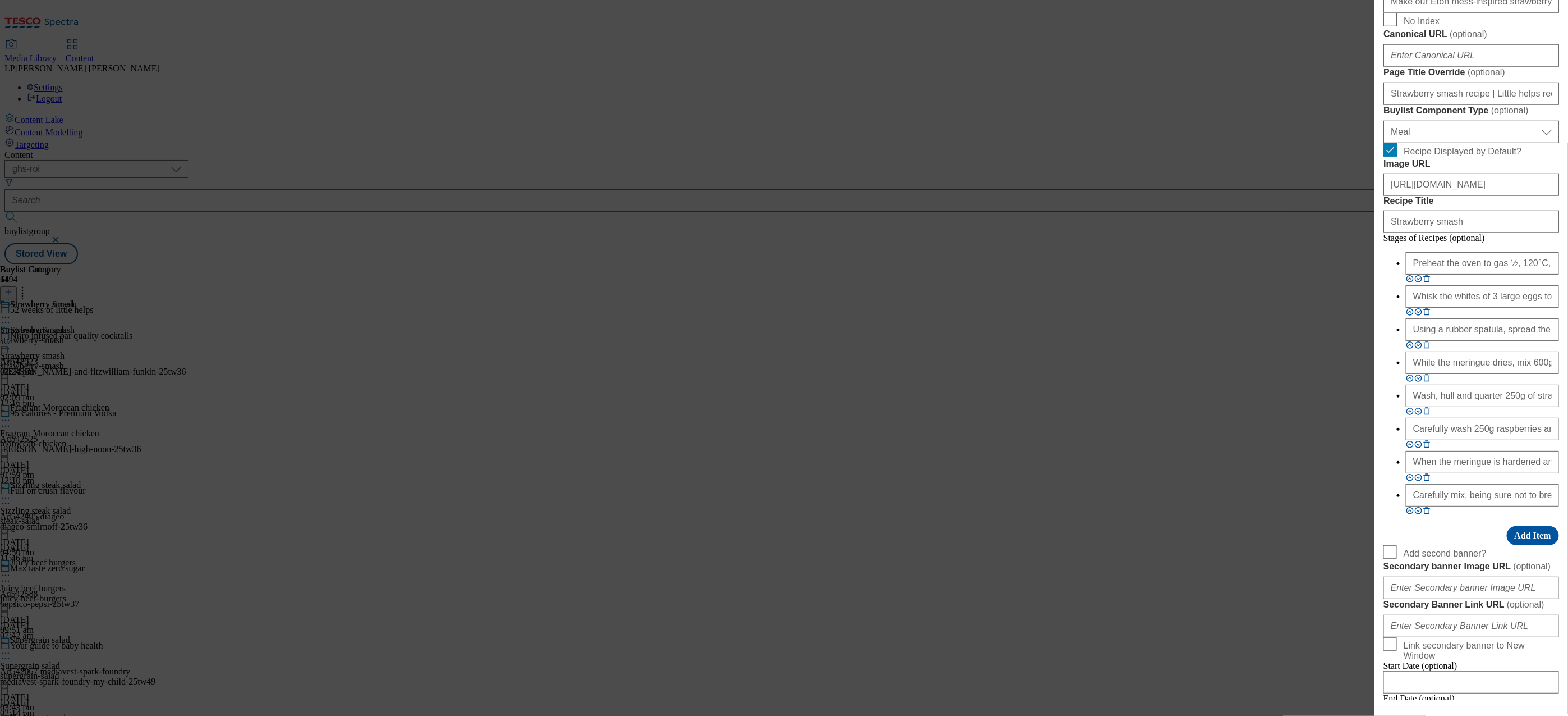
click at [755, 591] on div "Edit Buylist Tags 1 tags selected buylist English Content Properties Label Stra…" at bounding box center [784, 358] width 1568 height 716
